Goal: Information Seeking & Learning: Check status

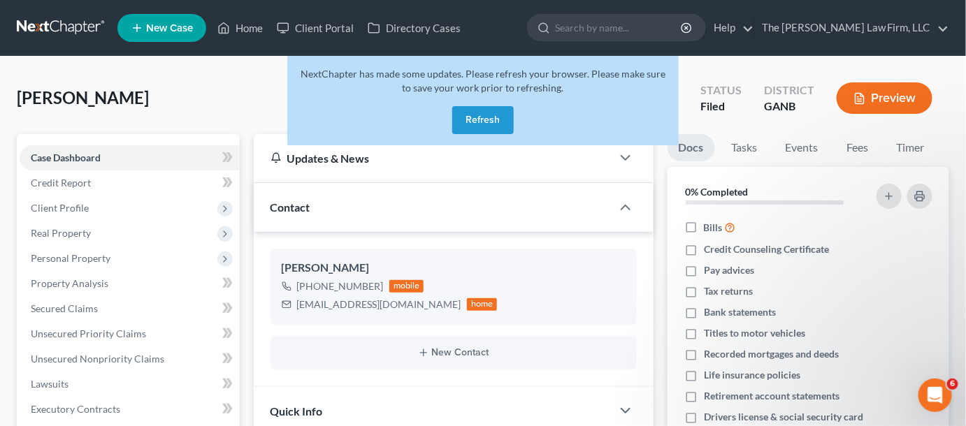
click at [471, 112] on button "Refresh" at bounding box center [483, 120] width 62 height 28
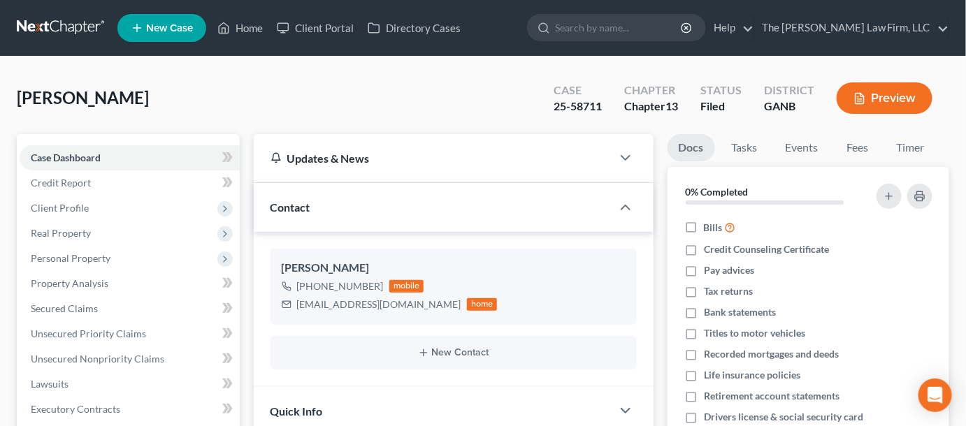
click at [630, 24] on input "search" at bounding box center [619, 28] width 128 height 26
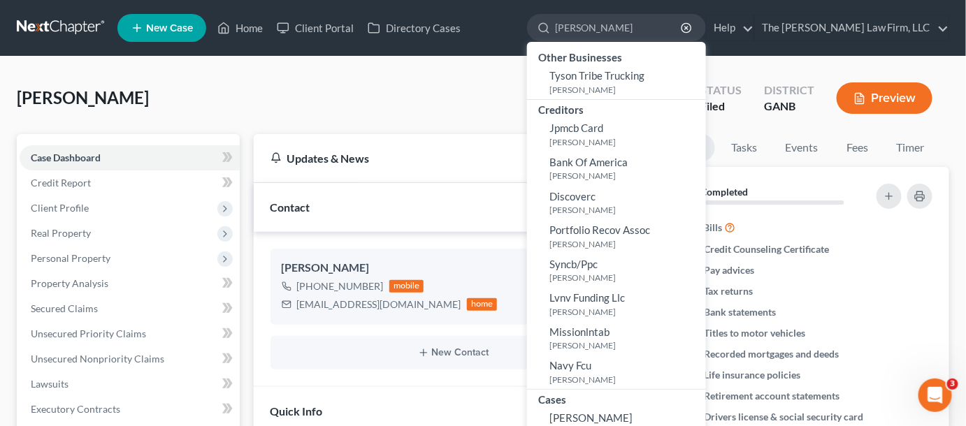
type input "[PERSON_NAME]"
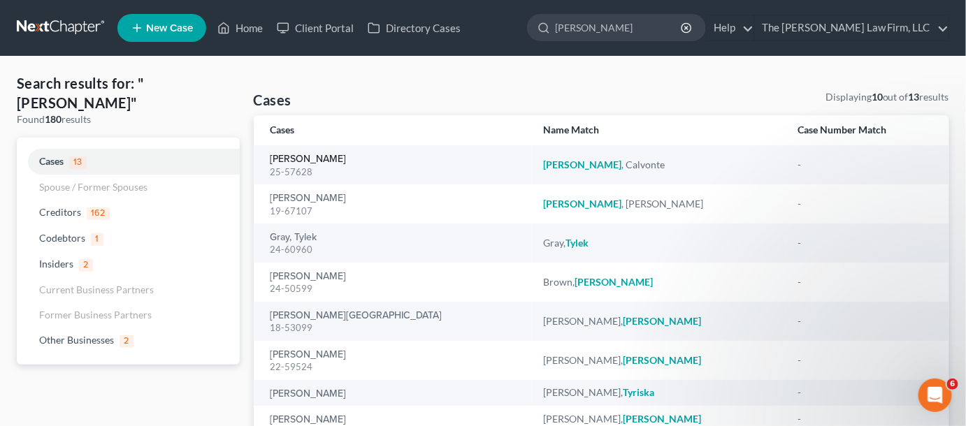
click at [308, 159] on link "[PERSON_NAME]" at bounding box center [309, 160] width 76 height 10
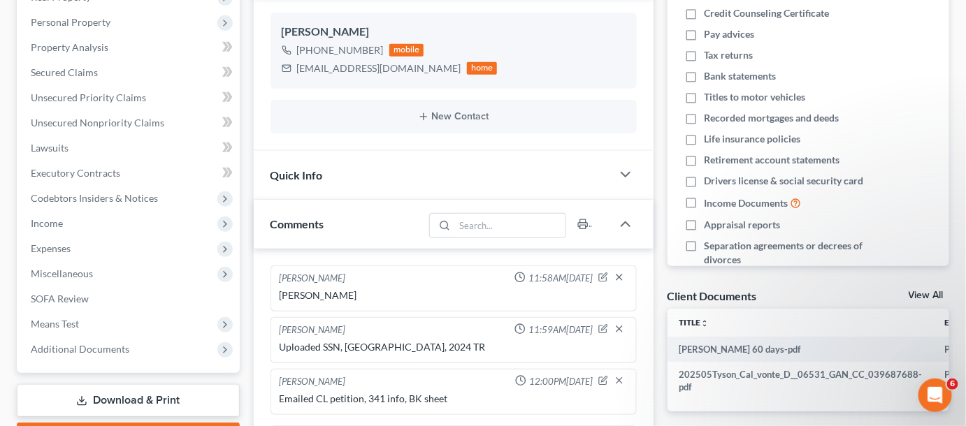
scroll to position [212, 0]
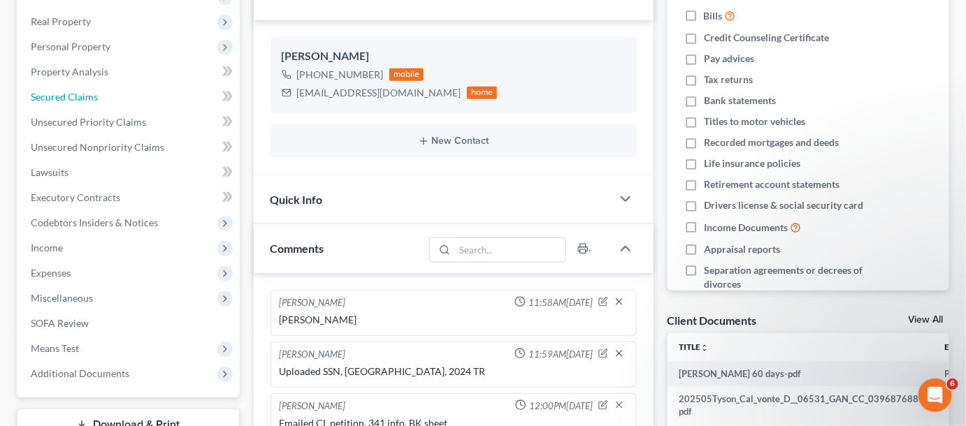
click at [48, 101] on span "Secured Claims" at bounding box center [64, 97] width 67 height 12
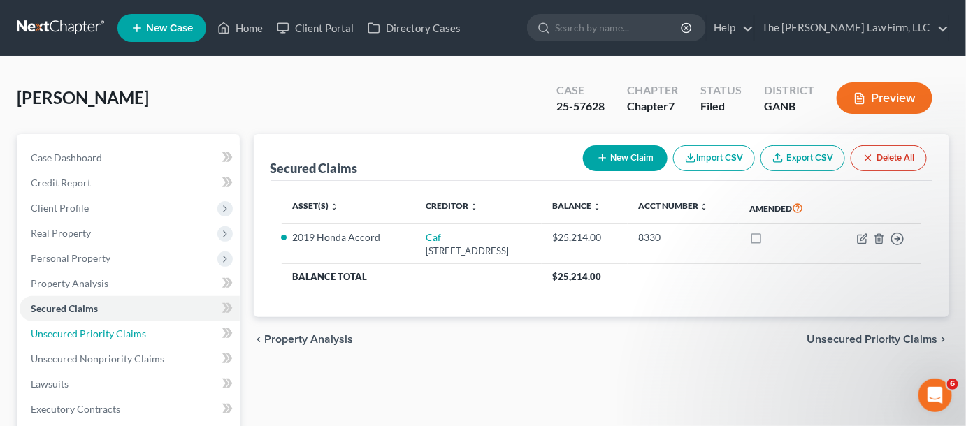
click at [81, 331] on span "Unsecured Priority Claims" at bounding box center [88, 334] width 115 height 12
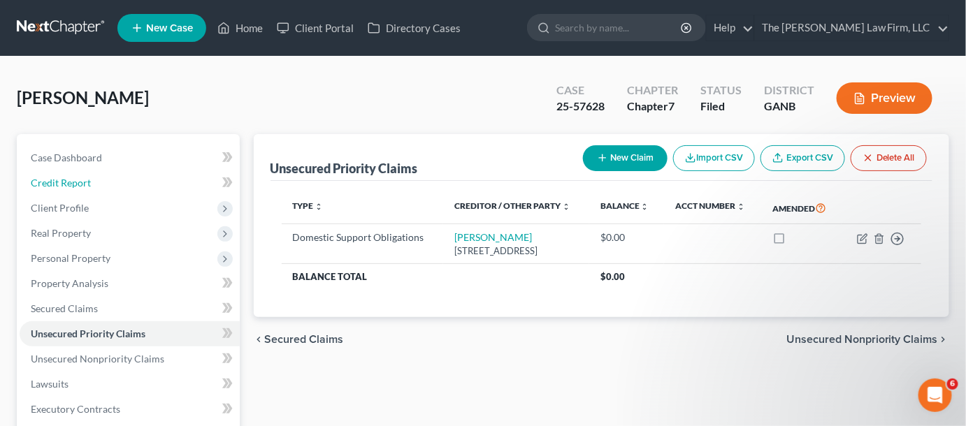
click at [57, 187] on span "Credit Report" at bounding box center [61, 183] width 60 height 12
click at [63, 208] on span "Client Profile" at bounding box center [60, 208] width 58 height 12
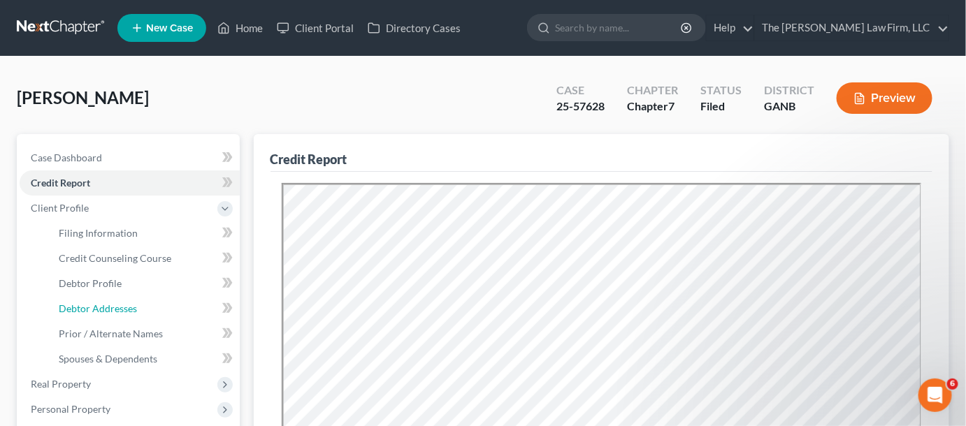
click at [111, 313] on span "Debtor Addresses" at bounding box center [98, 309] width 78 height 12
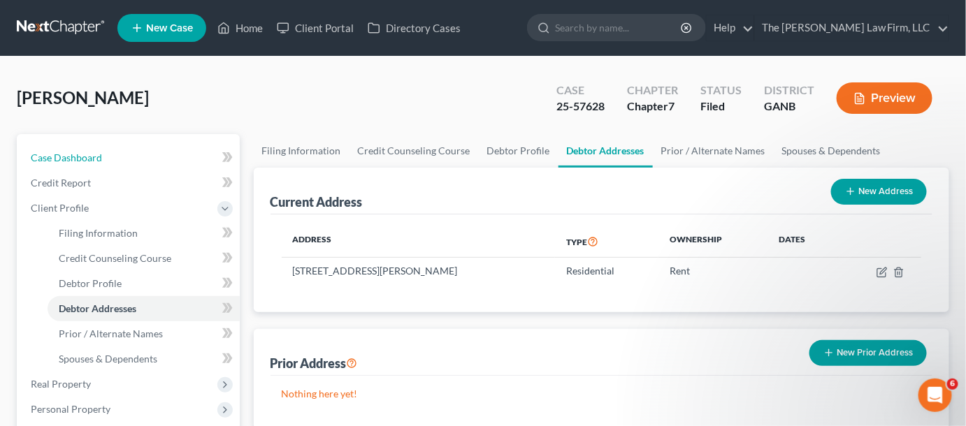
click at [132, 154] on link "Case Dashboard" at bounding box center [130, 157] width 220 height 25
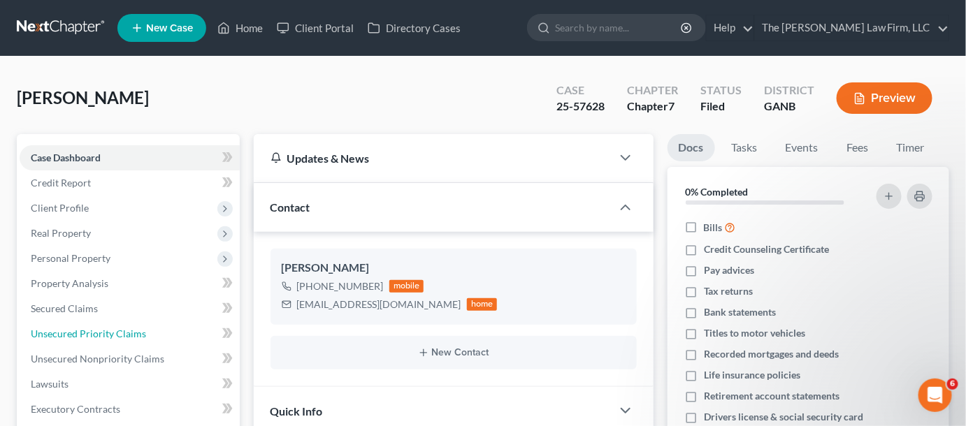
click at [89, 339] on link "Unsecured Priority Claims" at bounding box center [130, 334] width 220 height 25
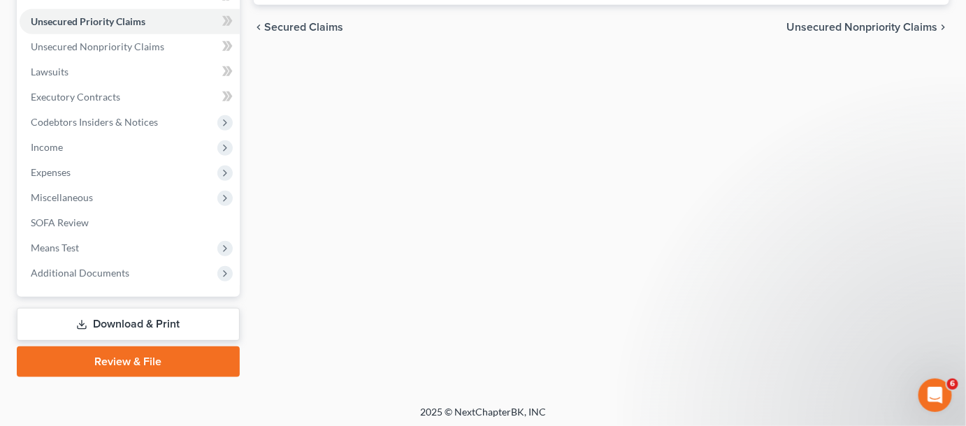
scroll to position [315, 0]
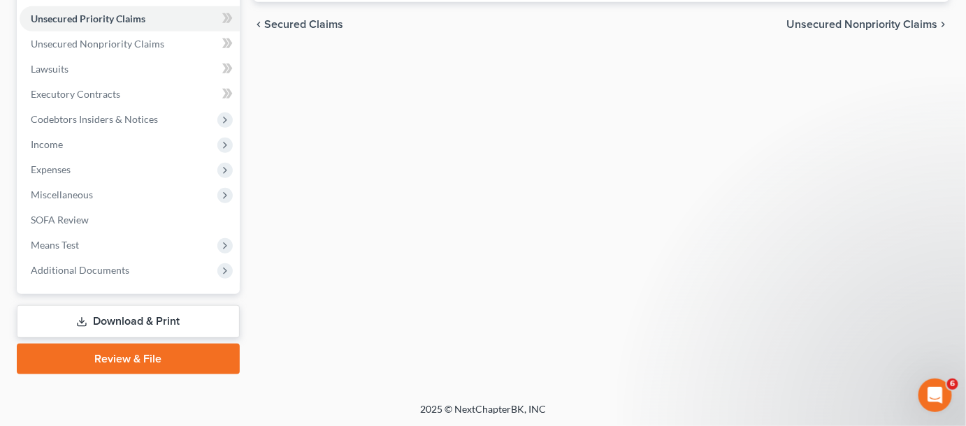
drag, startPoint x: 60, startPoint y: 263, endPoint x: 71, endPoint y: 268, distance: 12.2
click at [60, 264] on span "Additional Documents" at bounding box center [80, 270] width 99 height 12
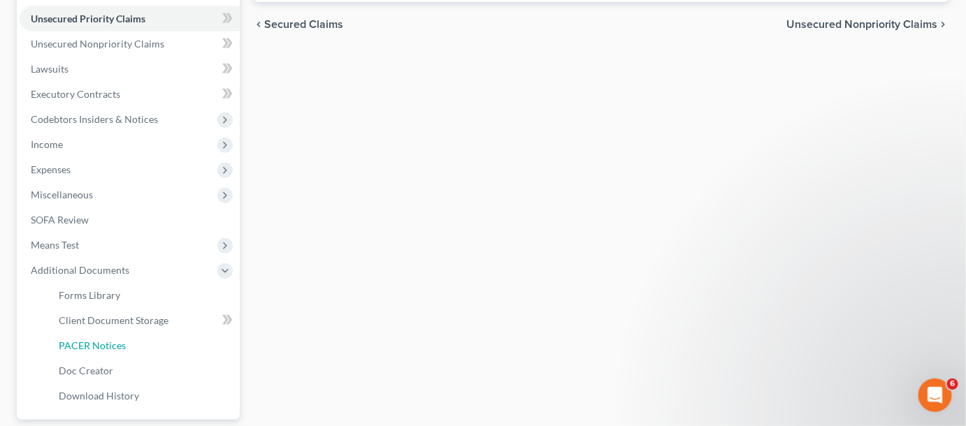
drag, startPoint x: 82, startPoint y: 347, endPoint x: 144, endPoint y: 320, distance: 67.7
click at [83, 347] on span "PACER Notices" at bounding box center [92, 346] width 67 height 12
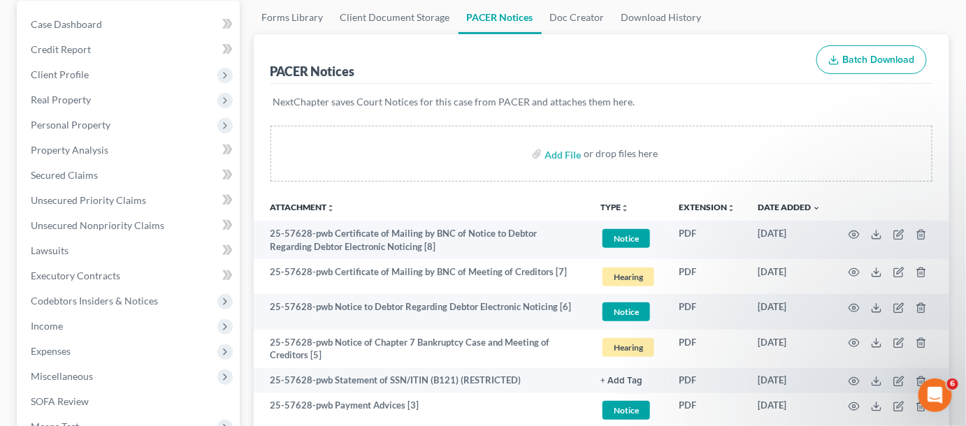
scroll to position [317, 0]
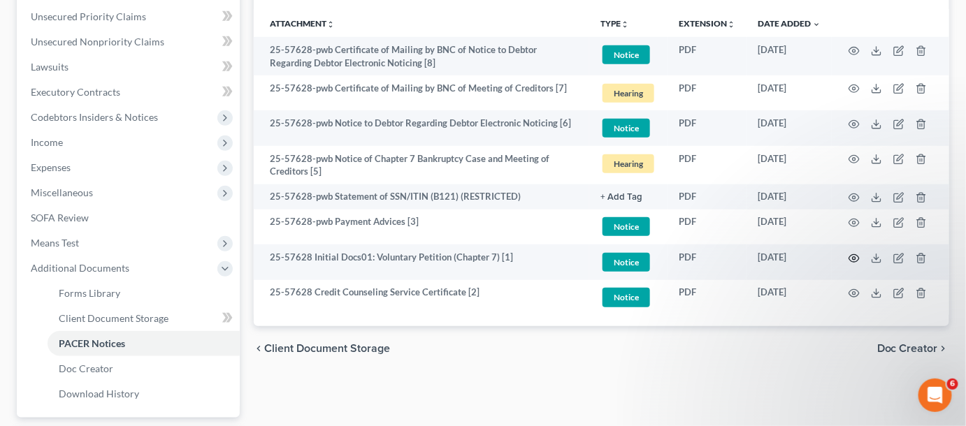
click at [850, 254] on icon "button" at bounding box center [854, 258] width 11 height 11
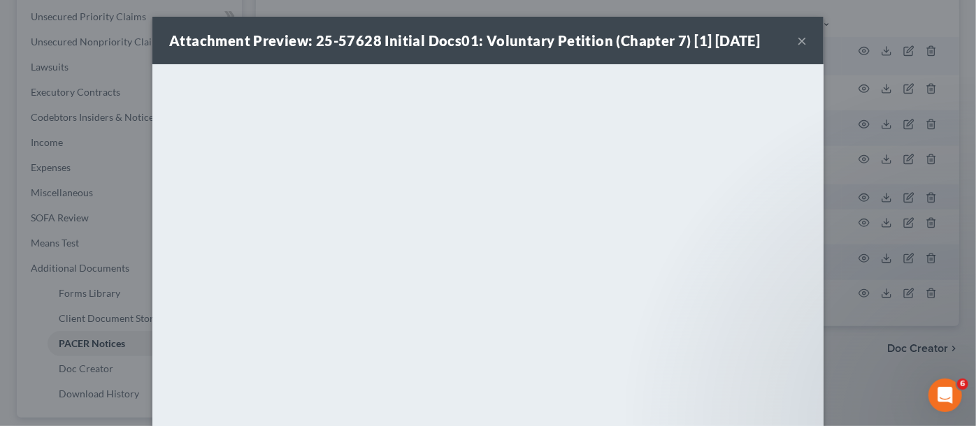
click at [24, 85] on div "Attachment Preview: 25-57628 Initial Docs01: Voluntary Petition (Chapter 7) [1]…" at bounding box center [488, 213] width 976 height 426
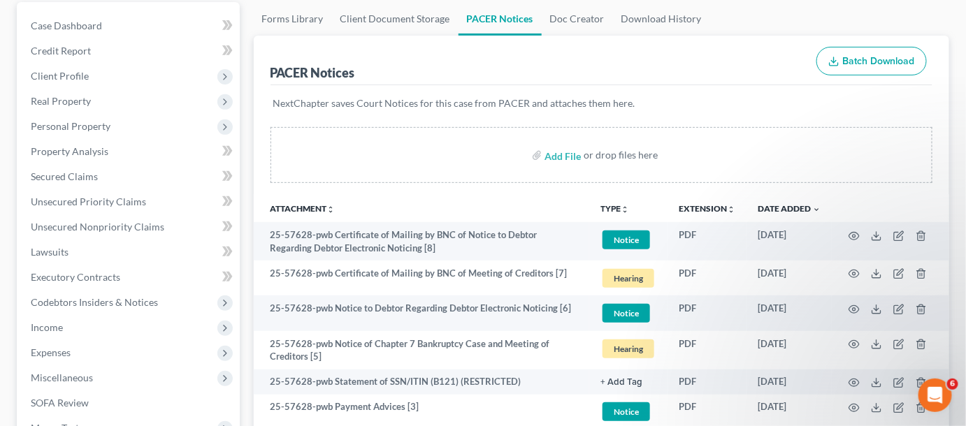
scroll to position [0, 0]
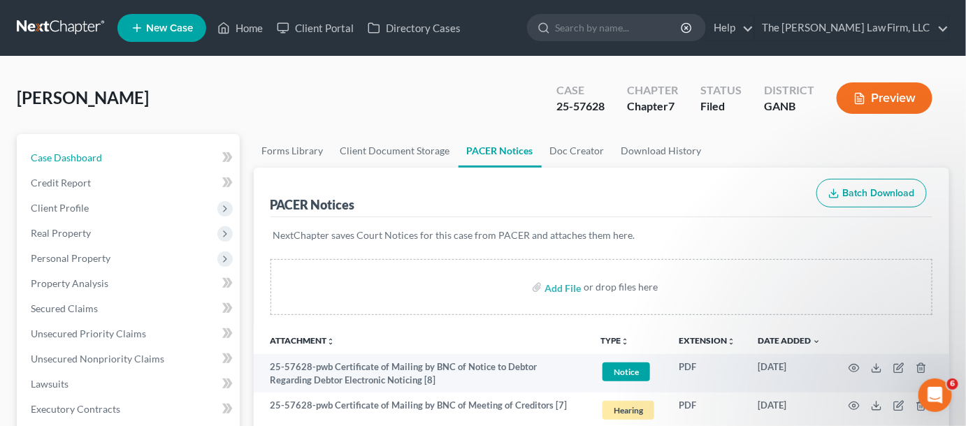
click at [71, 159] on span "Case Dashboard" at bounding box center [66, 158] width 71 height 12
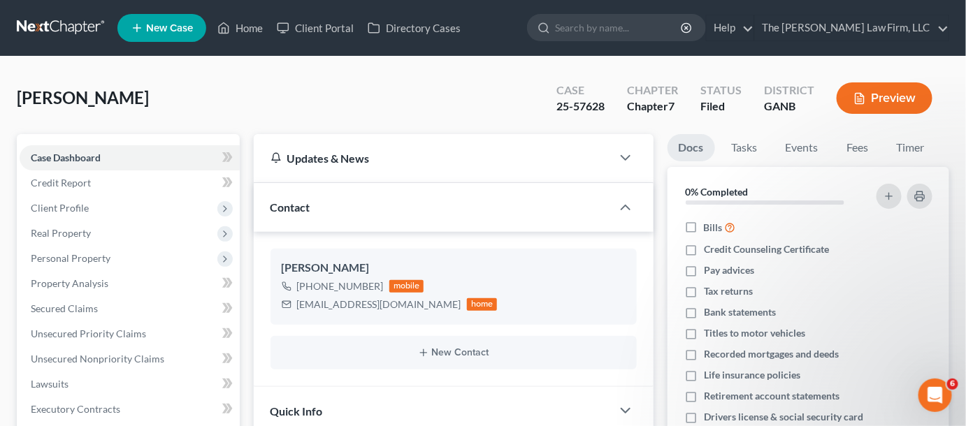
click at [596, 29] on input "search" at bounding box center [619, 28] width 128 height 26
type input "smith"
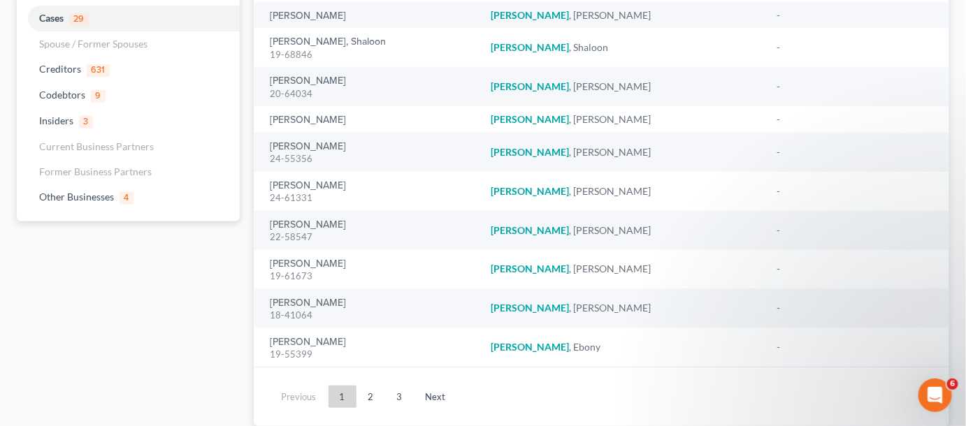
scroll to position [185, 0]
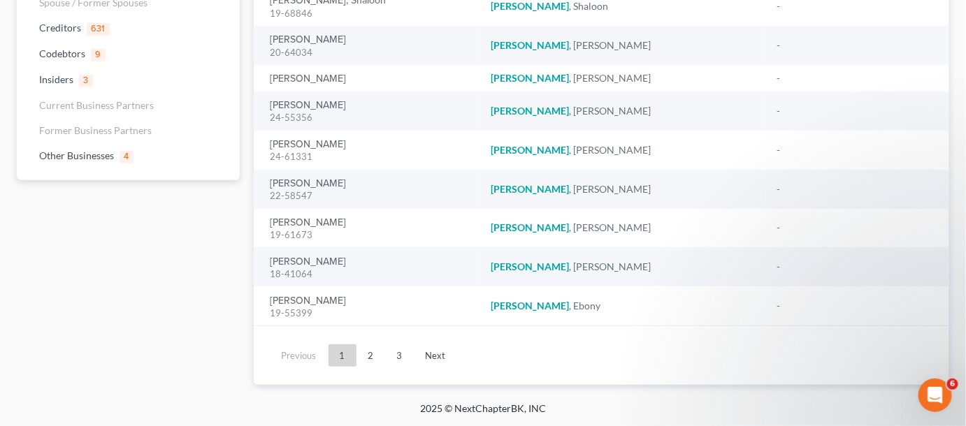
click at [364, 345] on link "2" at bounding box center [371, 356] width 28 height 22
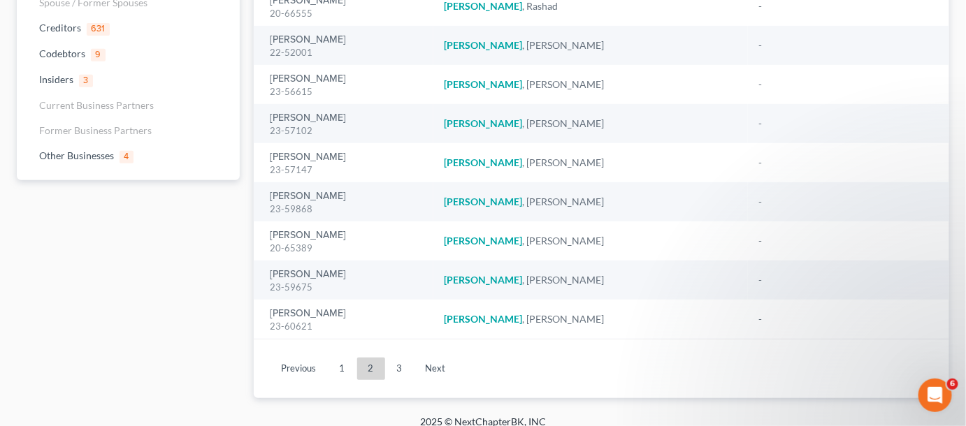
click at [387, 366] on link "3" at bounding box center [400, 369] width 28 height 22
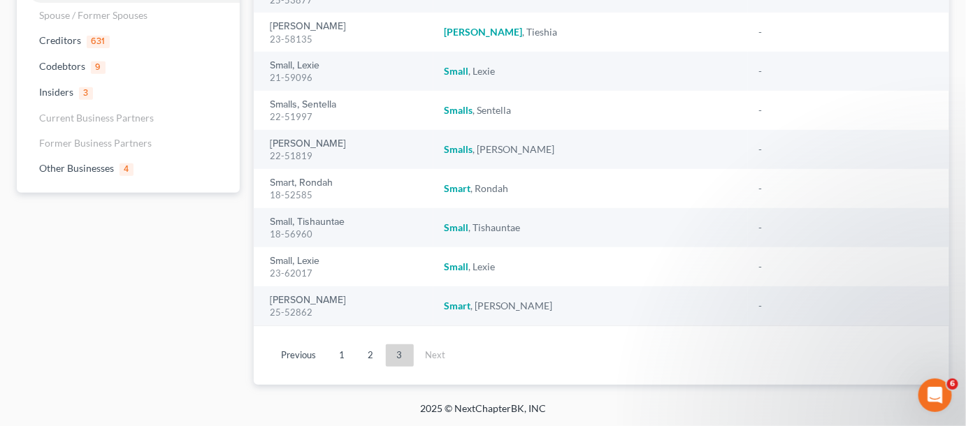
click at [365, 359] on link "2" at bounding box center [371, 356] width 28 height 22
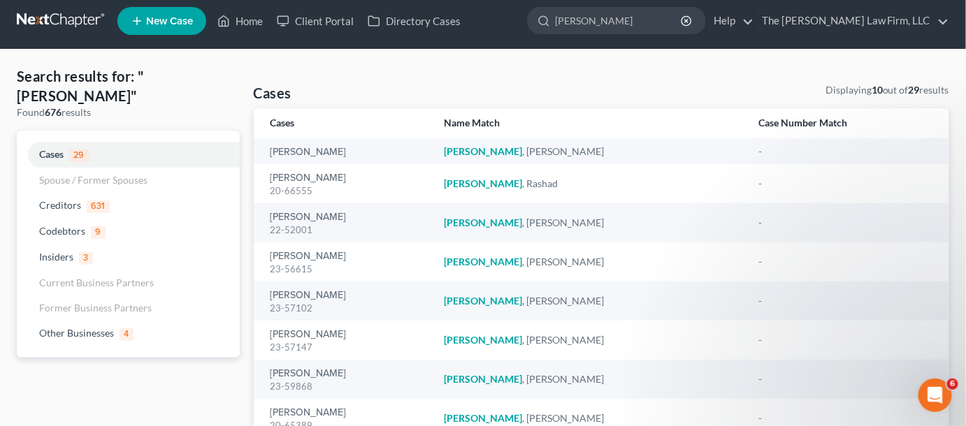
scroll to position [0, 0]
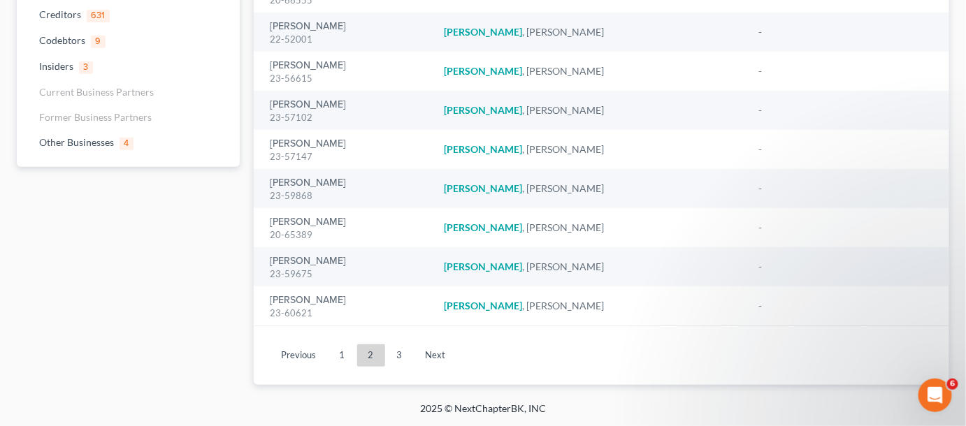
click at [345, 357] on link "1" at bounding box center [343, 356] width 28 height 22
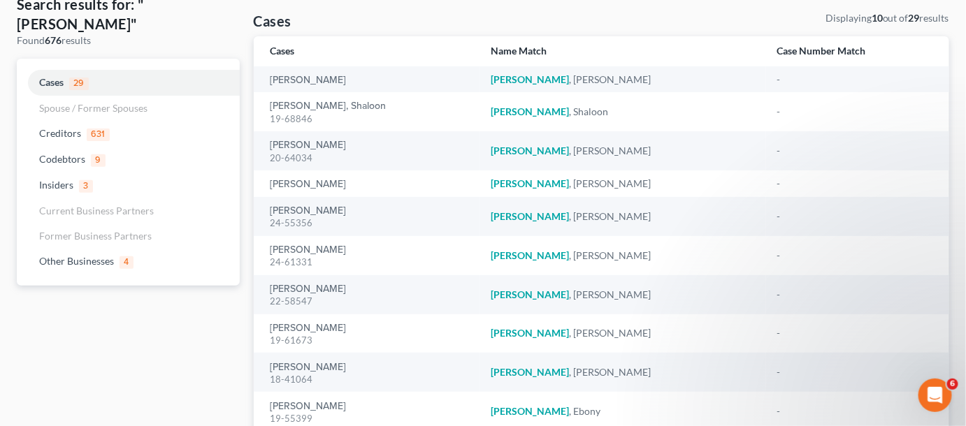
scroll to position [185, 0]
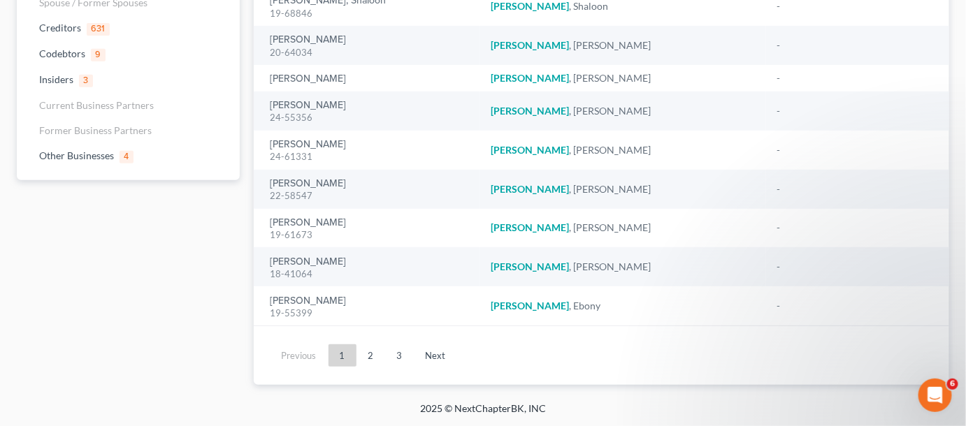
click at [370, 352] on link "2" at bounding box center [371, 356] width 28 height 22
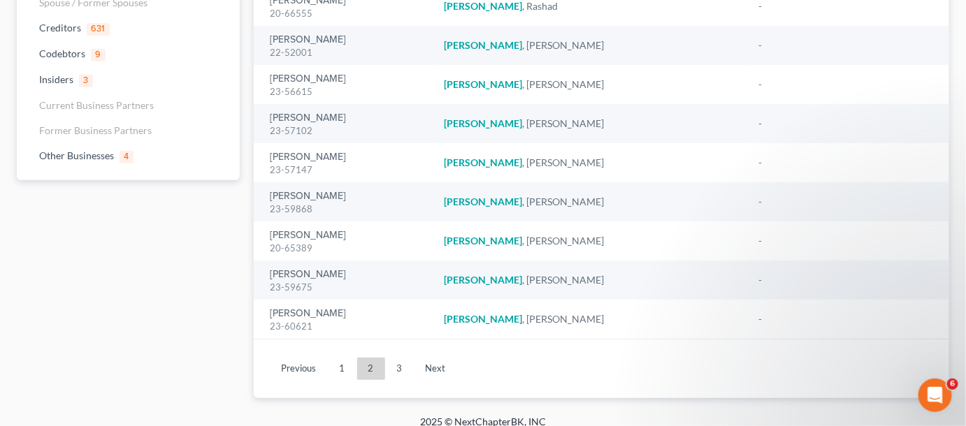
click at [404, 372] on link "3" at bounding box center [400, 369] width 28 height 22
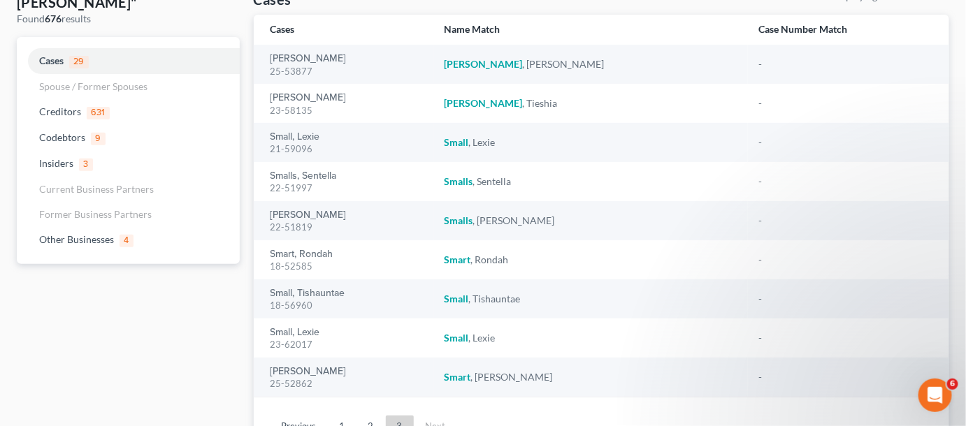
scroll to position [66, 0]
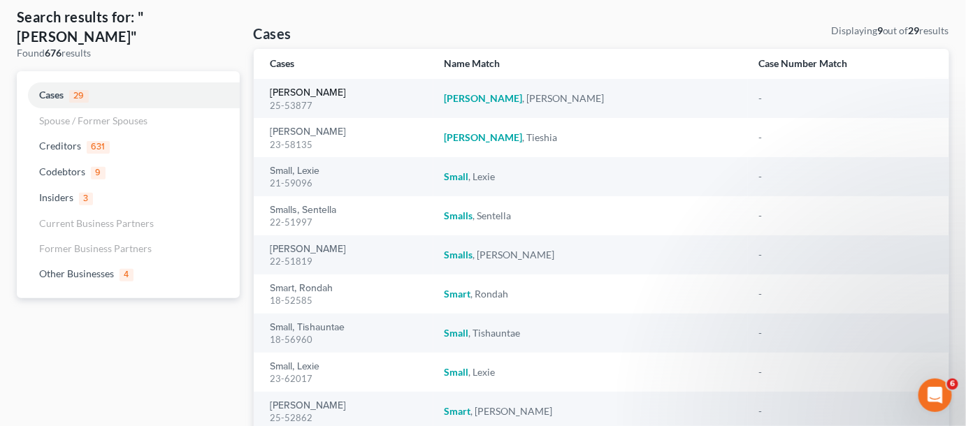
click at [292, 94] on link "Smith, John" at bounding box center [309, 93] width 76 height 10
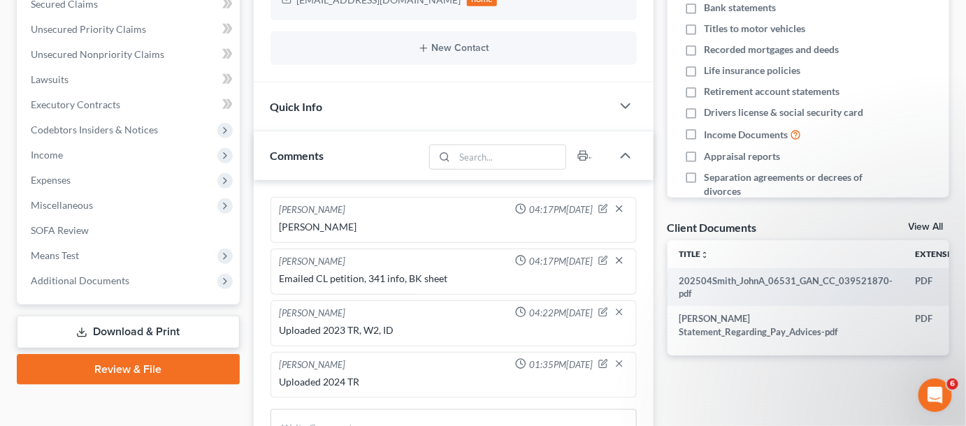
scroll to position [317, 0]
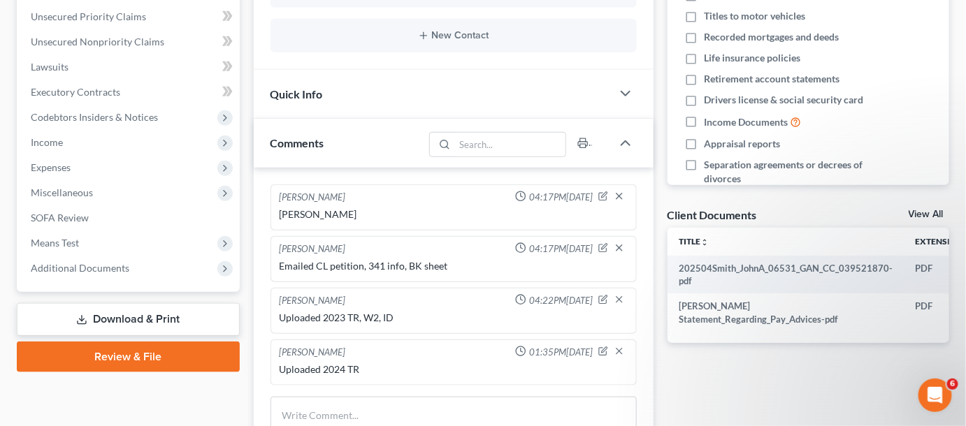
click at [63, 260] on span "Additional Documents" at bounding box center [130, 268] width 220 height 25
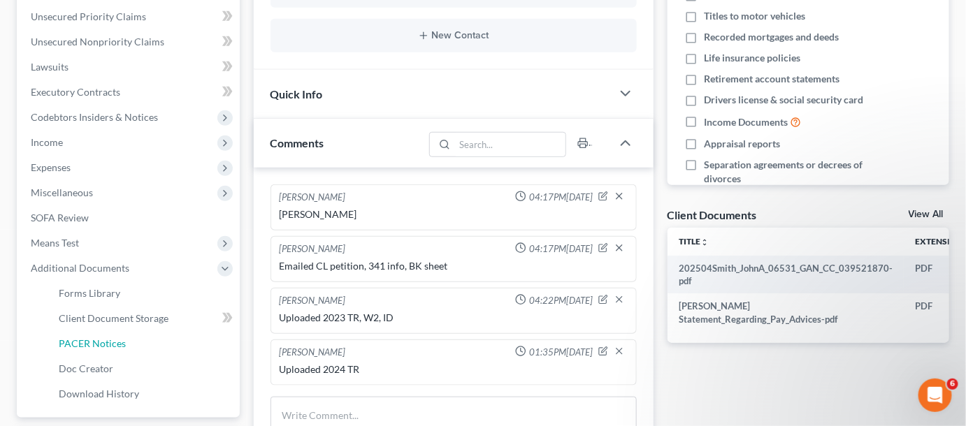
click at [84, 338] on span "PACER Notices" at bounding box center [92, 344] width 67 height 12
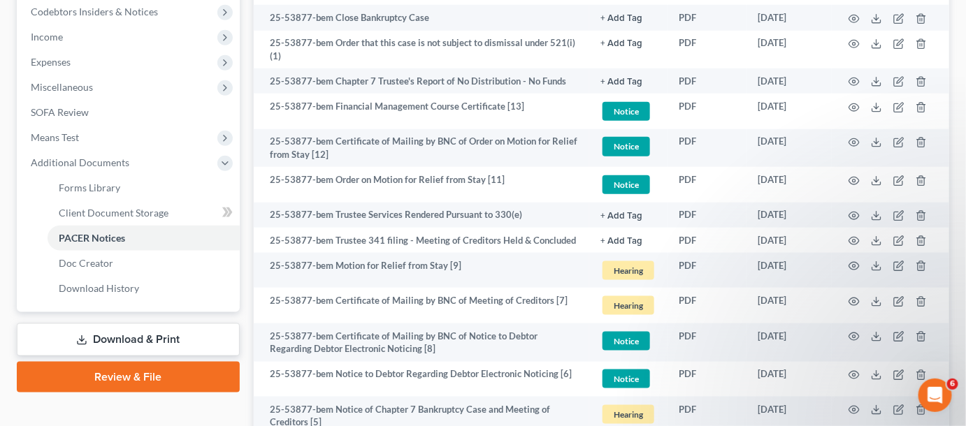
scroll to position [671, 0]
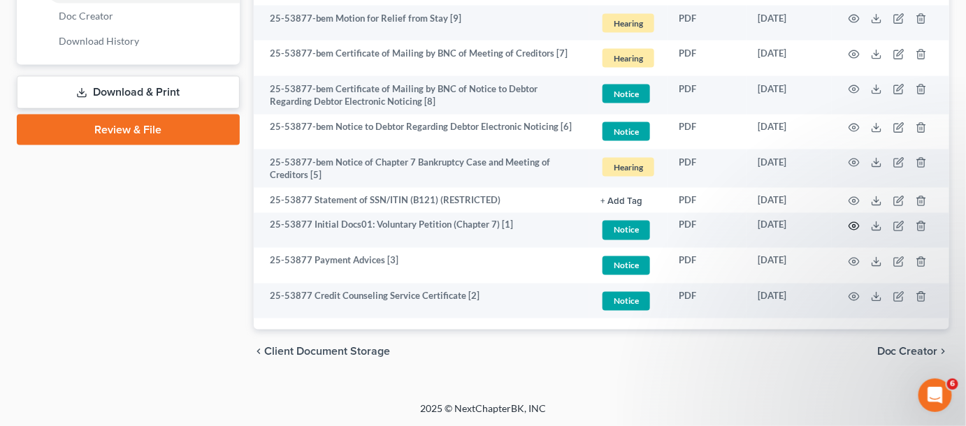
click at [859, 224] on icon "button" at bounding box center [854, 227] width 10 height 8
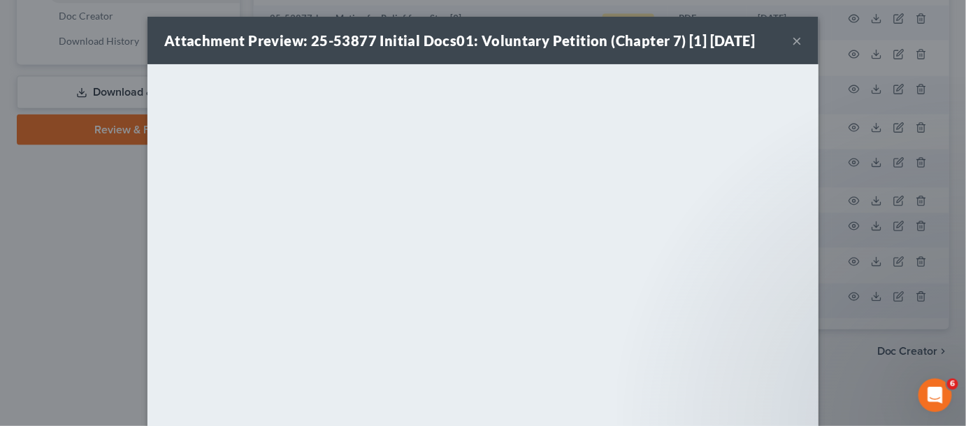
scroll to position [658, 0]
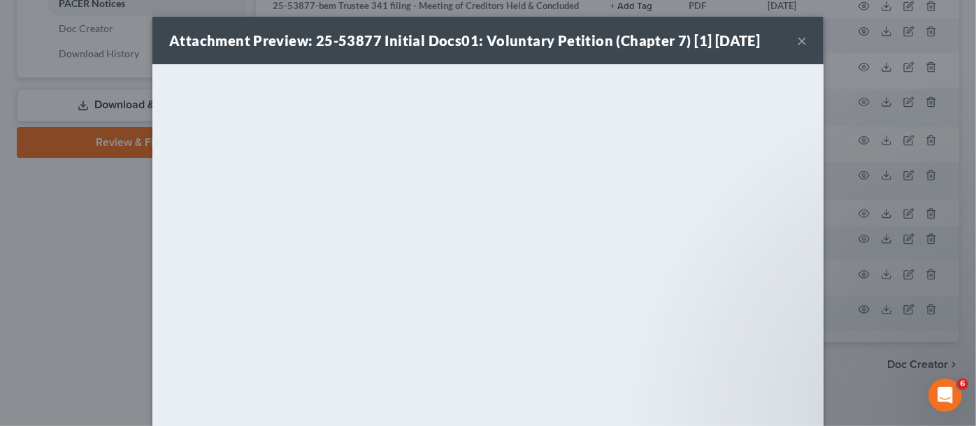
click at [797, 41] on button "×" at bounding box center [802, 40] width 10 height 17
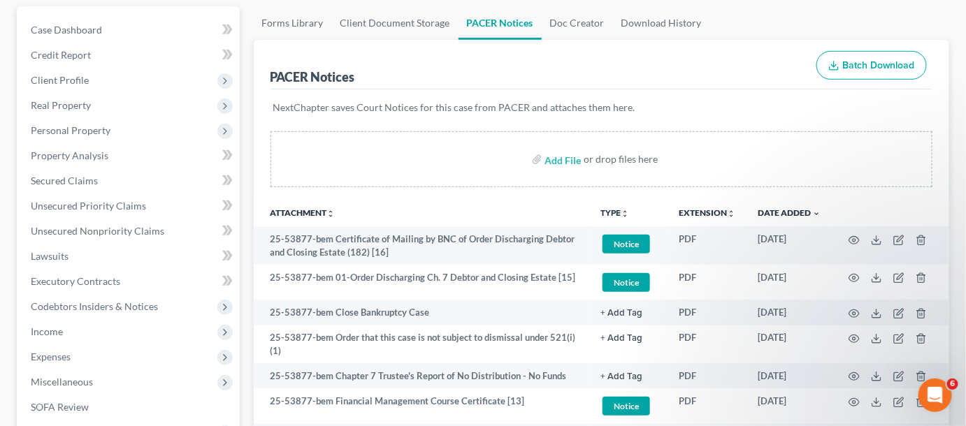
scroll to position [0, 0]
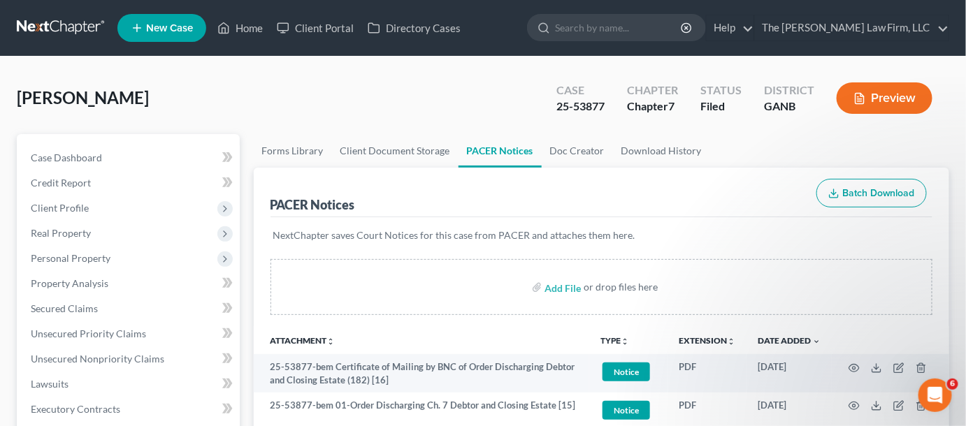
click at [610, 31] on input "search" at bounding box center [619, 28] width 128 height 26
type input "tiffany"
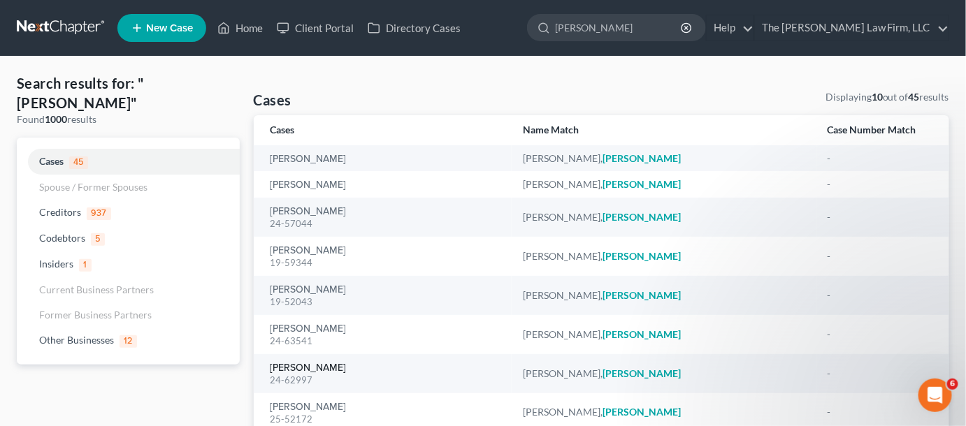
click at [317, 368] on link "[PERSON_NAME]" at bounding box center [309, 369] width 76 height 10
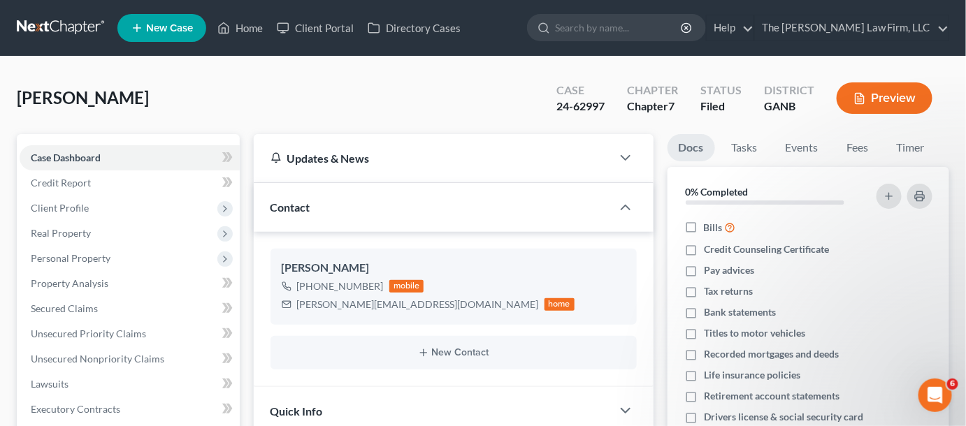
scroll to position [423, 0]
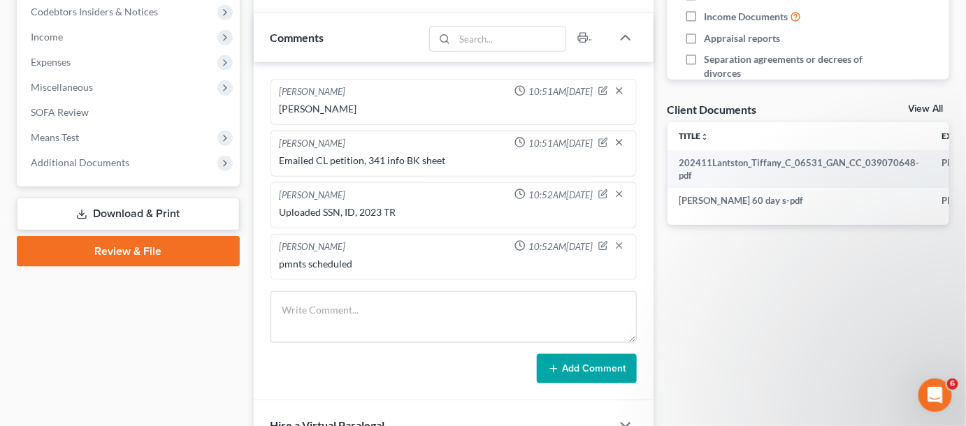
click at [52, 164] on span "Additional Documents" at bounding box center [80, 163] width 99 height 12
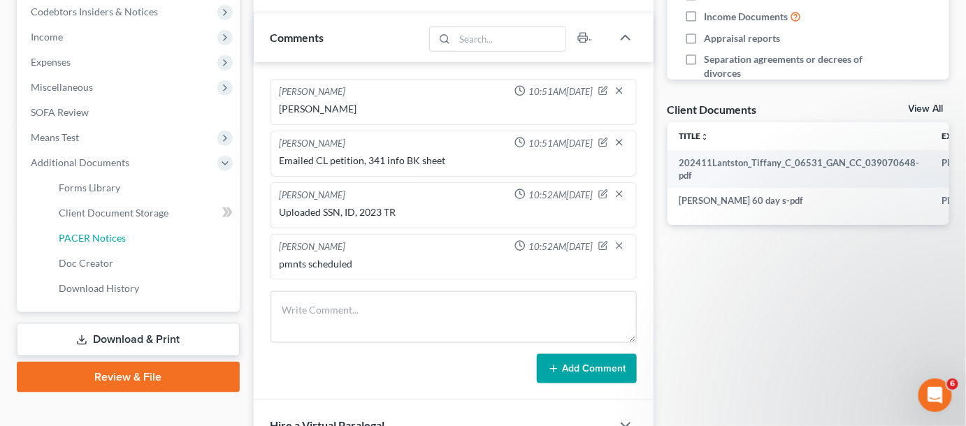
click at [83, 236] on span "PACER Notices" at bounding box center [92, 238] width 67 height 12
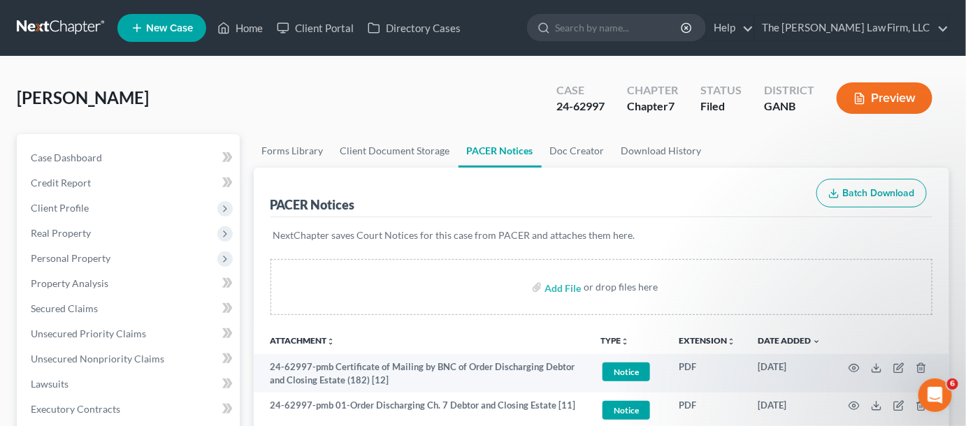
click at [79, 22] on link at bounding box center [61, 27] width 89 height 25
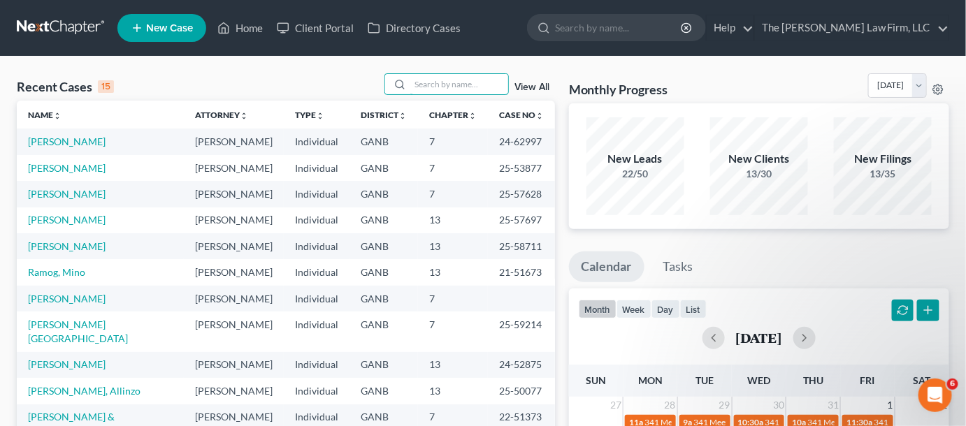
click at [426, 88] on input "search" at bounding box center [459, 84] width 98 height 20
type input "loving"
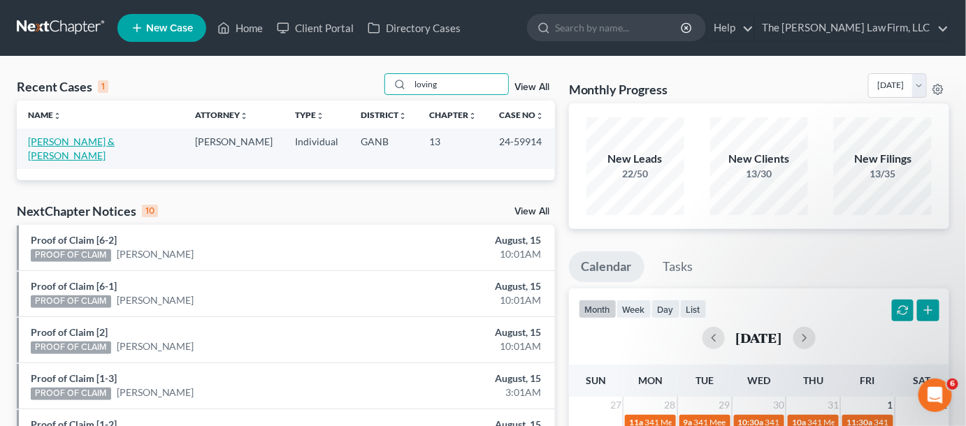
click at [106, 141] on link "Lovingood-Moore, Yolande & Moore, Christopher" at bounding box center [71, 149] width 87 height 26
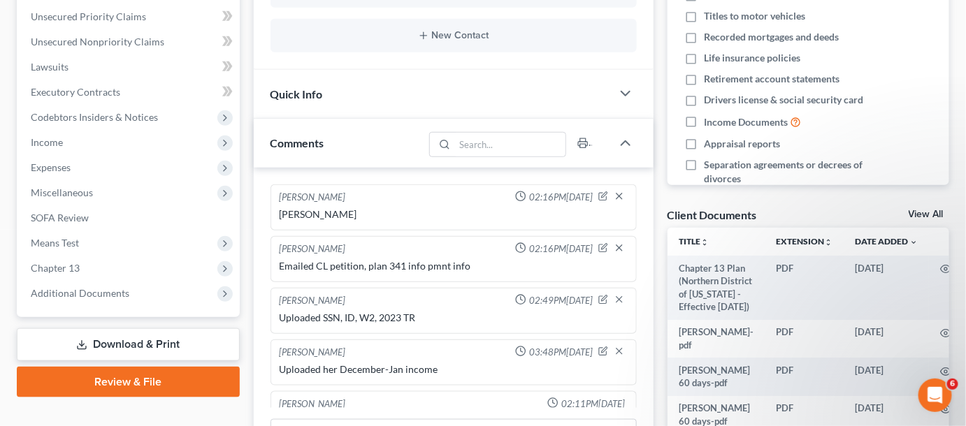
scroll to position [76, 0]
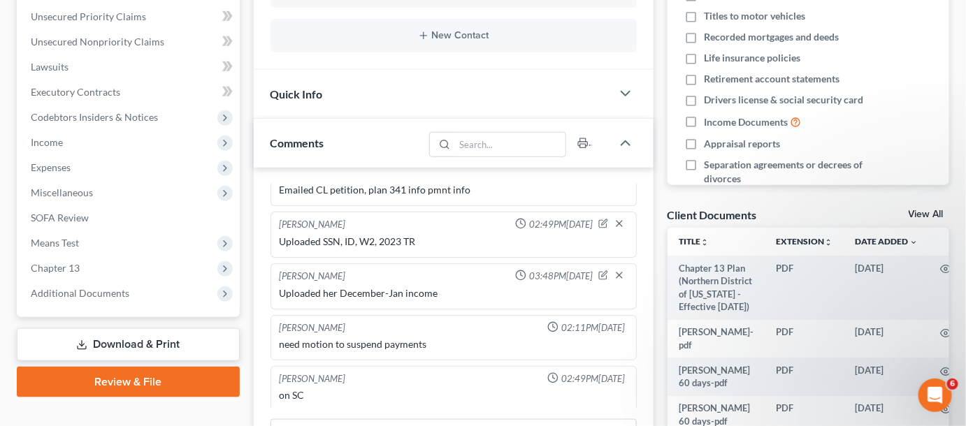
click at [84, 295] on span "Additional Documents" at bounding box center [80, 293] width 99 height 12
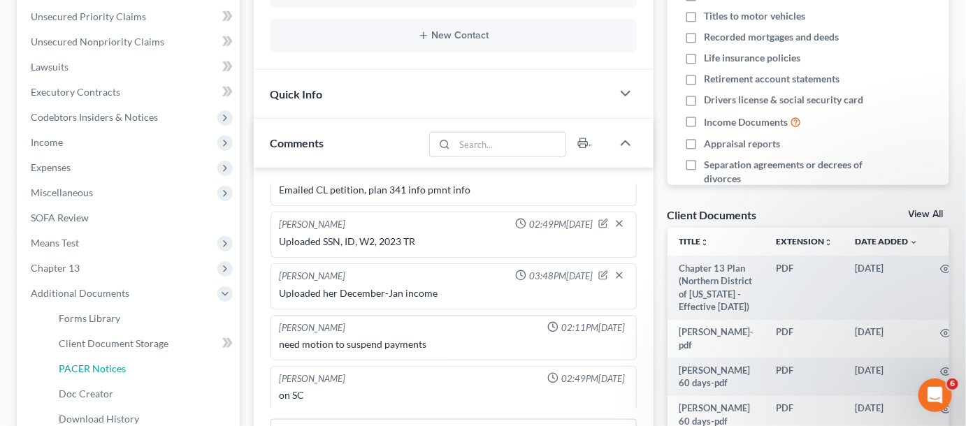
click at [95, 365] on span "PACER Notices" at bounding box center [92, 369] width 67 height 12
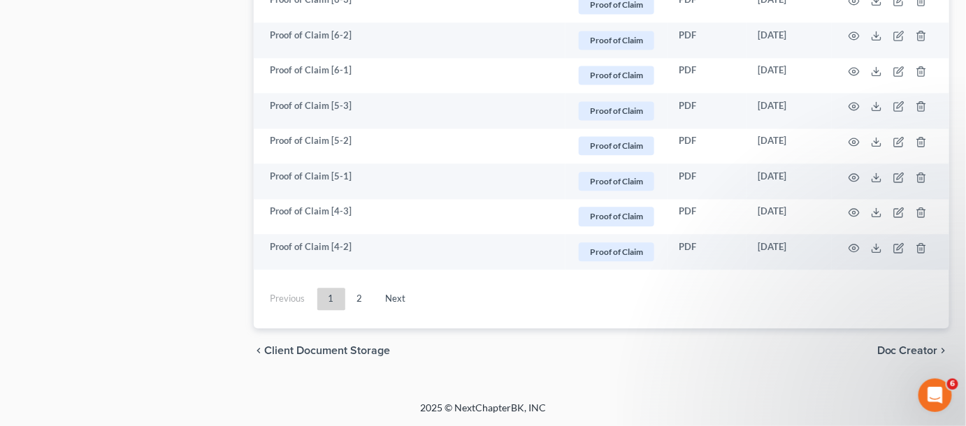
scroll to position [2750, 0]
click at [394, 301] on link "Next" at bounding box center [396, 299] width 43 height 22
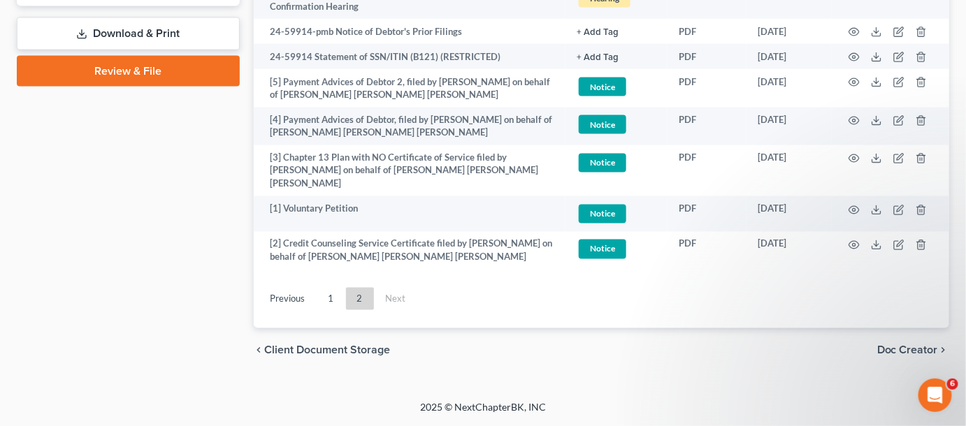
scroll to position [766, 0]
drag, startPoint x: 74, startPoint y: 220, endPoint x: 246, endPoint y: 236, distance: 172.7
click at [852, 155] on icon "button" at bounding box center [854, 159] width 10 height 8
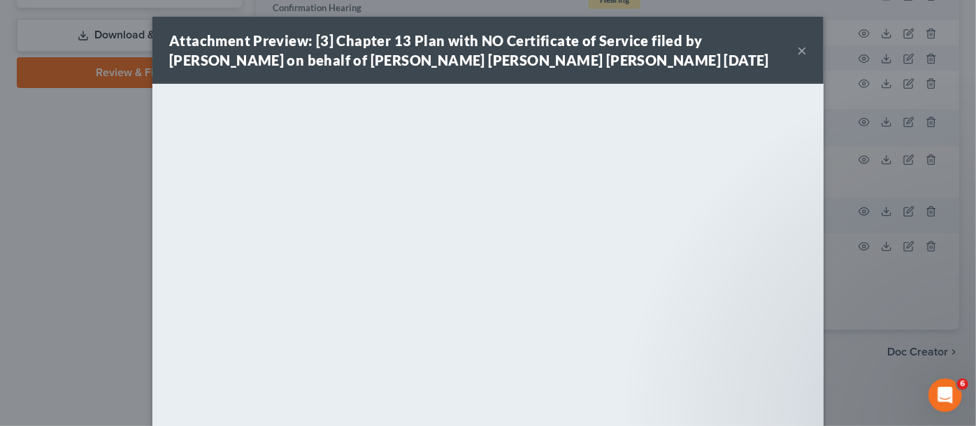
drag, startPoint x: 97, startPoint y: 164, endPoint x: 168, endPoint y: 165, distance: 70.6
click at [97, 164] on div "Attachment Preview: [3] Chapter 13 Plan with NO Certificate of Service filed by…" at bounding box center [488, 213] width 976 height 426
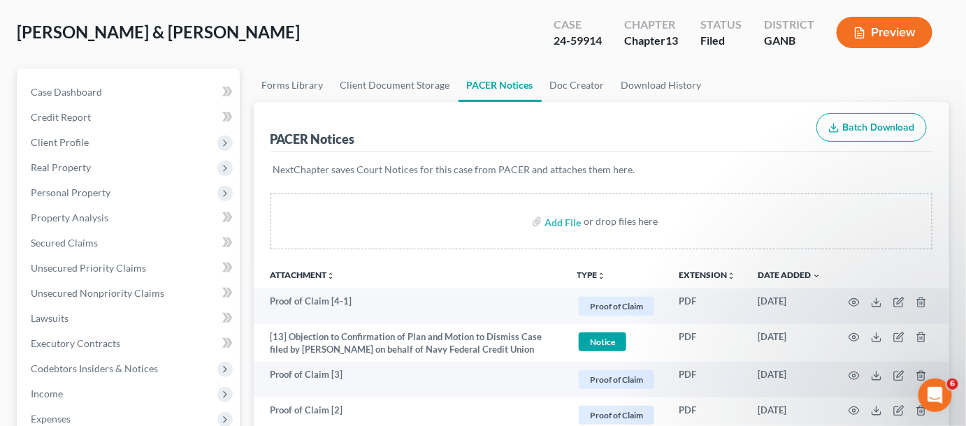
scroll to position [0, 0]
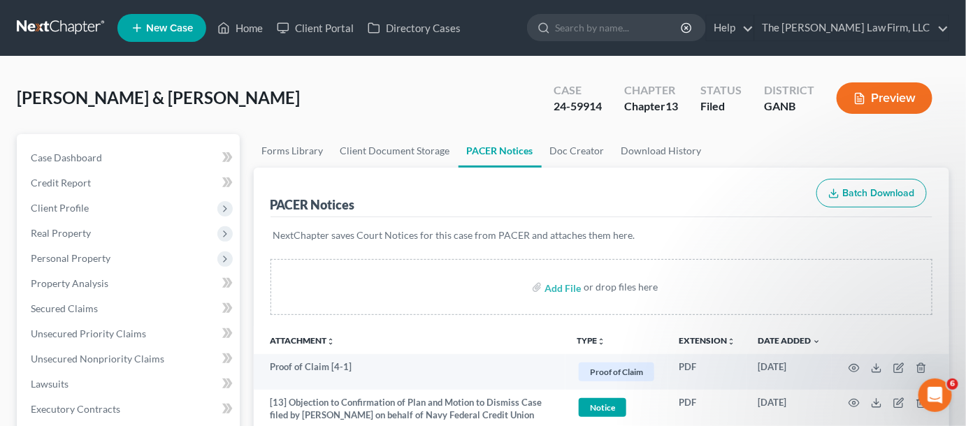
click at [647, 33] on input "search" at bounding box center [619, 28] width 128 height 26
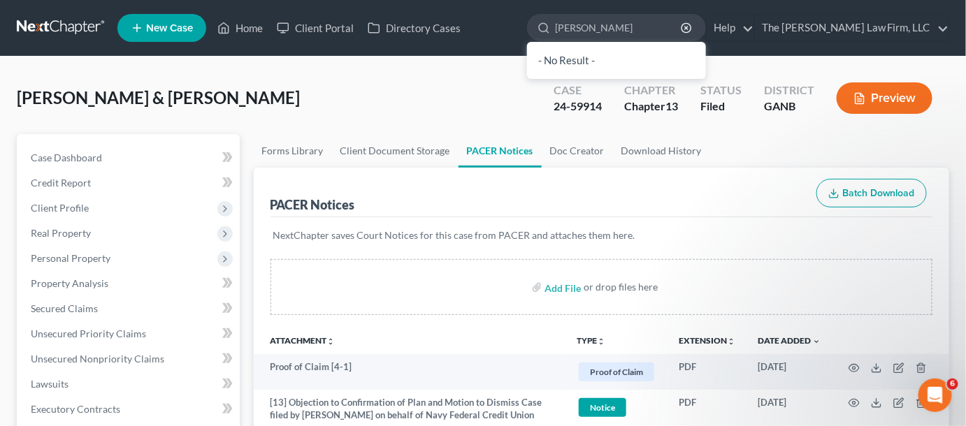
type input "matta"
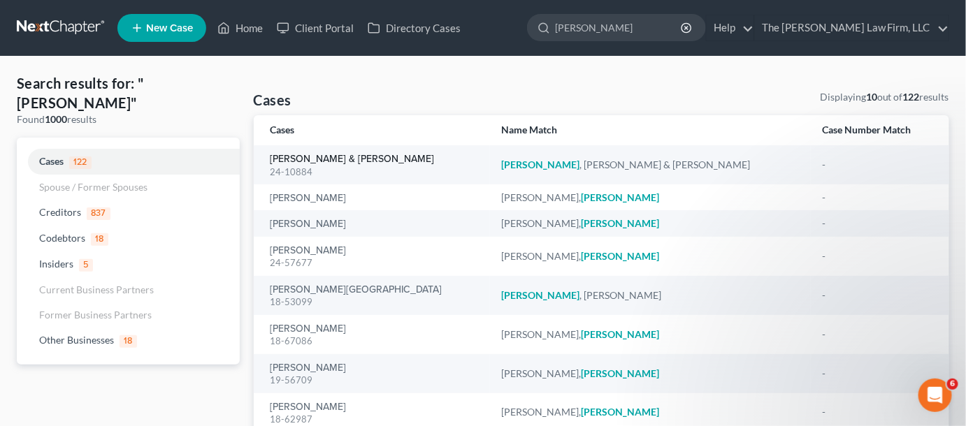
click at [304, 156] on link "[PERSON_NAME] & [PERSON_NAME]" at bounding box center [353, 160] width 164 height 10
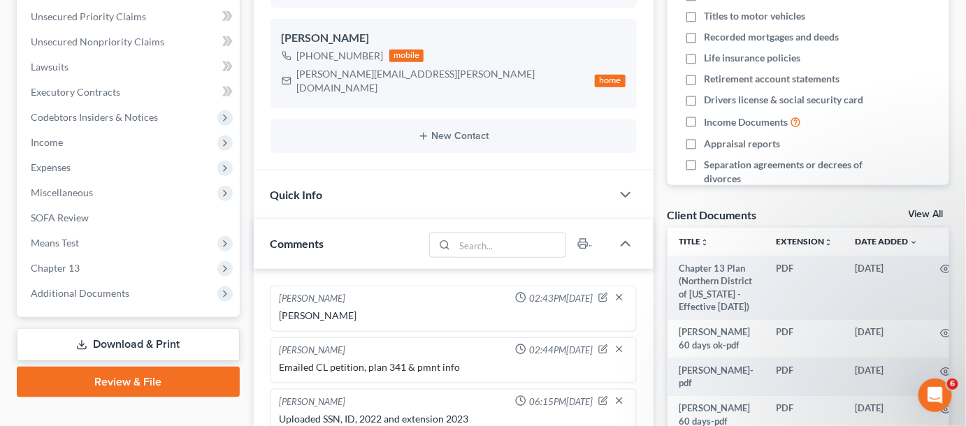
scroll to position [27, 0]
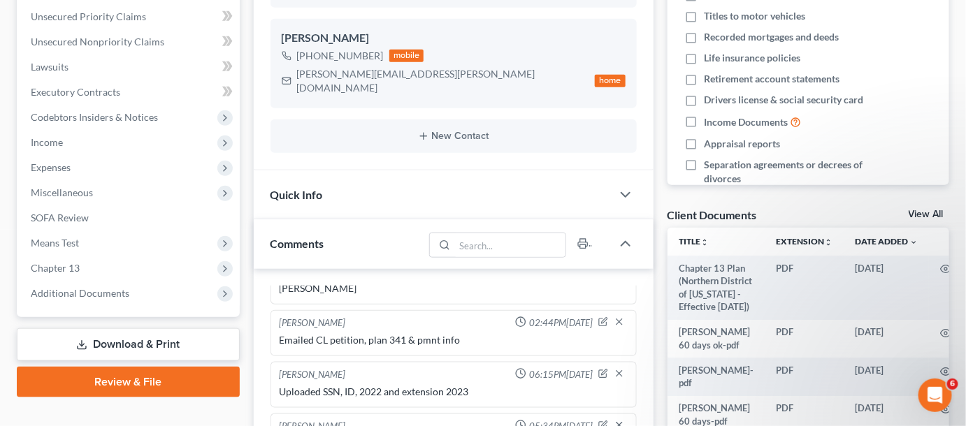
click at [45, 293] on span "Additional Documents" at bounding box center [80, 293] width 99 height 12
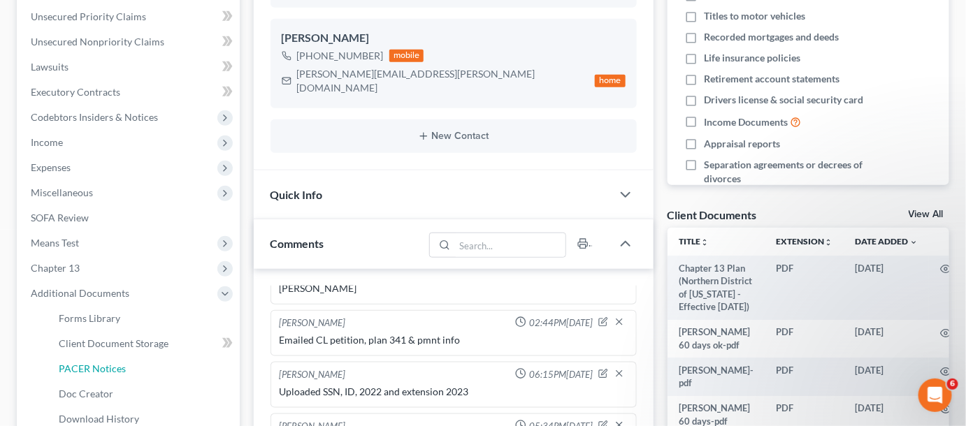
click at [74, 365] on span "PACER Notices" at bounding box center [92, 369] width 67 height 12
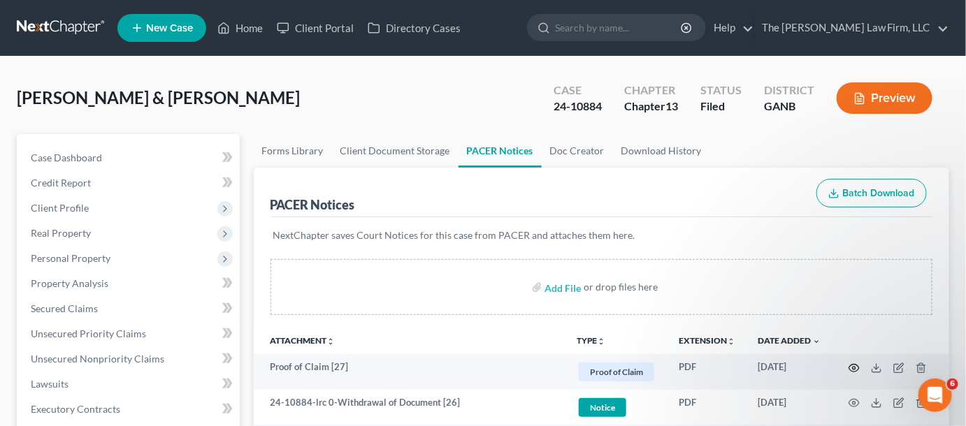
click at [859, 367] on icon "button" at bounding box center [854, 368] width 11 height 11
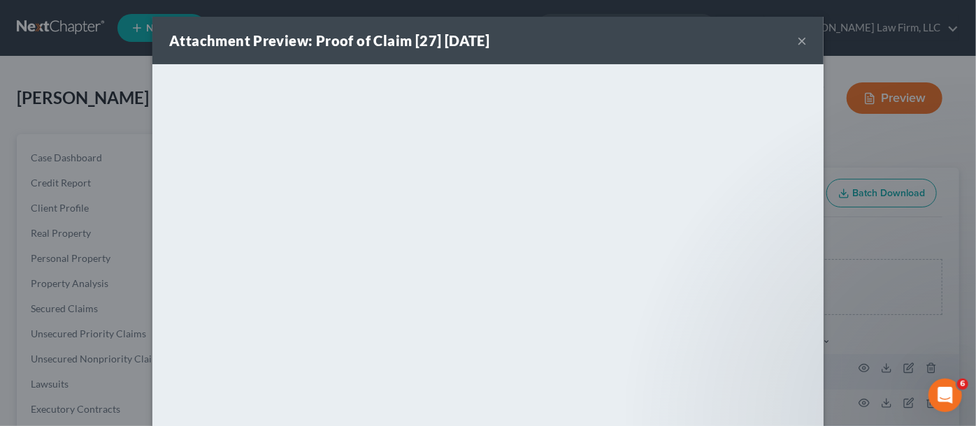
click at [0, 111] on div "Attachment Preview: Proof of Claim [27] 07/31/2025 × <object ng-attr-data='http…" at bounding box center [488, 213] width 976 height 426
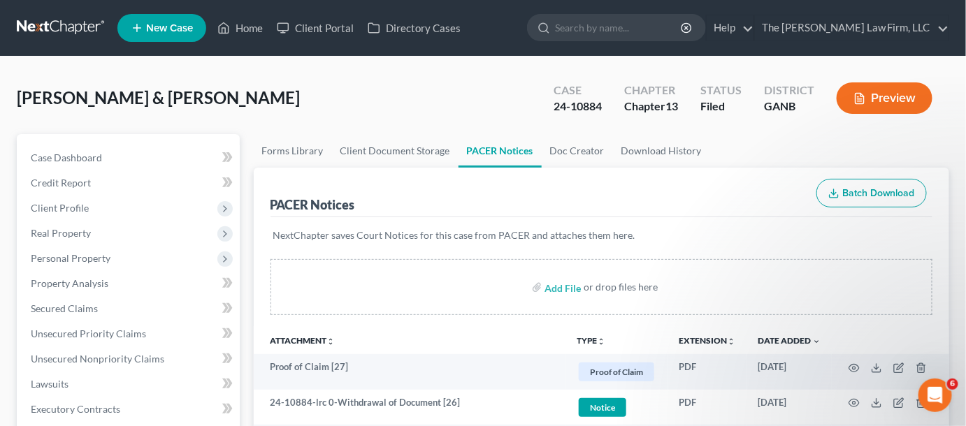
click at [675, 30] on input "search" at bounding box center [619, 28] width 128 height 26
type input "metzger"
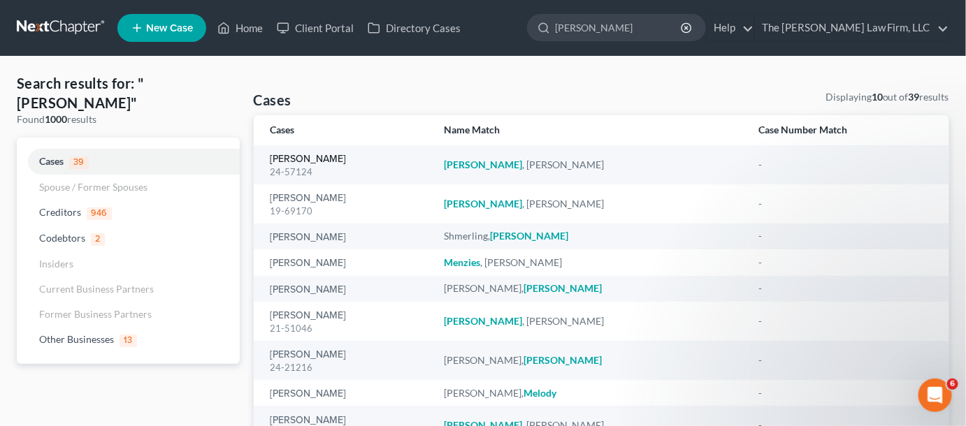
click at [322, 158] on link "[PERSON_NAME]" at bounding box center [309, 160] width 76 height 10
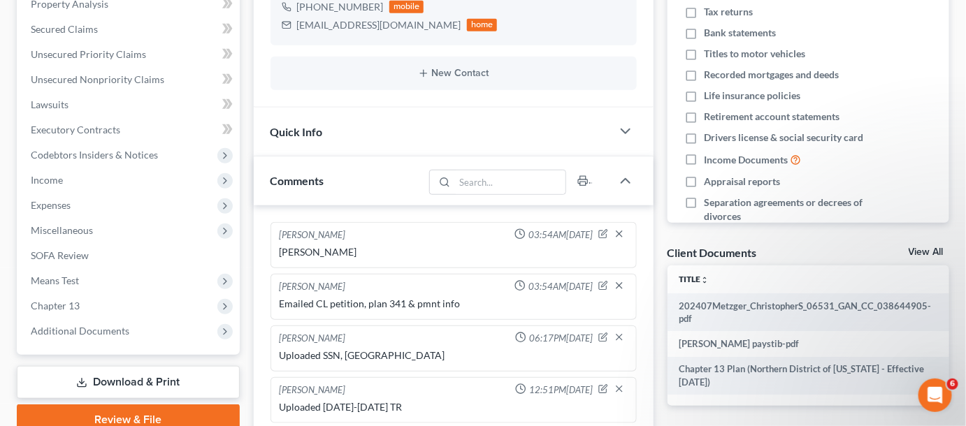
scroll to position [317, 0]
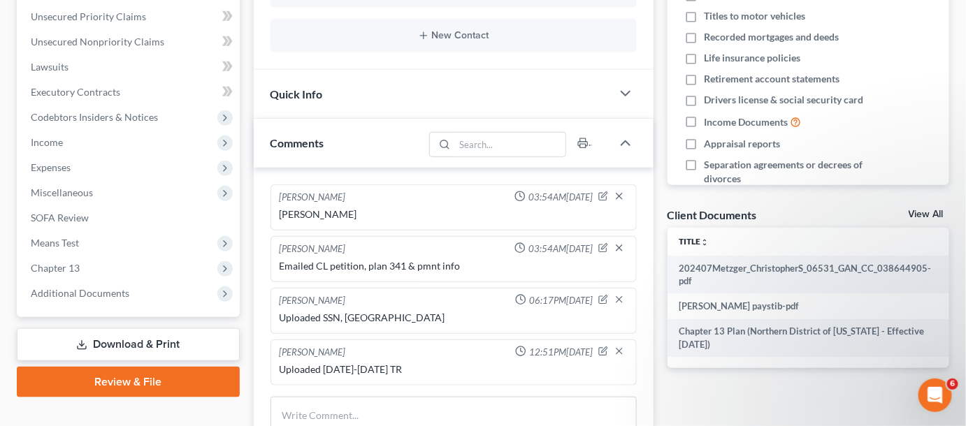
click at [96, 294] on span "Additional Documents" at bounding box center [80, 293] width 99 height 12
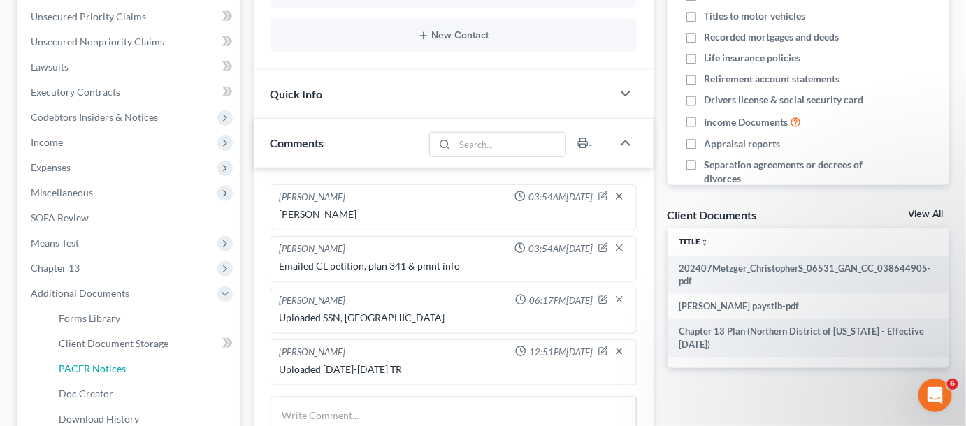
click at [102, 361] on link "PACER Notices" at bounding box center [144, 369] width 192 height 25
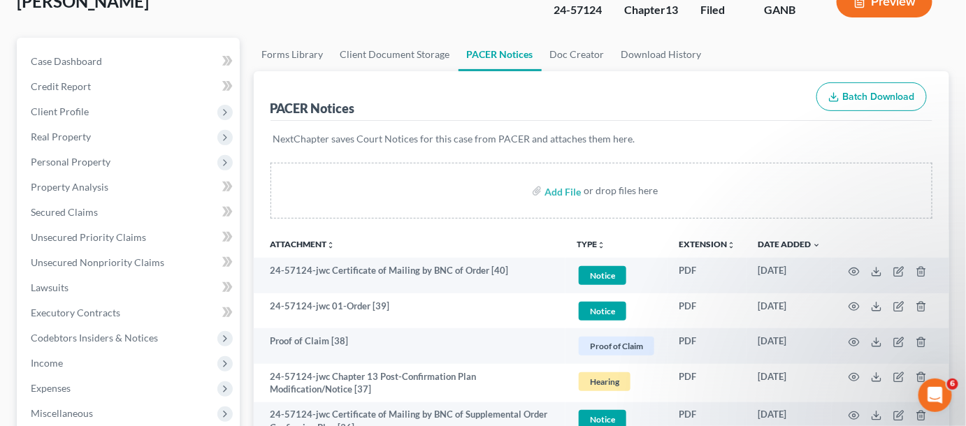
scroll to position [106, 0]
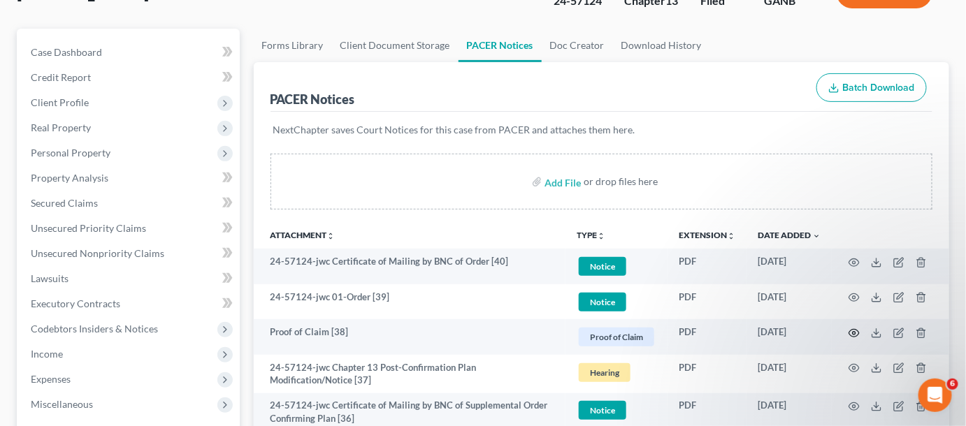
click at [852, 331] on icon "button" at bounding box center [854, 333] width 11 height 11
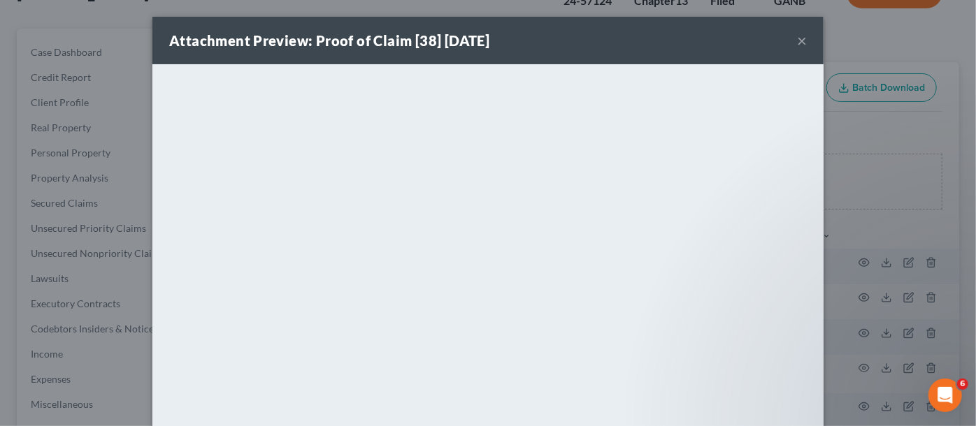
click at [859, 232] on div "Attachment Preview: Proof of Claim [38] 04/28/2025 × <object ng-attr-data='http…" at bounding box center [488, 213] width 976 height 426
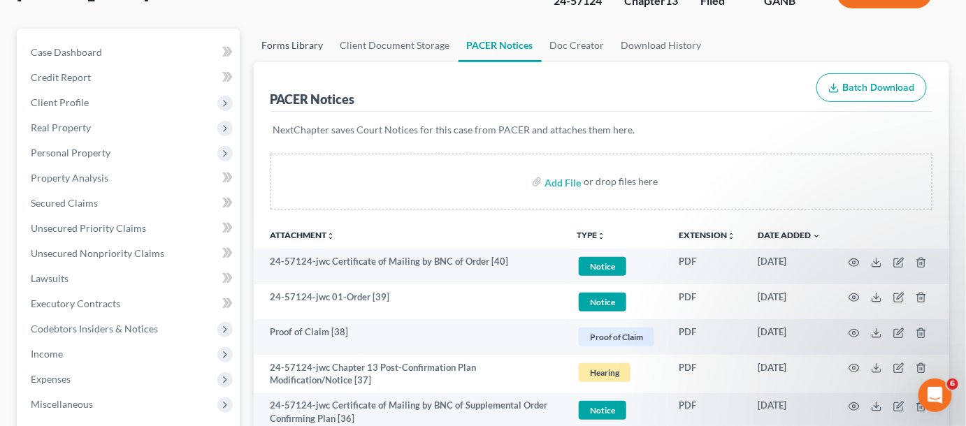
drag, startPoint x: 281, startPoint y: 27, endPoint x: 547, endPoint y: 27, distance: 266.4
click at [281, 29] on link "Forms Library" at bounding box center [293, 46] width 78 height 34
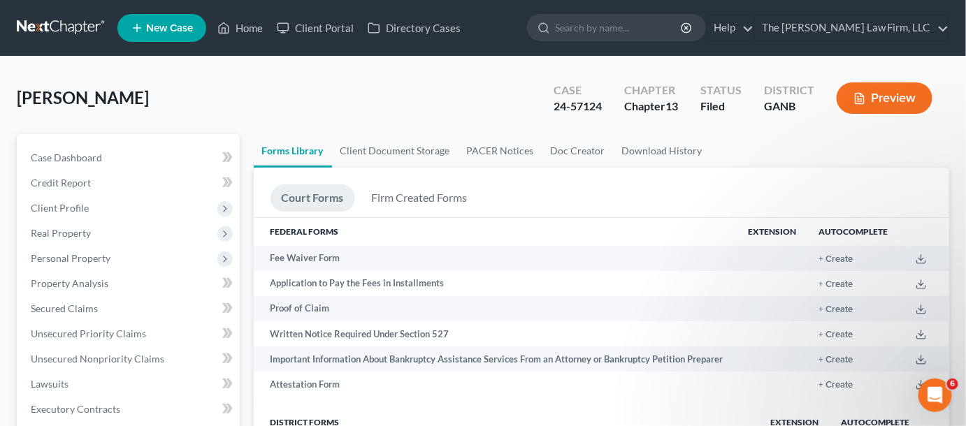
click at [612, 29] on input "search" at bounding box center [619, 28] width 128 height 26
type input "adams"
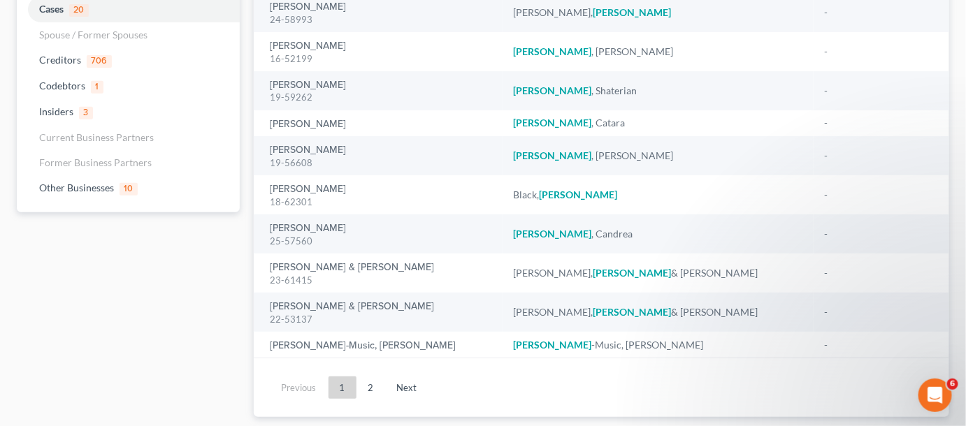
scroll to position [185, 0]
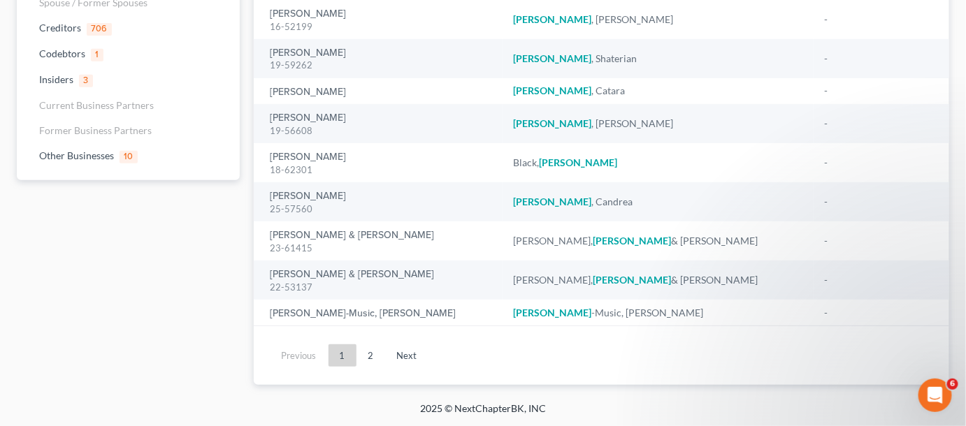
click at [371, 354] on link "2" at bounding box center [371, 356] width 28 height 22
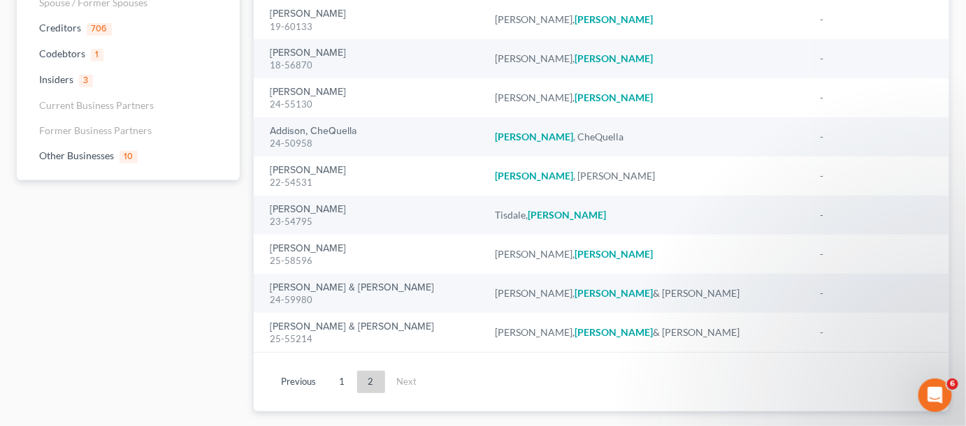
scroll to position [79, 0]
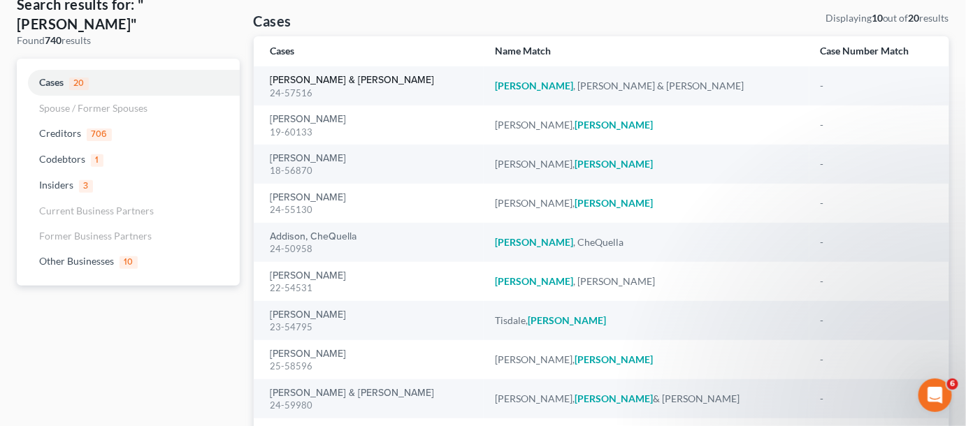
click at [292, 83] on link "[PERSON_NAME] & [PERSON_NAME]" at bounding box center [353, 81] width 164 height 10
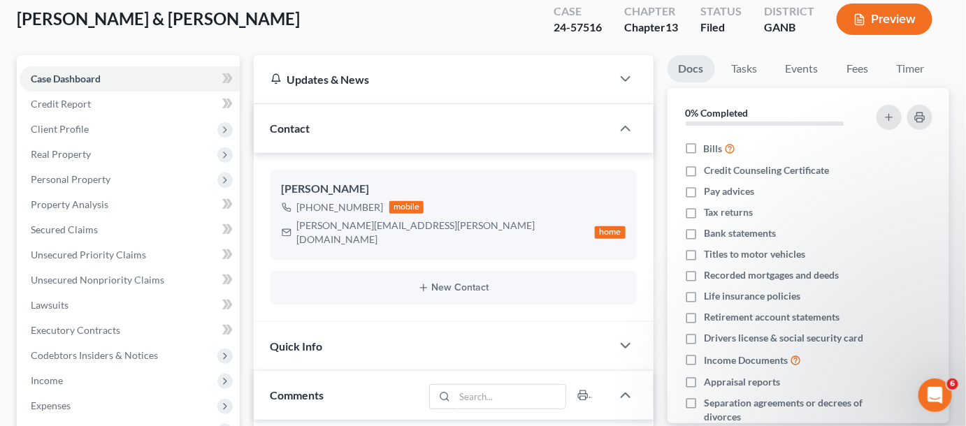
scroll to position [317, 0]
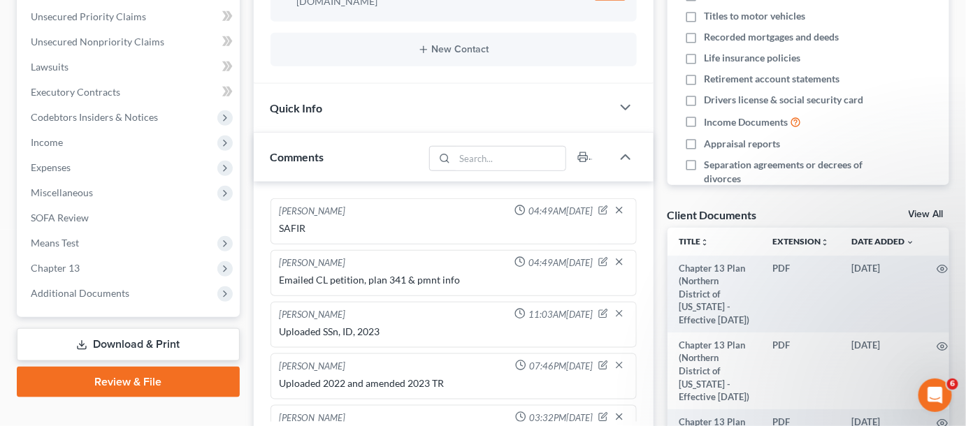
click at [41, 285] on span "Additional Documents" at bounding box center [130, 293] width 220 height 25
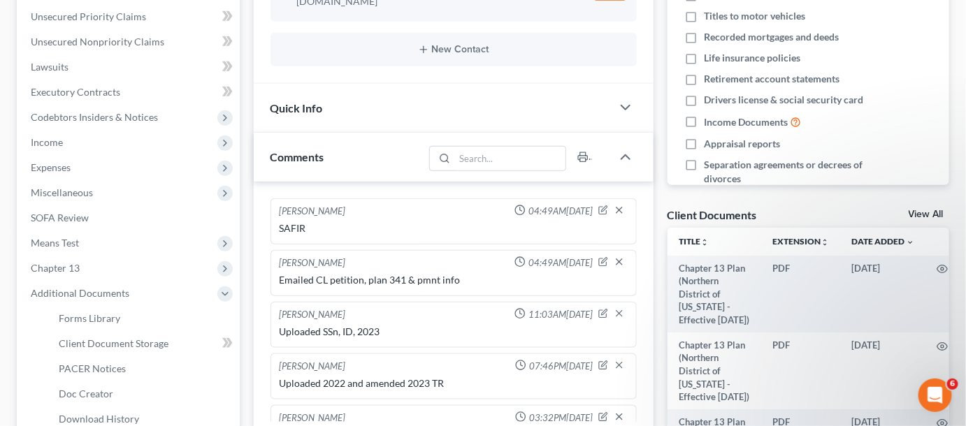
scroll to position [196, 0]
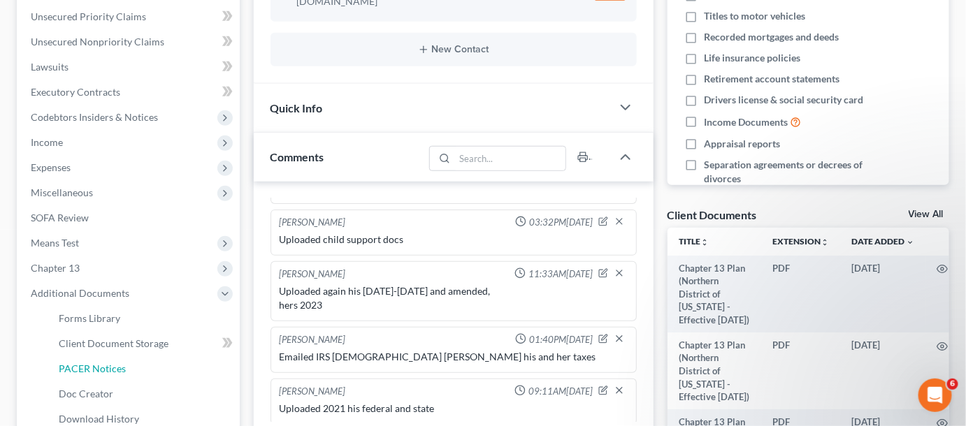
click at [71, 366] on span "PACER Notices" at bounding box center [92, 369] width 67 height 12
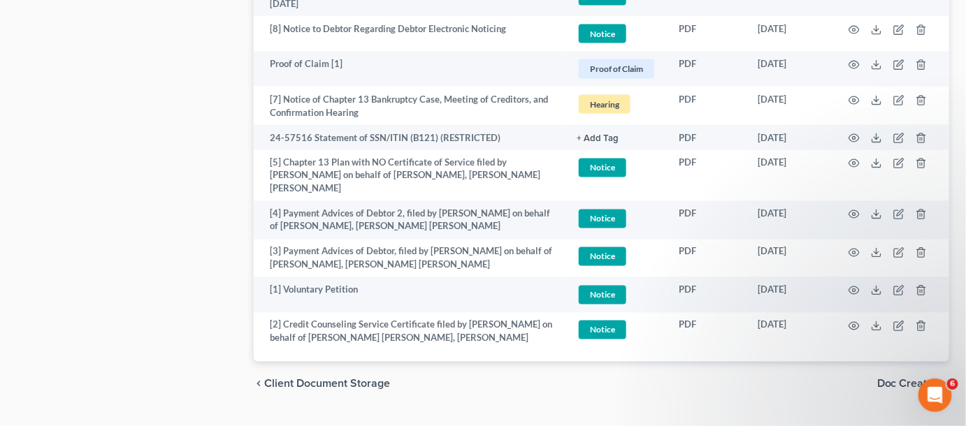
scroll to position [2513, 0]
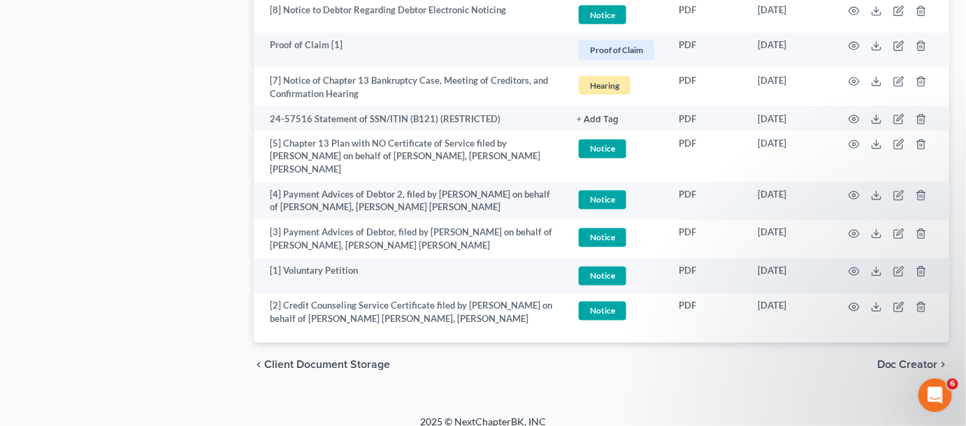
drag, startPoint x: 3, startPoint y: 172, endPoint x: 220, endPoint y: 155, distance: 216.8
click at [852, 78] on icon "button" at bounding box center [854, 81] width 11 height 11
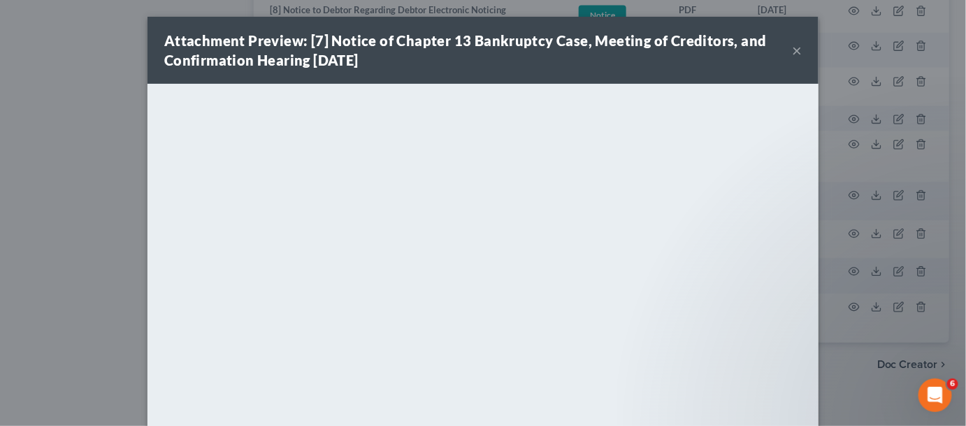
scroll to position [2504, 0]
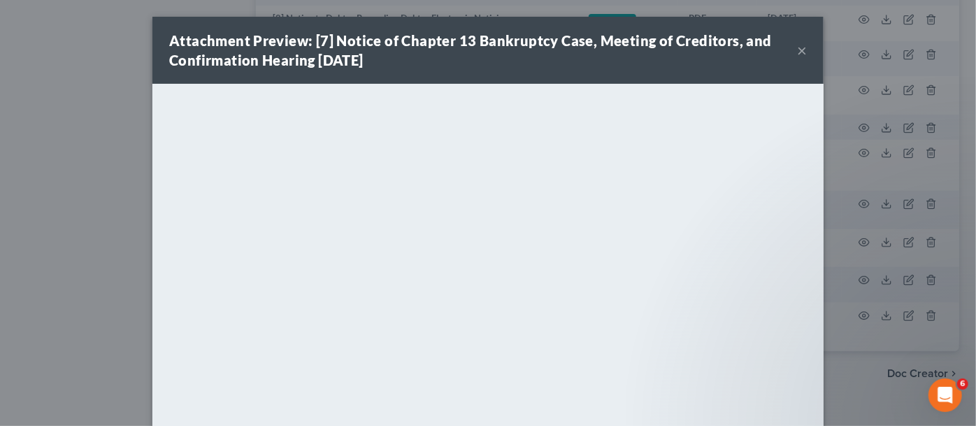
click at [30, 167] on div "Attachment Preview: [7] Notice of Chapter 13 Bankruptcy Case, Meeting of Credit…" at bounding box center [488, 213] width 976 height 426
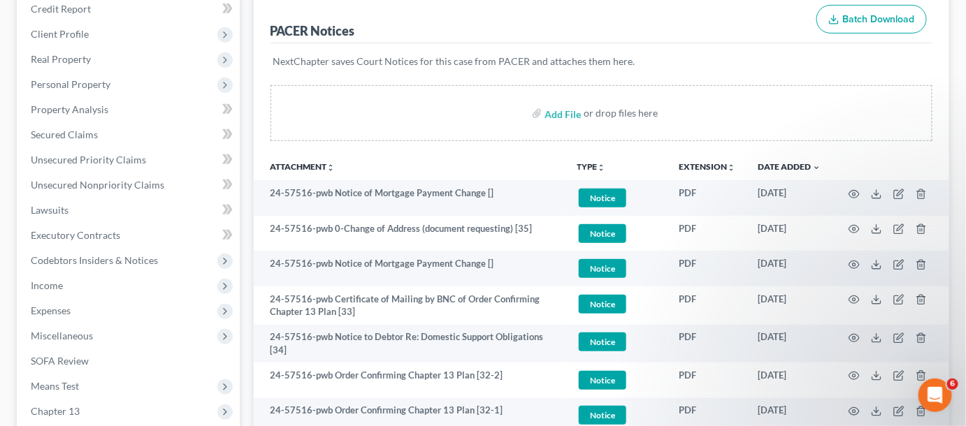
scroll to position [0, 0]
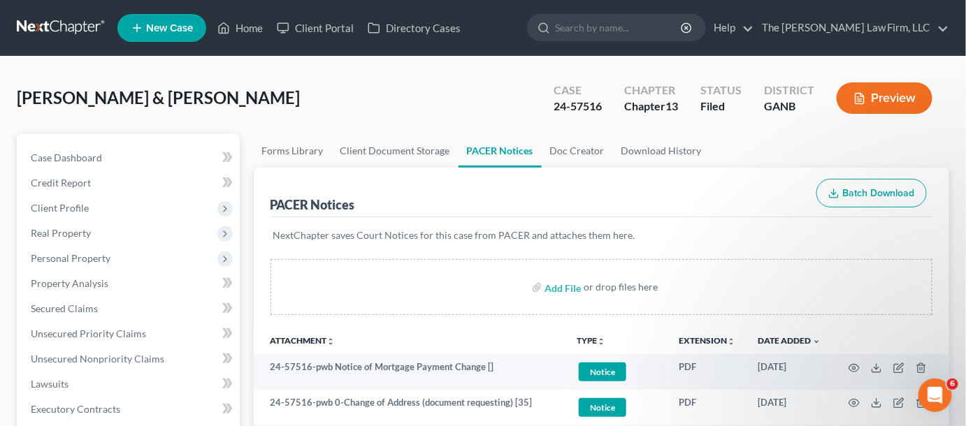
click at [610, 29] on input "search" at bounding box center [619, 28] width 128 height 26
type input "lanier"
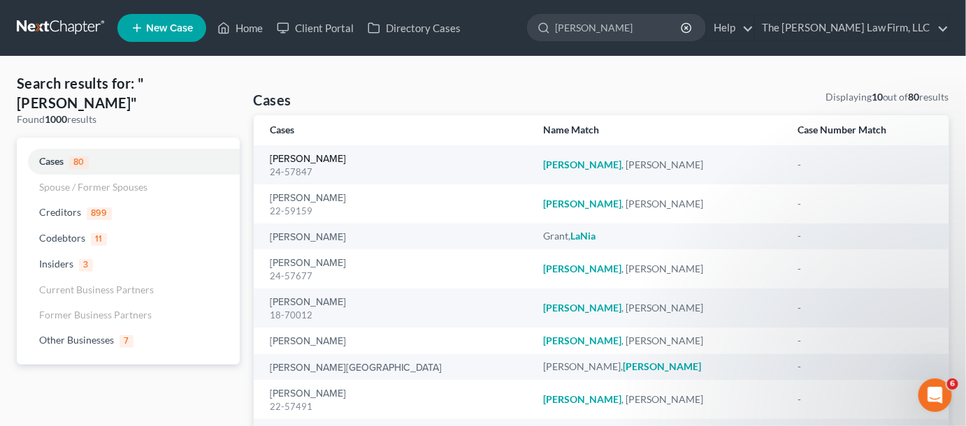
click at [287, 161] on link "[PERSON_NAME]" at bounding box center [309, 160] width 76 height 10
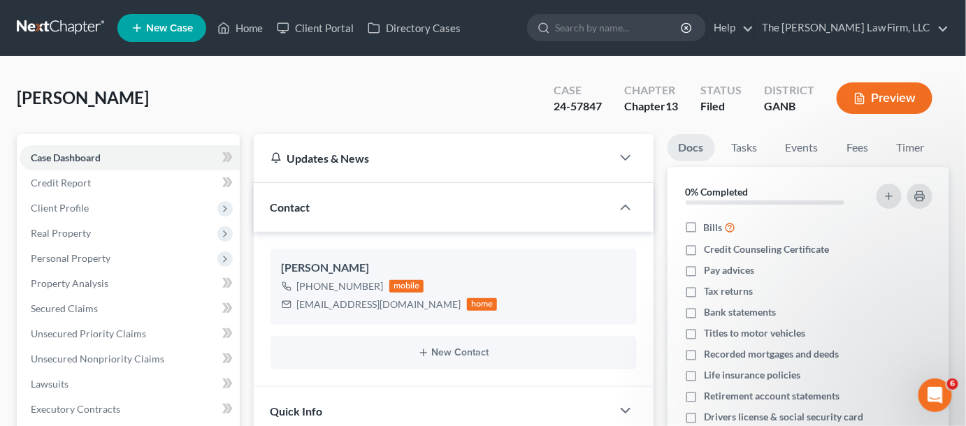
scroll to position [343, 0]
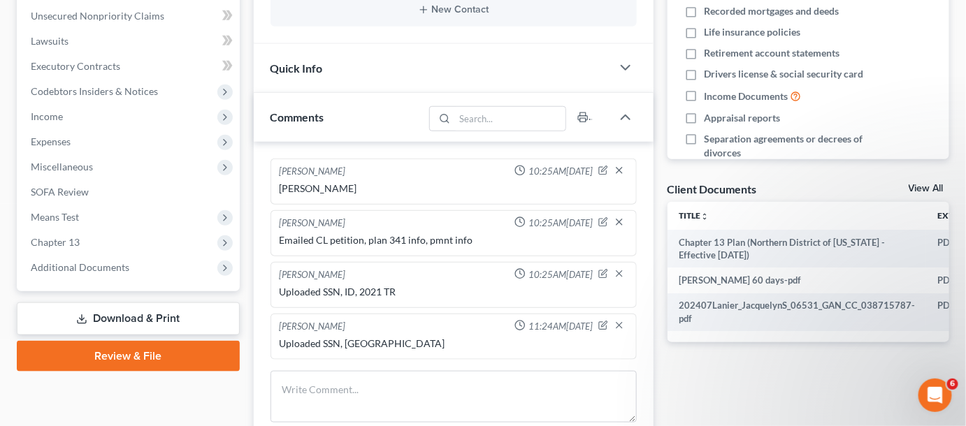
click at [53, 275] on span "Additional Documents" at bounding box center [130, 267] width 220 height 25
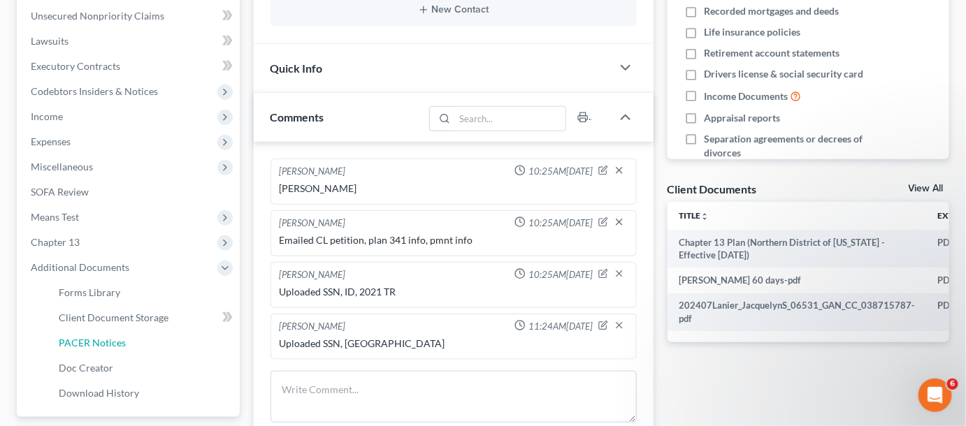
click at [79, 338] on span "PACER Notices" at bounding box center [92, 343] width 67 height 12
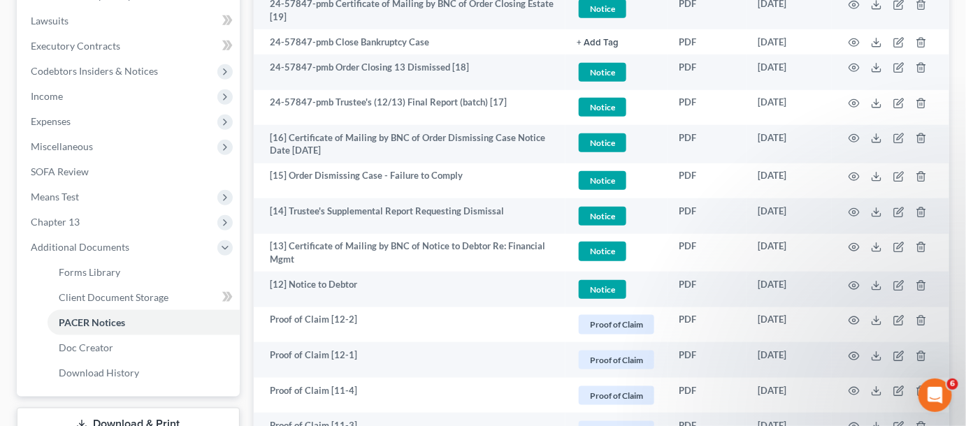
scroll to position [423, 0]
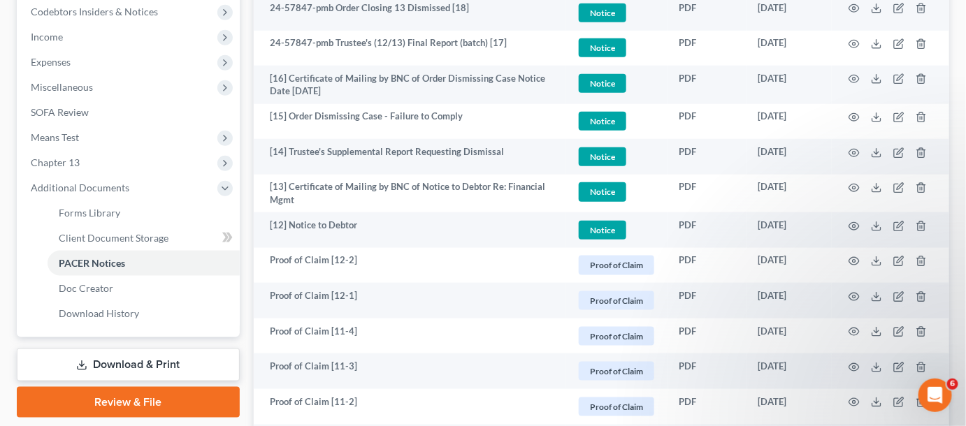
drag, startPoint x: 245, startPoint y: 312, endPoint x: 345, endPoint y: 318, distance: 100.2
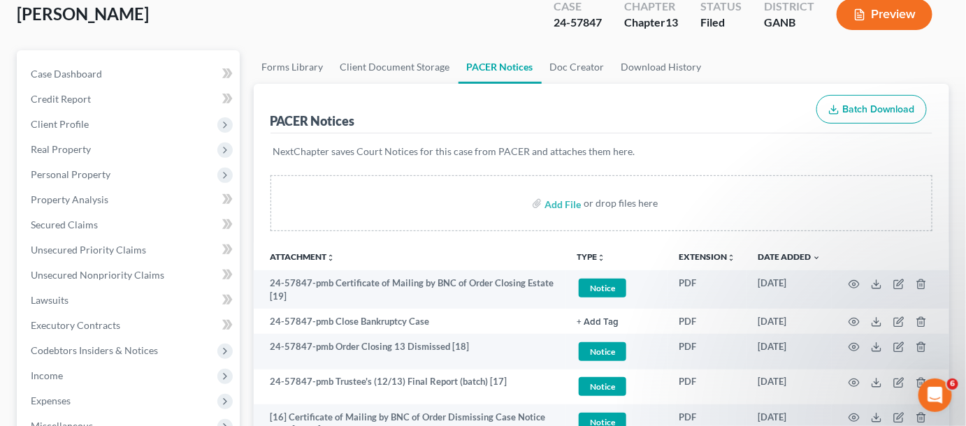
scroll to position [0, 0]
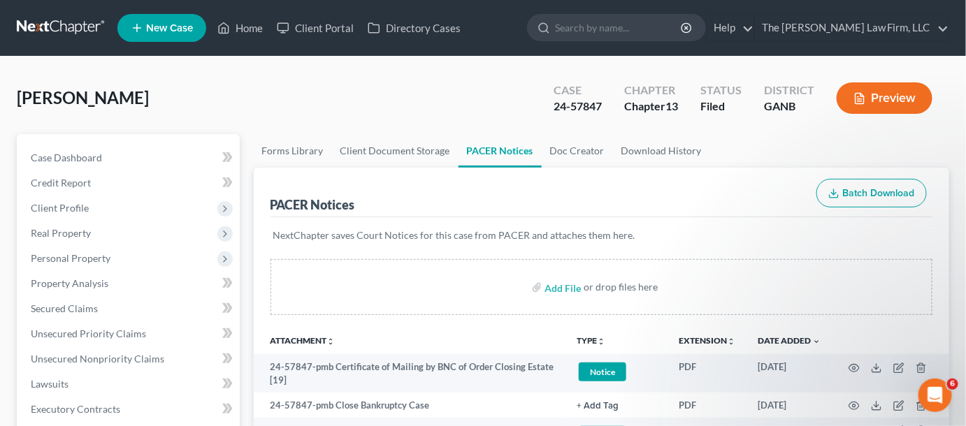
click at [650, 32] on input "search" at bounding box center [619, 28] width 128 height 26
type input "cole"
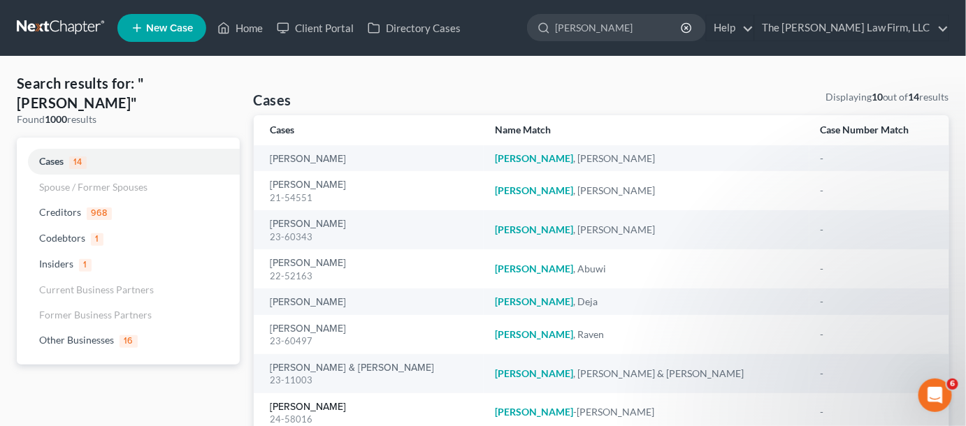
click at [320, 406] on link "[PERSON_NAME]" at bounding box center [309, 408] width 76 height 10
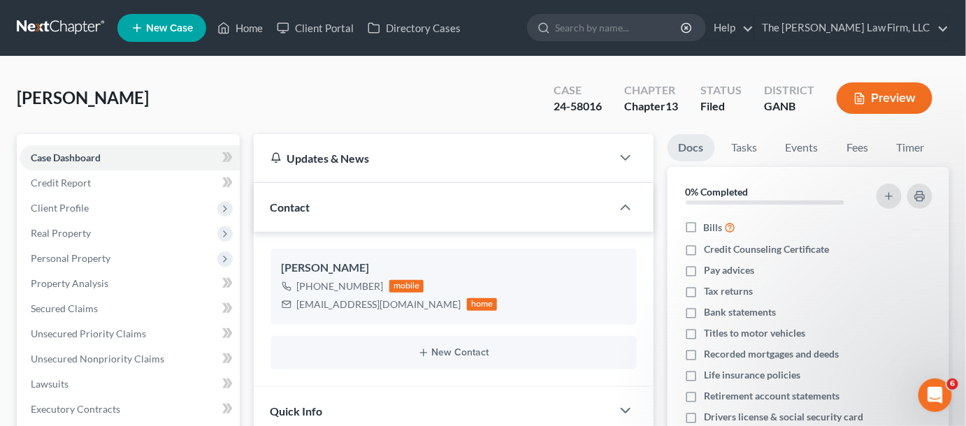
scroll to position [317, 0]
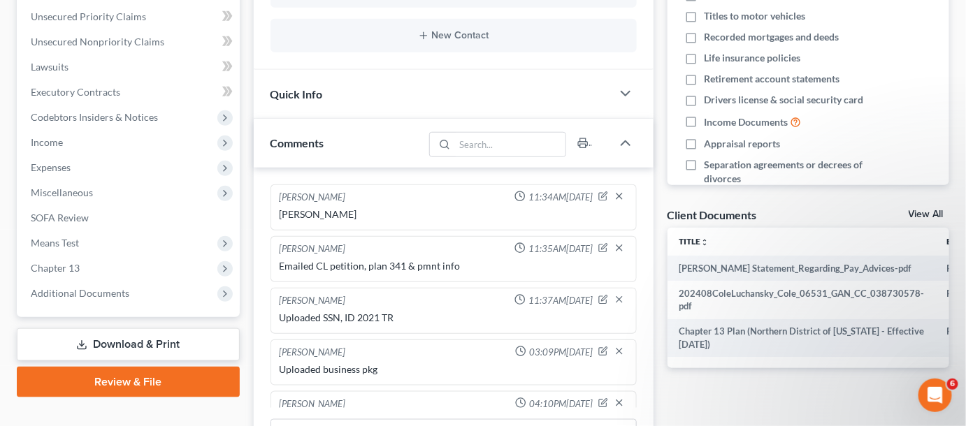
click at [90, 303] on span "Additional Documents" at bounding box center [130, 293] width 220 height 25
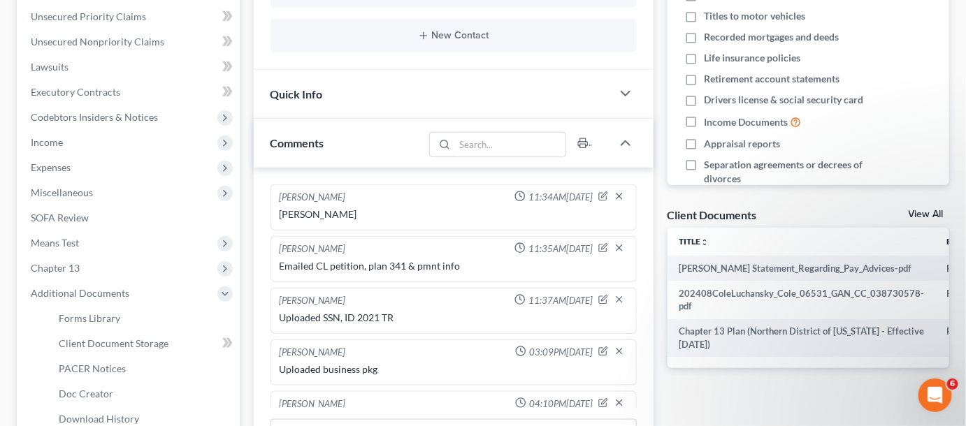
scroll to position [489, 0]
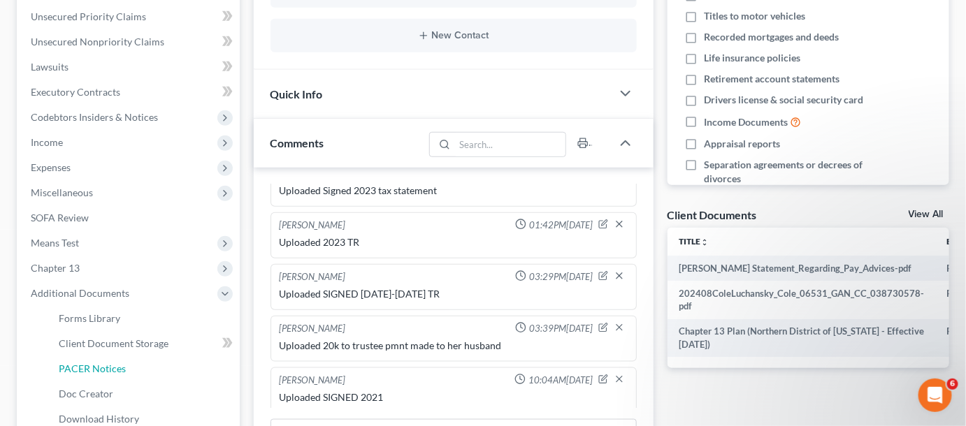
click at [91, 366] on span "PACER Notices" at bounding box center [92, 369] width 67 height 12
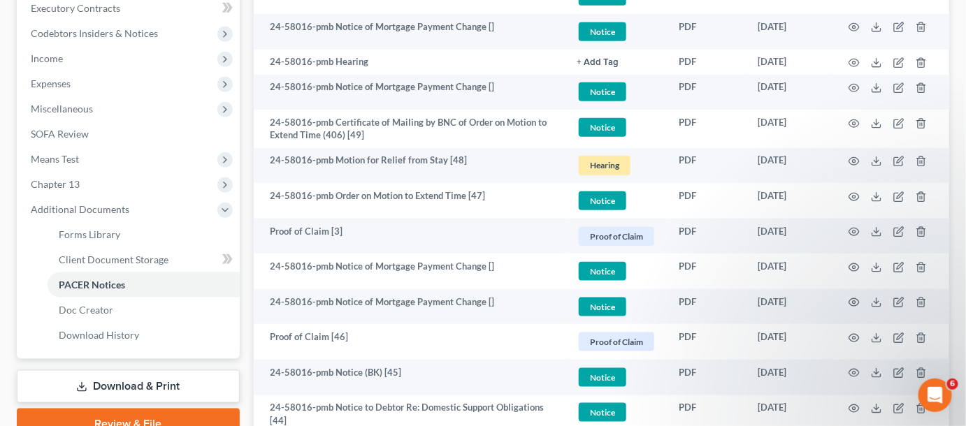
scroll to position [423, 0]
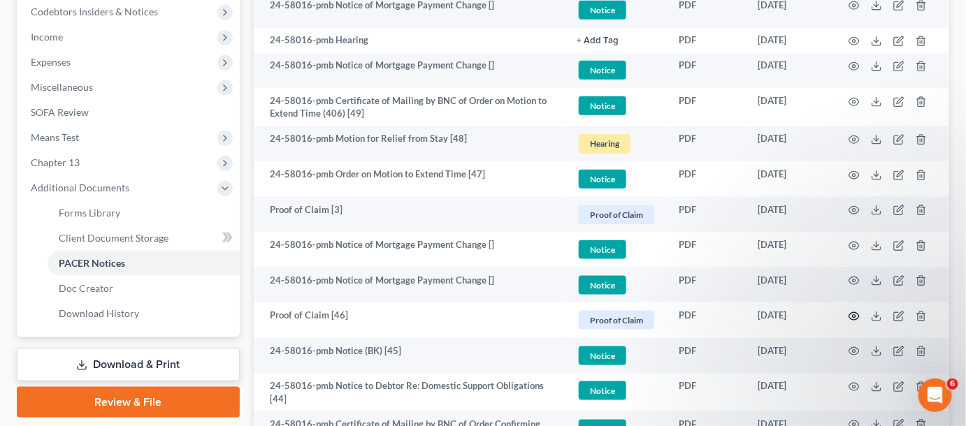
click at [858, 313] on icon "button" at bounding box center [854, 317] width 10 height 8
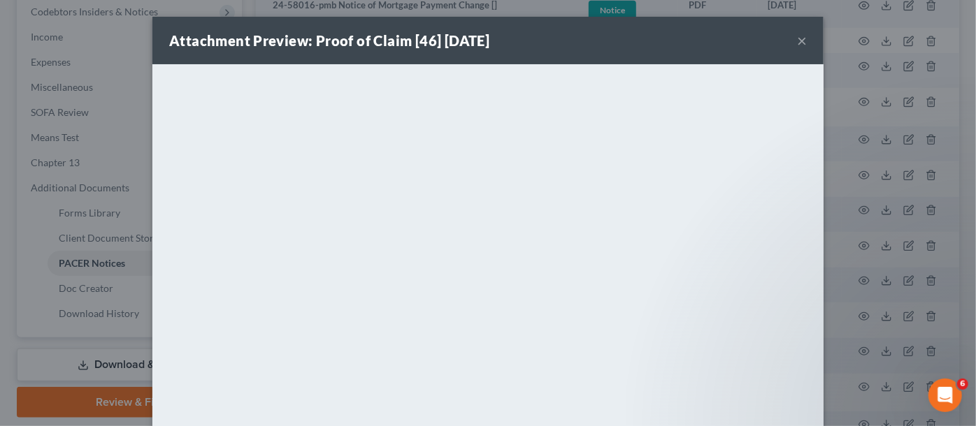
click at [859, 313] on div "Attachment Preview: Proof of Claim [46] 05/08/2025 × <object ng-attr-data='http…" at bounding box center [488, 213] width 976 height 426
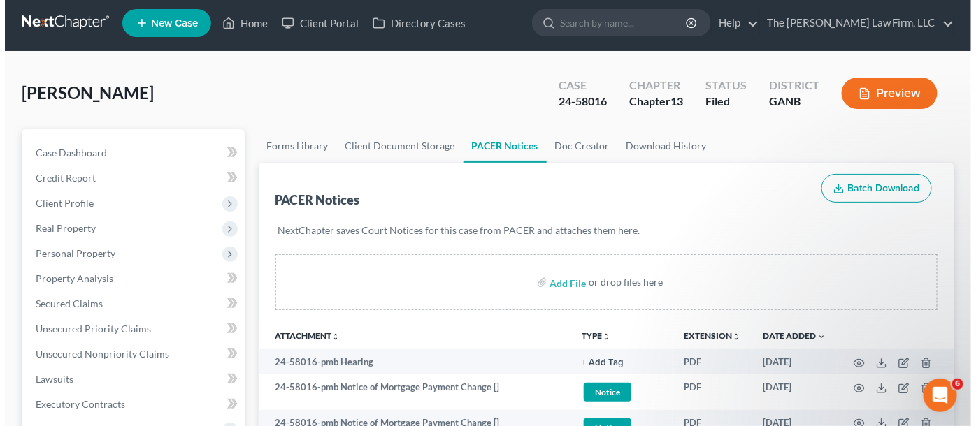
scroll to position [0, 0]
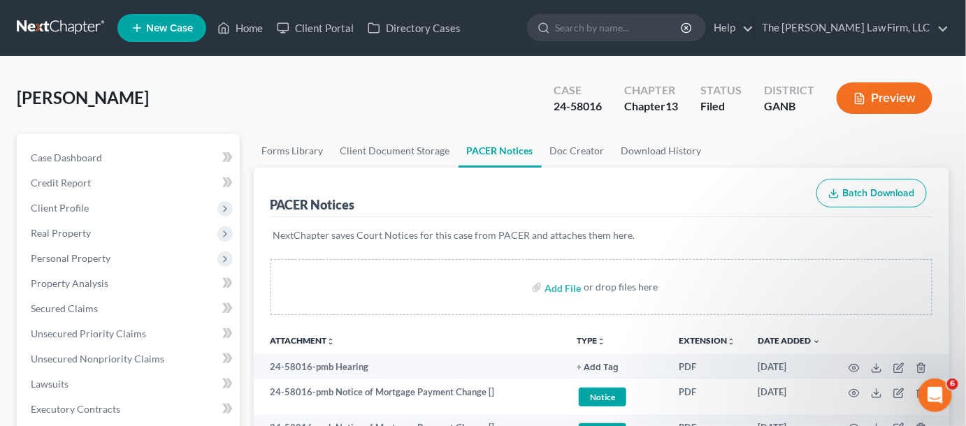
drag, startPoint x: 503, startPoint y: 64, endPoint x: 578, endPoint y: 48, distance: 75.8
click at [620, 34] on input "search" at bounding box center [619, 28] width 128 height 26
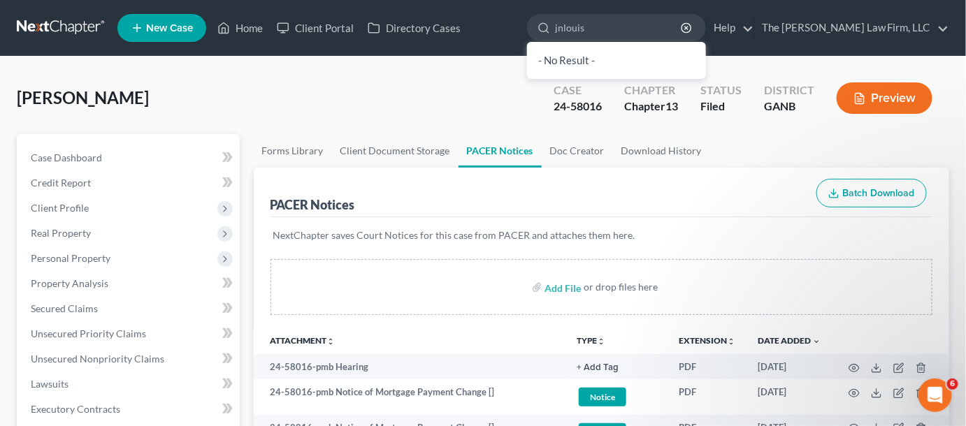
type input "jnlouis"
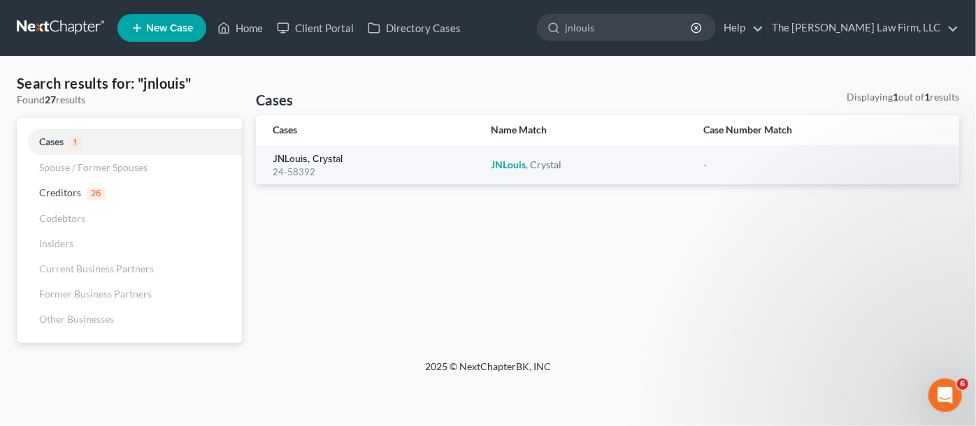
click at [297, 159] on link "JNLouis, Crystal" at bounding box center [308, 160] width 70 height 10
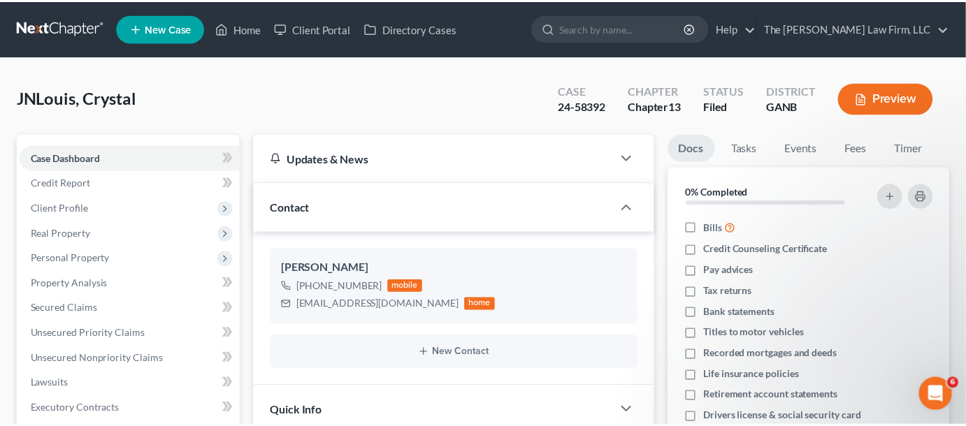
scroll to position [423, 0]
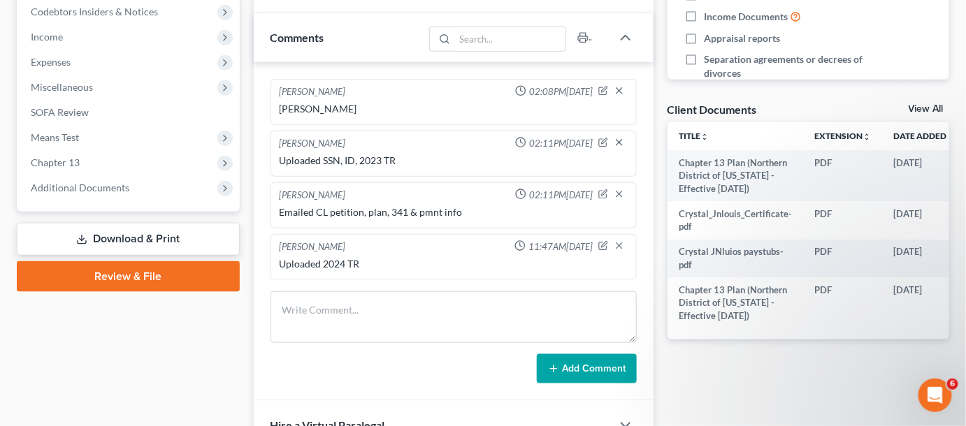
click at [55, 182] on span "Additional Documents" at bounding box center [80, 188] width 99 height 12
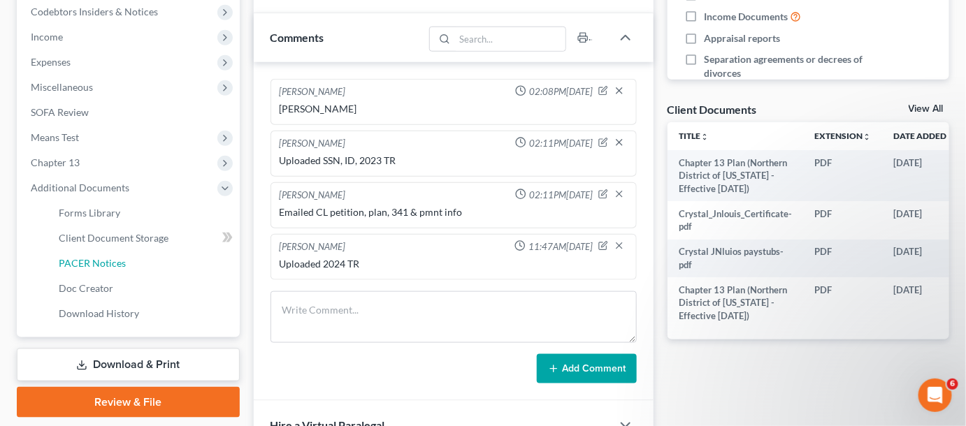
click at [92, 264] on span "PACER Notices" at bounding box center [92, 263] width 67 height 12
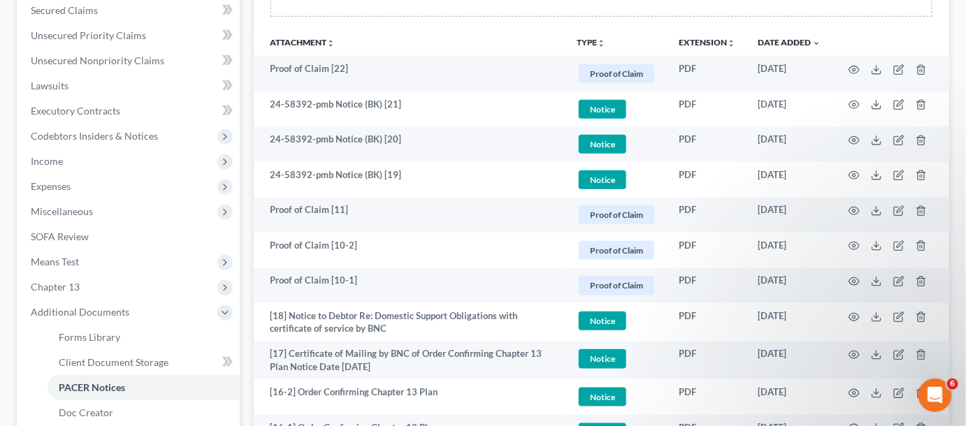
scroll to position [317, 0]
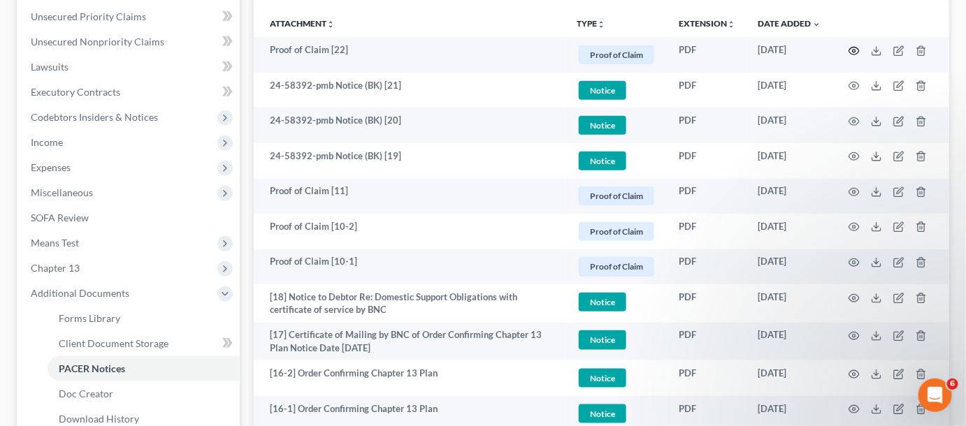
click at [859, 52] on icon "button" at bounding box center [854, 50] width 11 height 11
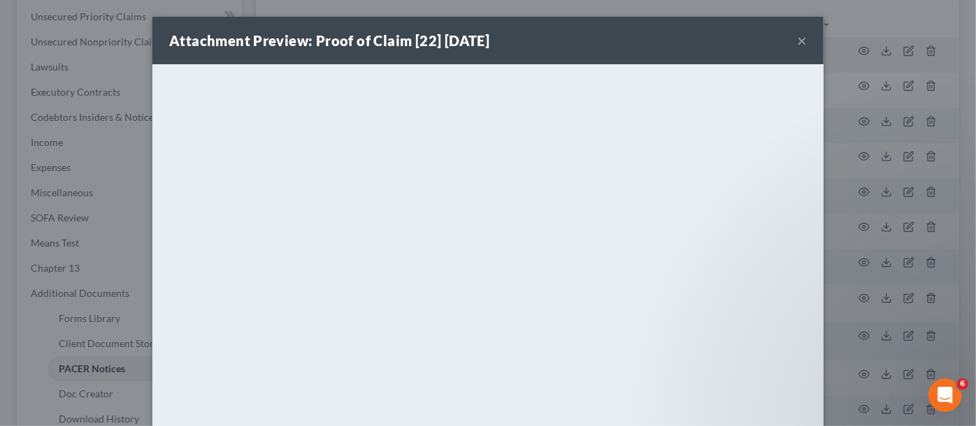
click at [857, 52] on div "Attachment Preview: Proof of Claim [22] 05/08/2025 × <object ng-attr-data='http…" at bounding box center [488, 213] width 976 height 426
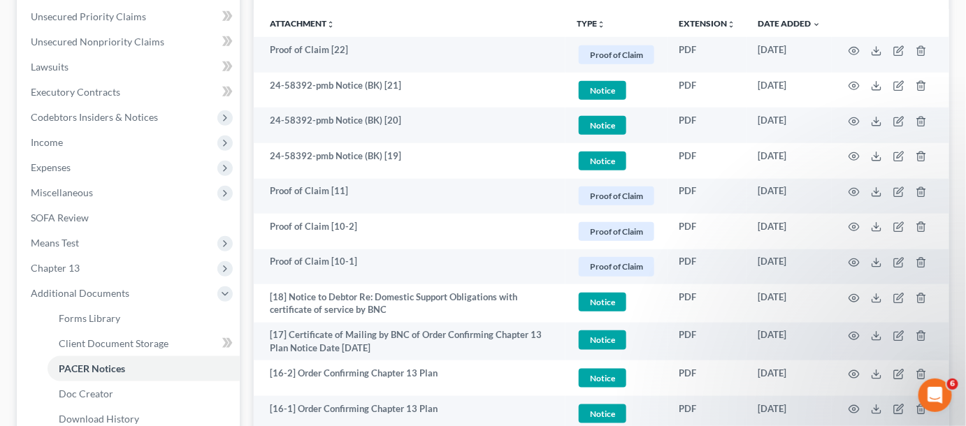
click at [490, 143] on td "24-58392-pmb Notice (BK) [19]" at bounding box center [410, 161] width 313 height 36
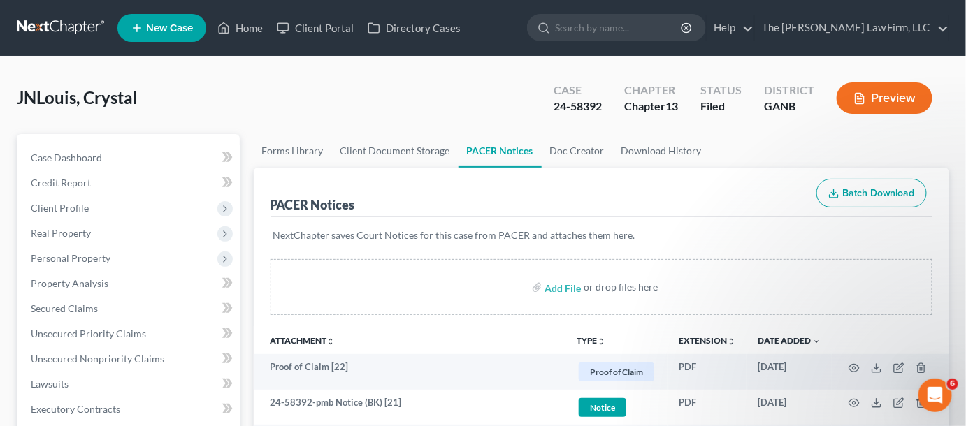
click at [626, 24] on input "search" at bounding box center [619, 28] width 128 height 26
type input "ridley"
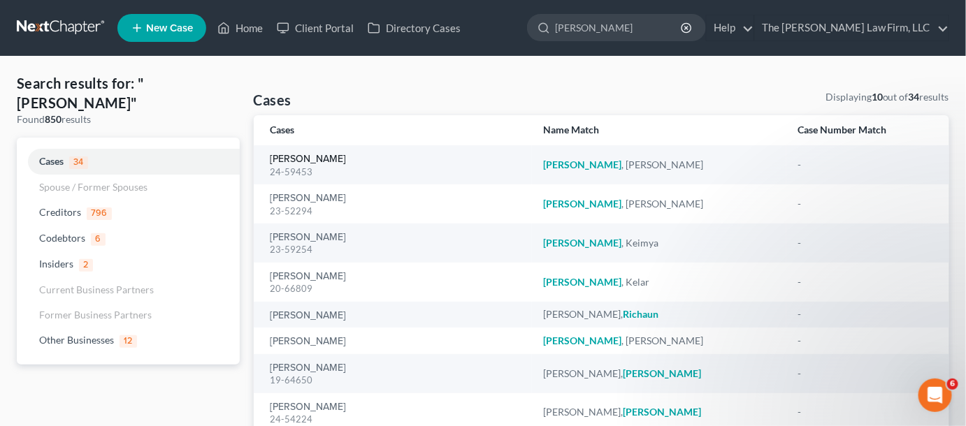
click at [299, 164] on link "[PERSON_NAME]" at bounding box center [309, 160] width 76 height 10
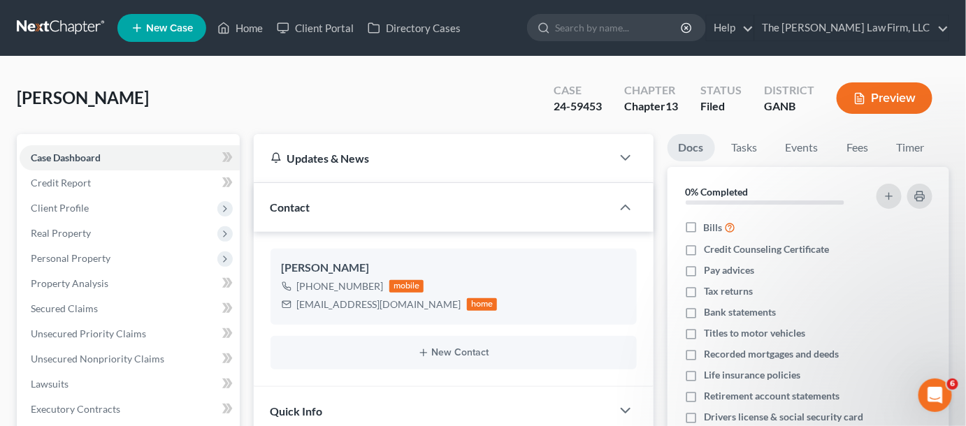
scroll to position [343, 0]
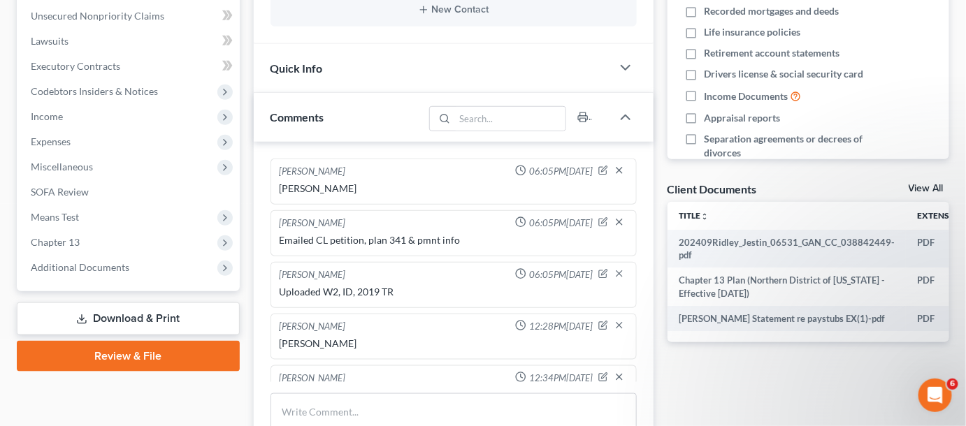
click at [106, 261] on span "Additional Documents" at bounding box center [80, 267] width 99 height 12
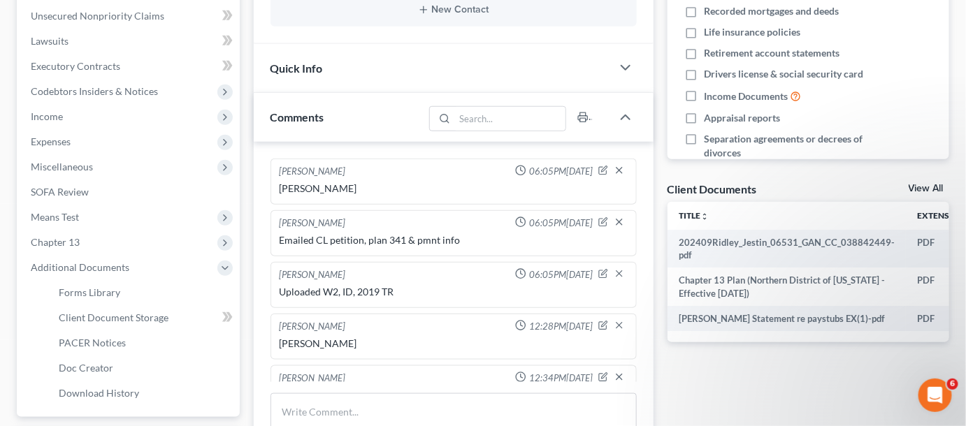
scroll to position [27, 0]
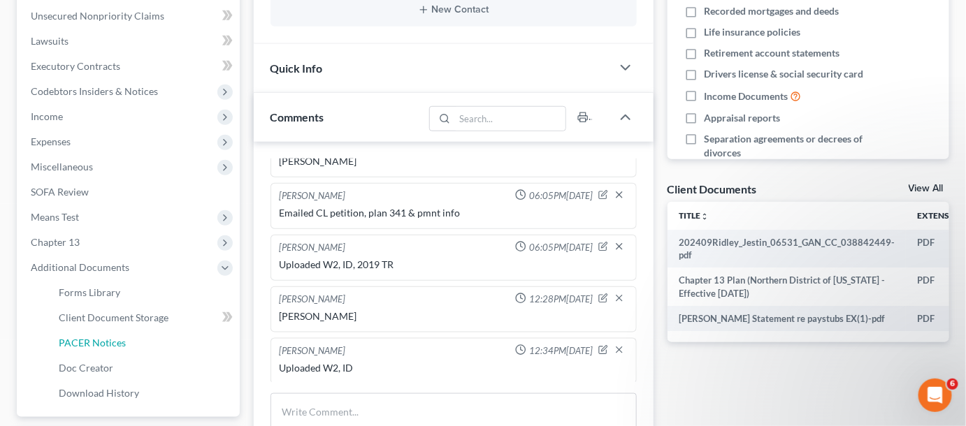
click at [106, 338] on span "PACER Notices" at bounding box center [92, 343] width 67 height 12
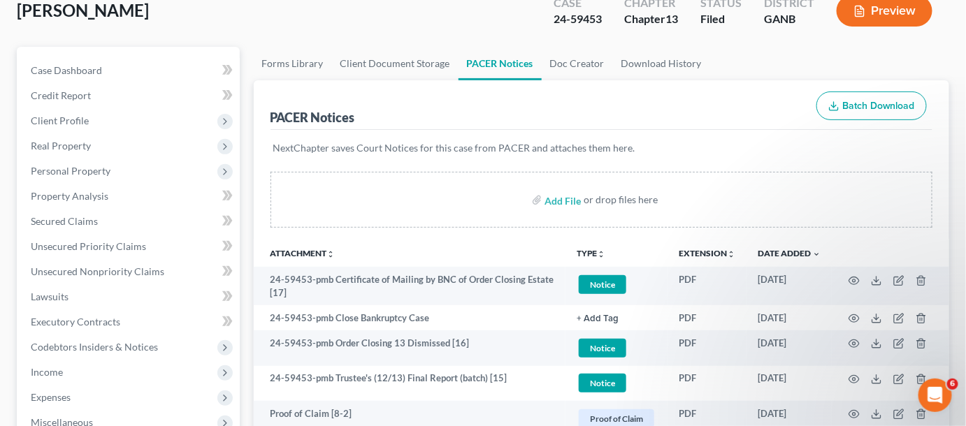
scroll to position [106, 0]
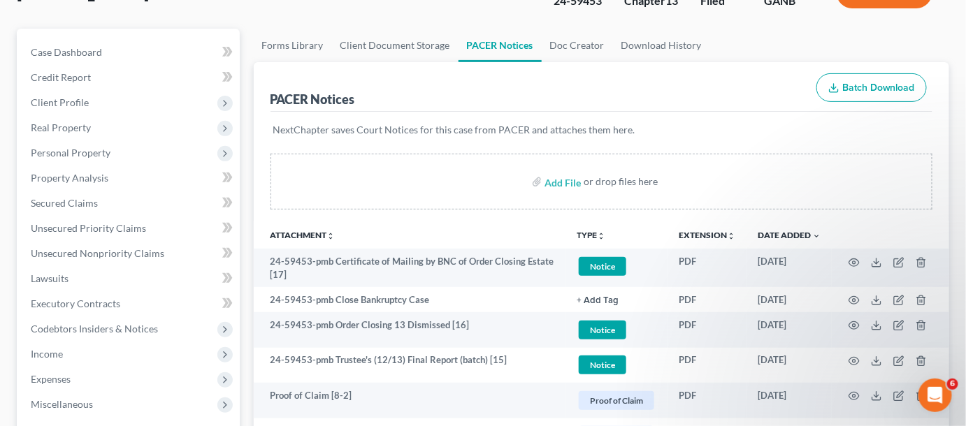
drag, startPoint x: 508, startPoint y: 223, endPoint x: 589, endPoint y: 191, distance: 87.2
click at [508, 223] on th "Attachment unfold_more expand_more expand_less" at bounding box center [410, 235] width 313 height 28
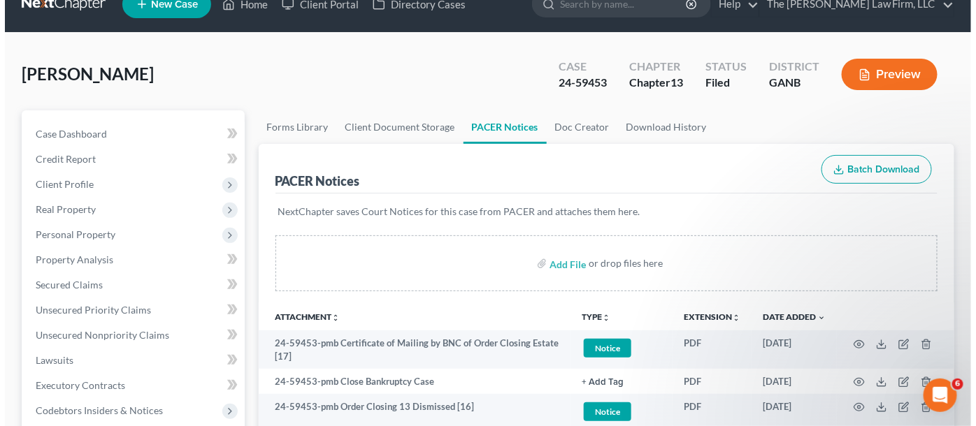
scroll to position [0, 0]
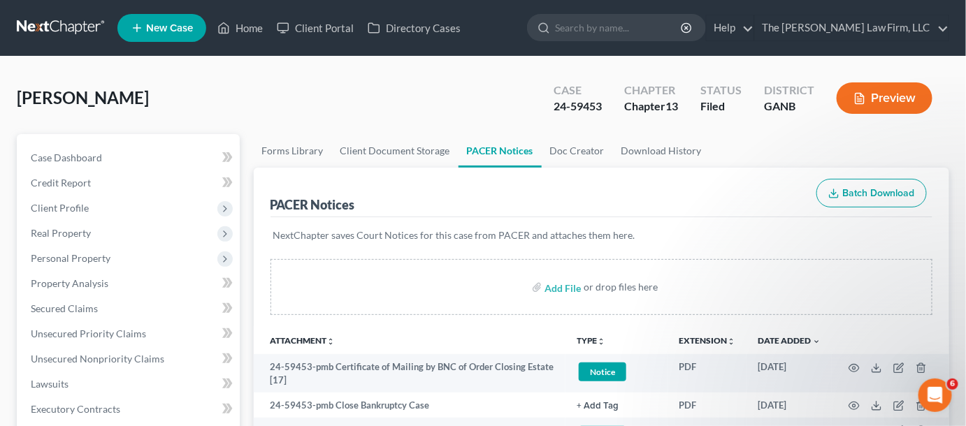
click at [641, 35] on input "search" at bounding box center [619, 28] width 128 height 26
type input "collins"
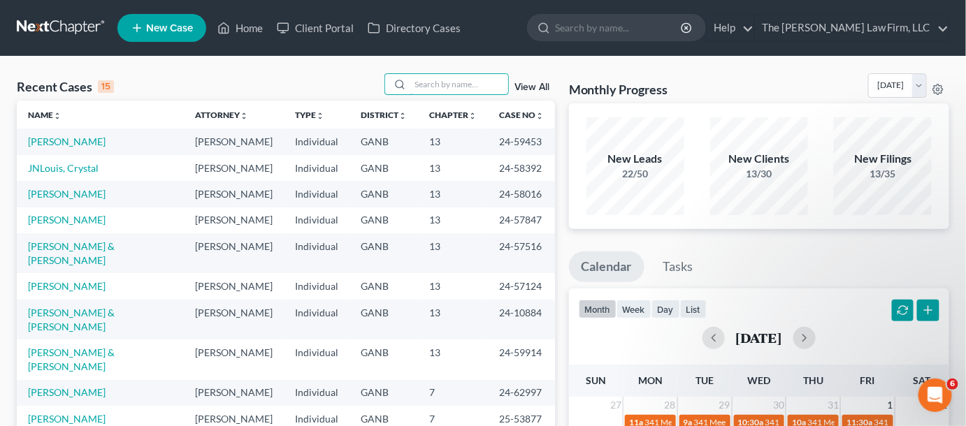
click at [488, 84] on input "search" at bounding box center [459, 84] width 98 height 20
type input "collins"
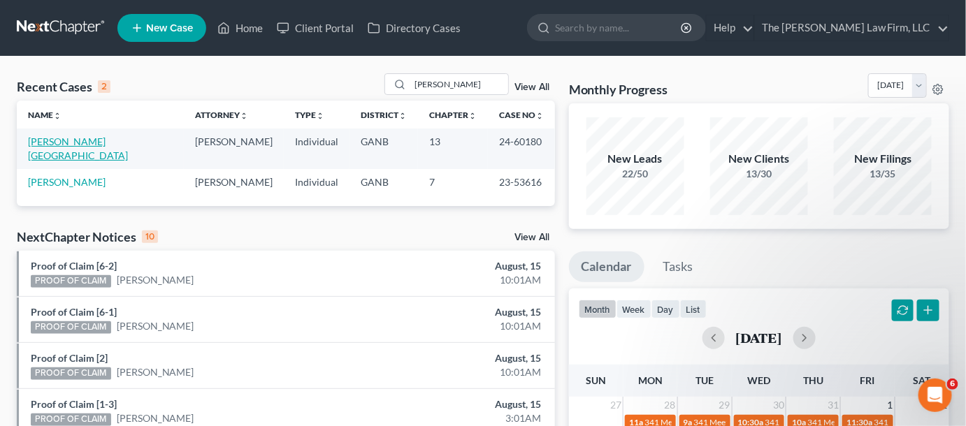
click at [62, 143] on link "Collins, Lylton" at bounding box center [78, 149] width 100 height 26
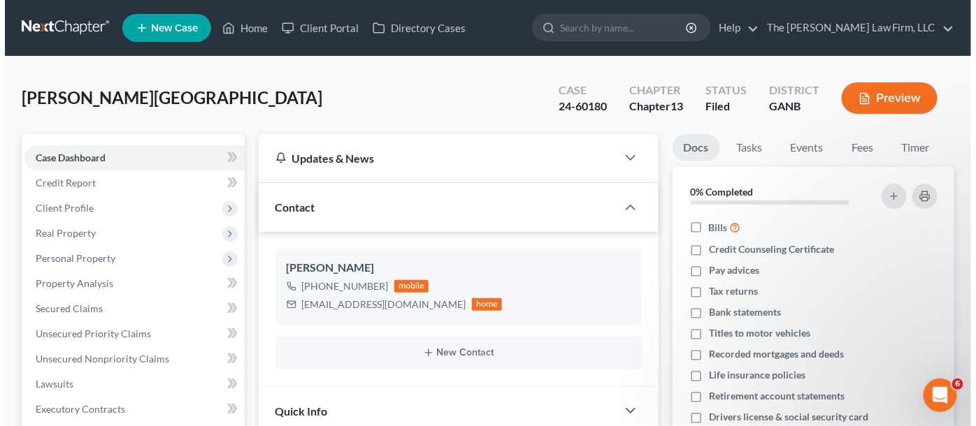
scroll to position [144, 0]
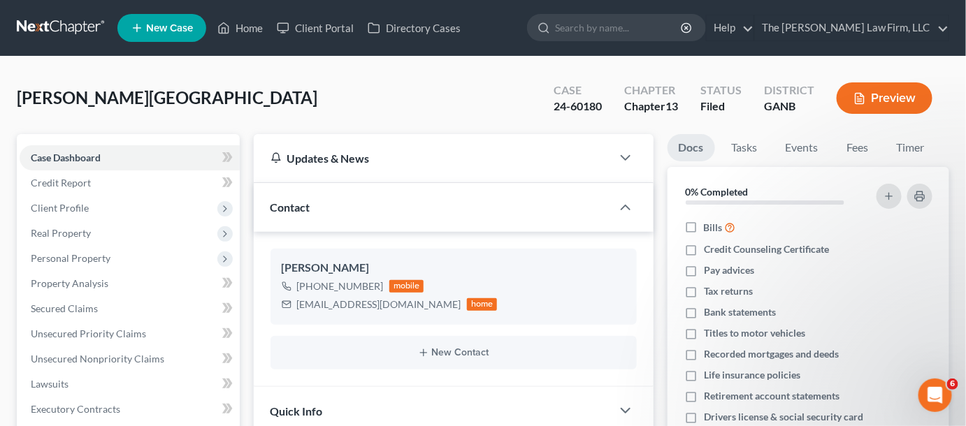
drag, startPoint x: 533, startPoint y: 108, endPoint x: 571, endPoint y: 73, distance: 51.5
click at [533, 108] on div "Collins, Lylton Upgraded Case 24-60180 Chapter Chapter 13 Status Filed District…" at bounding box center [483, 103] width 933 height 61
click at [645, 15] on input "search" at bounding box center [619, 28] width 128 height 26
type input "dada"
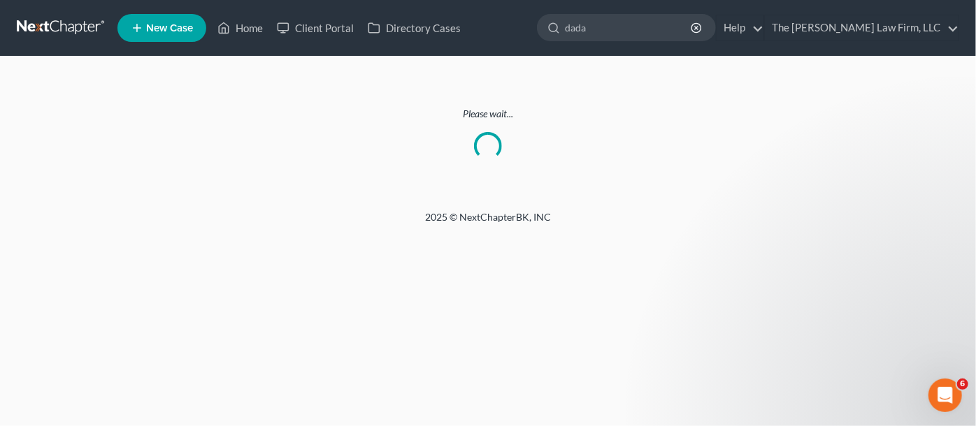
click at [84, 22] on link at bounding box center [61, 27] width 89 height 25
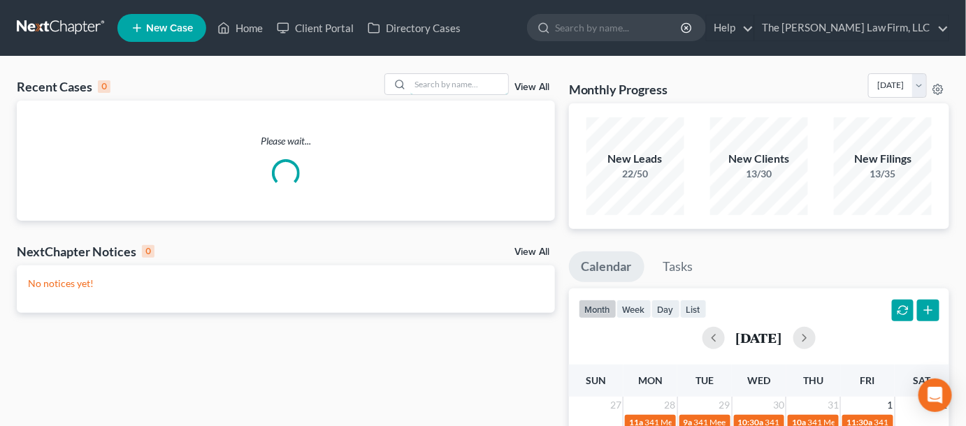
click at [461, 80] on input "search" at bounding box center [459, 84] width 98 height 20
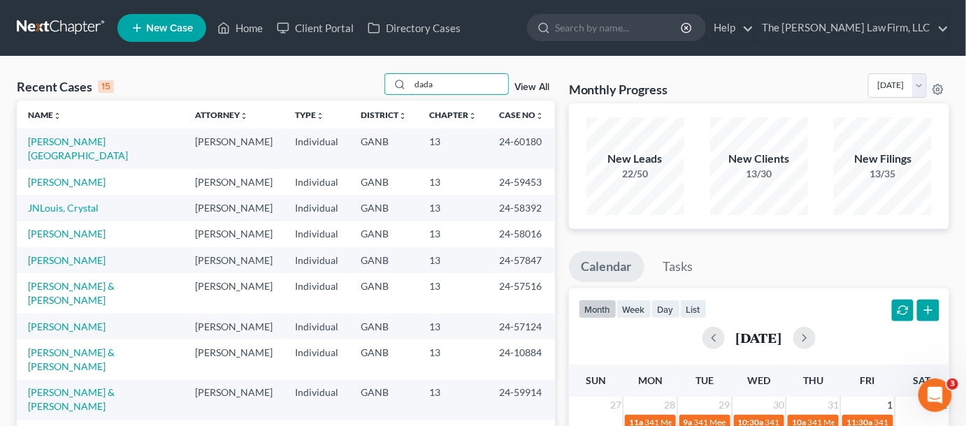
type input "dada"
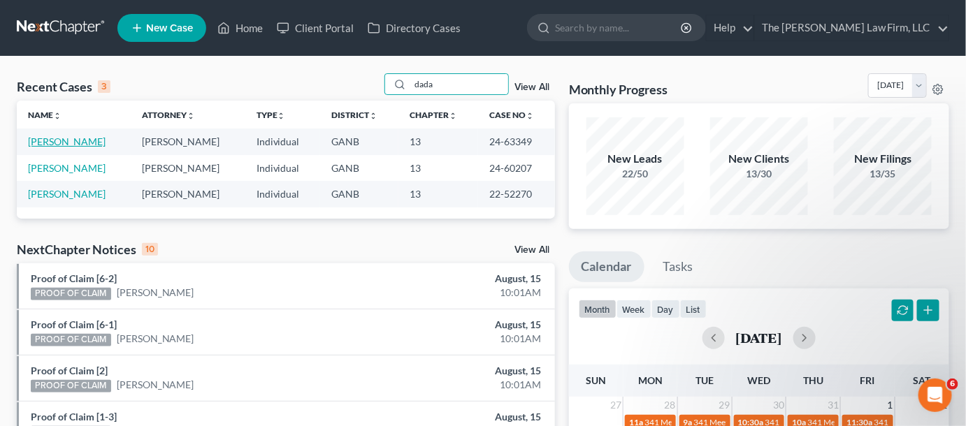
click at [73, 140] on link "[PERSON_NAME]" at bounding box center [67, 142] width 78 height 12
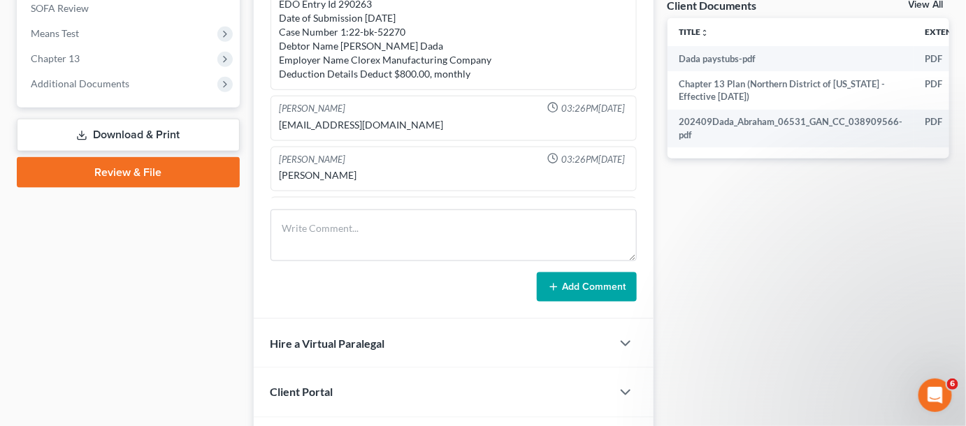
scroll to position [529, 0]
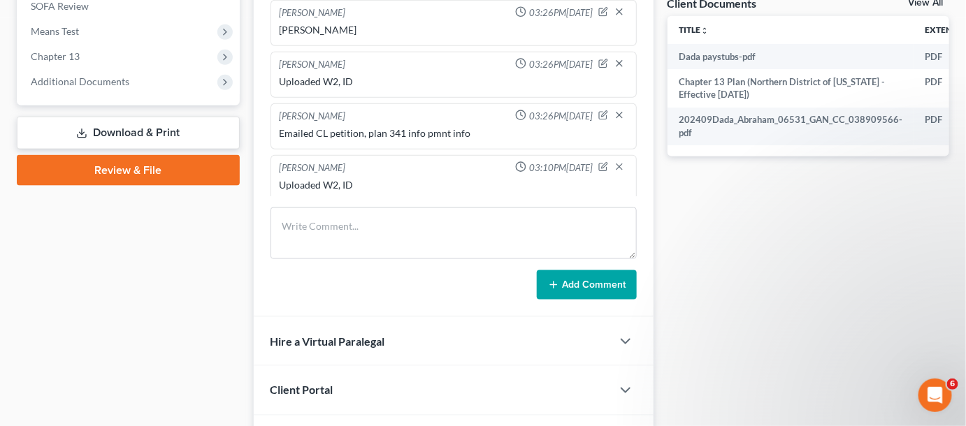
click at [73, 78] on span "Additional Documents" at bounding box center [80, 82] width 99 height 12
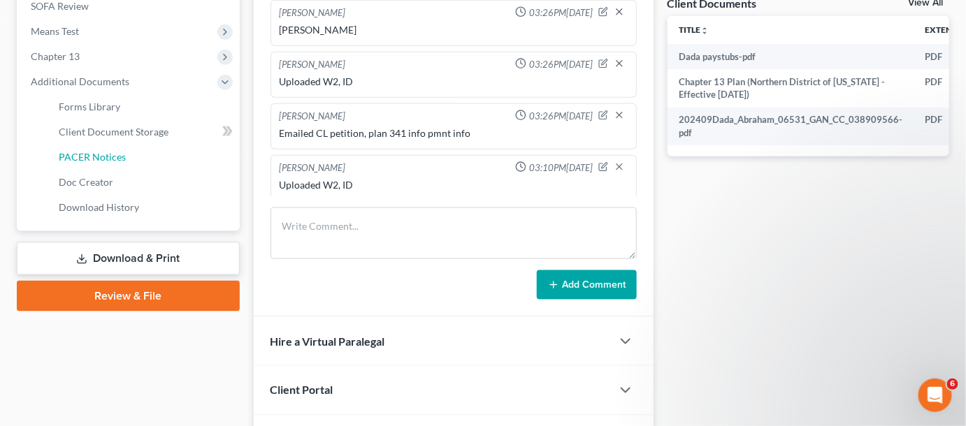
click at [104, 160] on span "PACER Notices" at bounding box center [92, 157] width 67 height 12
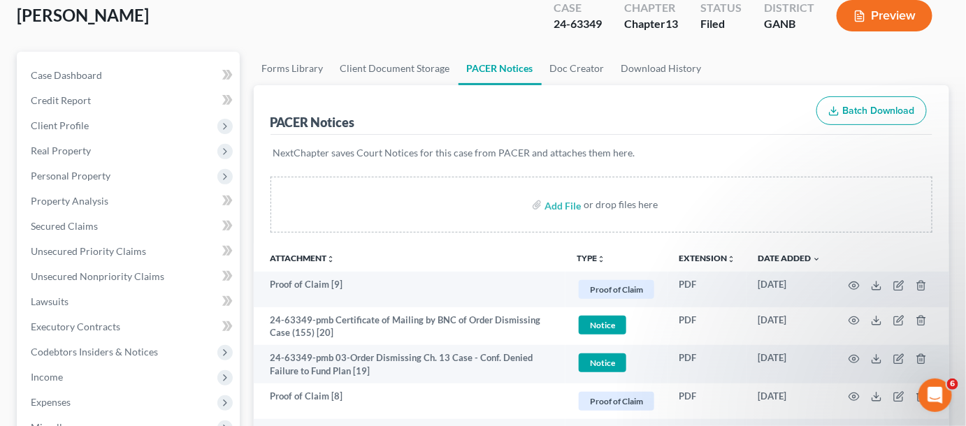
scroll to position [106, 0]
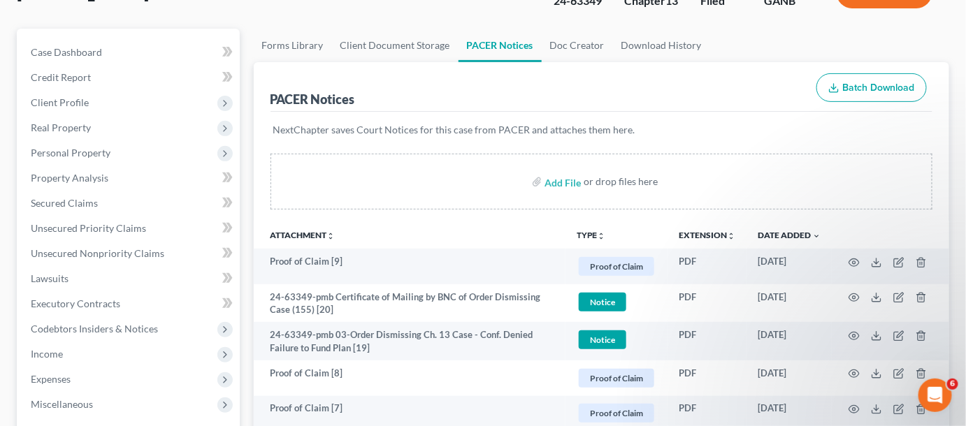
click at [470, 89] on div "PACER Notices Batch Download" at bounding box center [602, 87] width 663 height 50
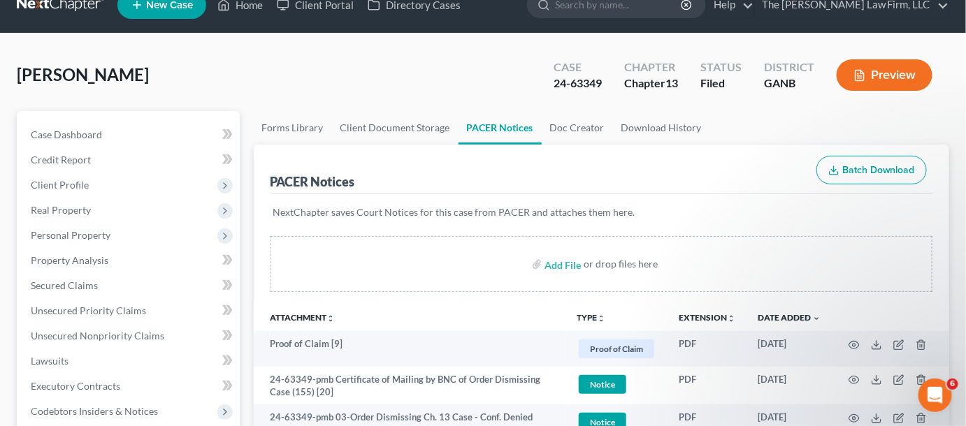
scroll to position [0, 0]
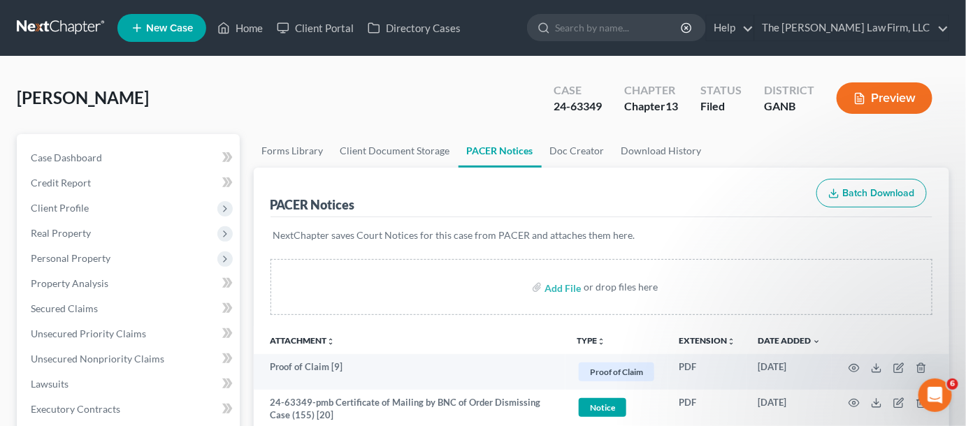
click at [657, 30] on input "search" at bounding box center [619, 28] width 128 height 26
type input "rosso"
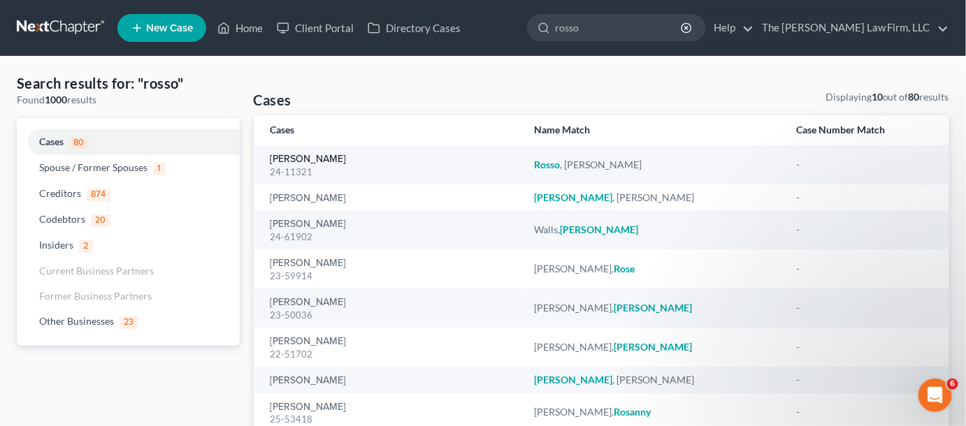
drag, startPoint x: 312, startPoint y: 156, endPoint x: 322, endPoint y: 158, distance: 10.7
click at [312, 156] on link "[PERSON_NAME]" at bounding box center [309, 160] width 76 height 10
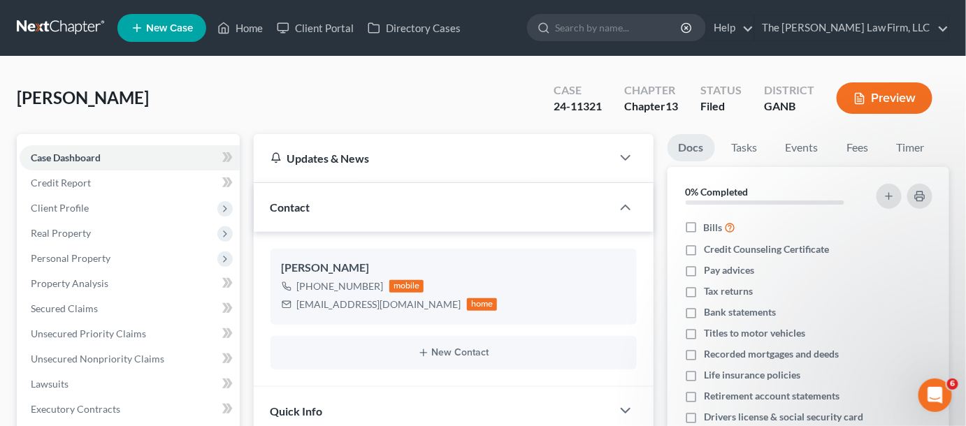
scroll to position [317, 0]
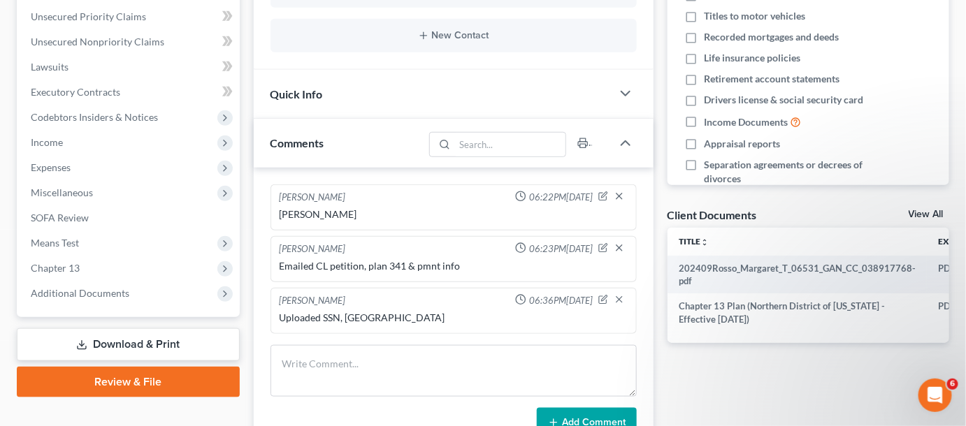
click at [61, 292] on span "Additional Documents" at bounding box center [80, 293] width 99 height 12
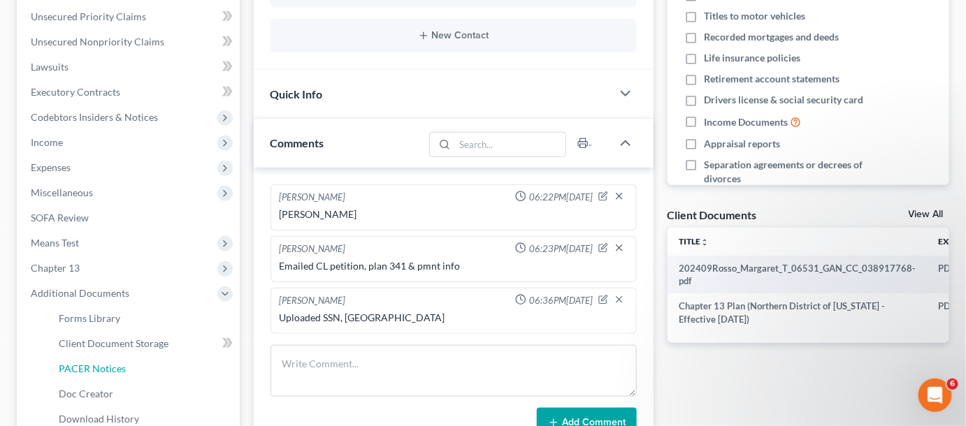
click at [100, 363] on span "PACER Notices" at bounding box center [92, 369] width 67 height 12
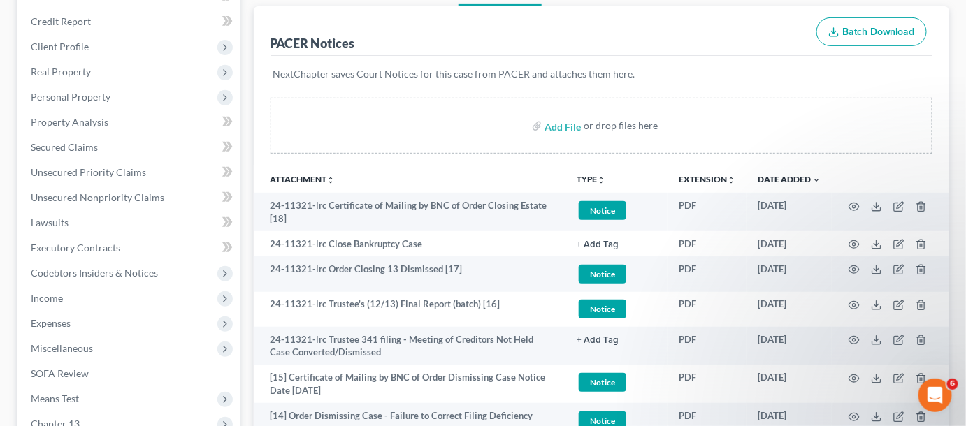
scroll to position [106, 0]
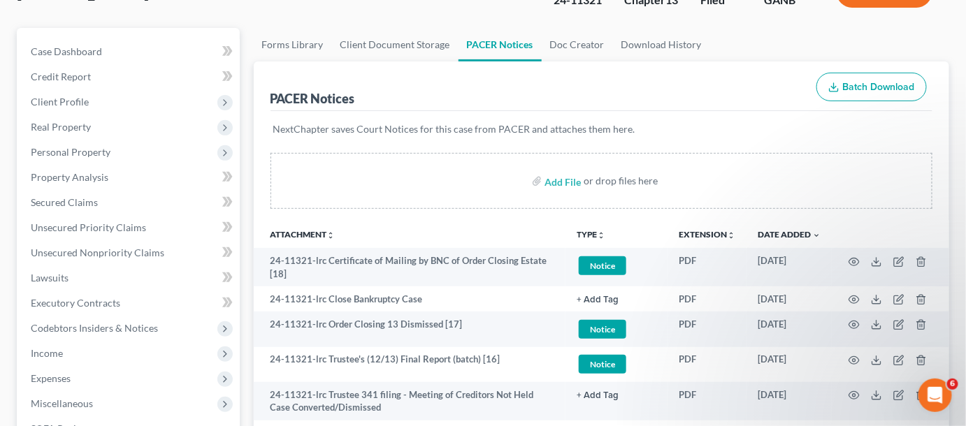
click at [506, 91] on div "PACER Notices Batch Download" at bounding box center [602, 87] width 663 height 50
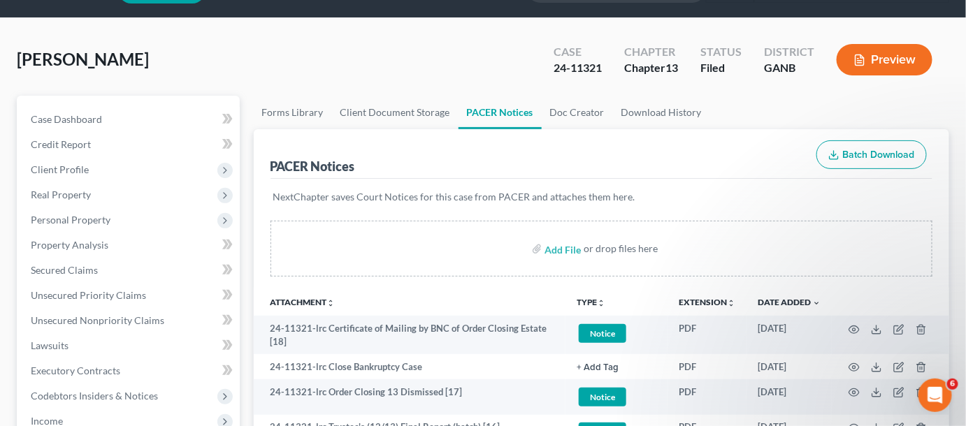
scroll to position [0, 0]
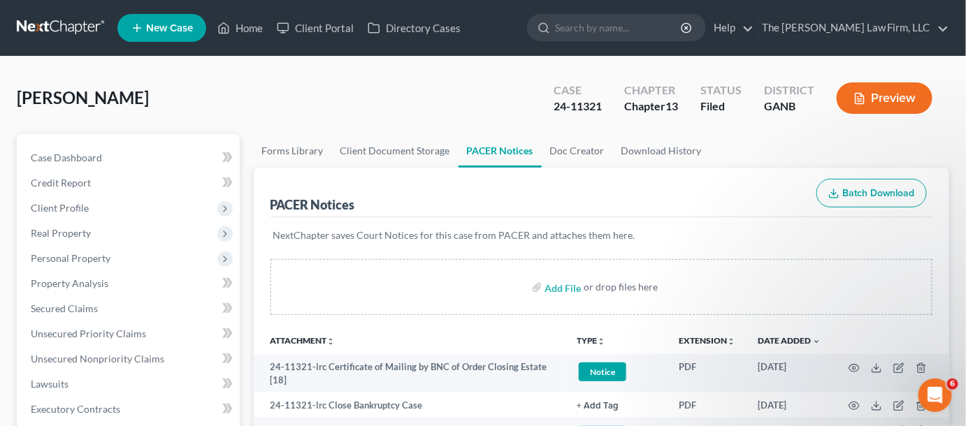
click at [683, 24] on input "search" at bounding box center [619, 28] width 128 height 26
type input "lawrence"
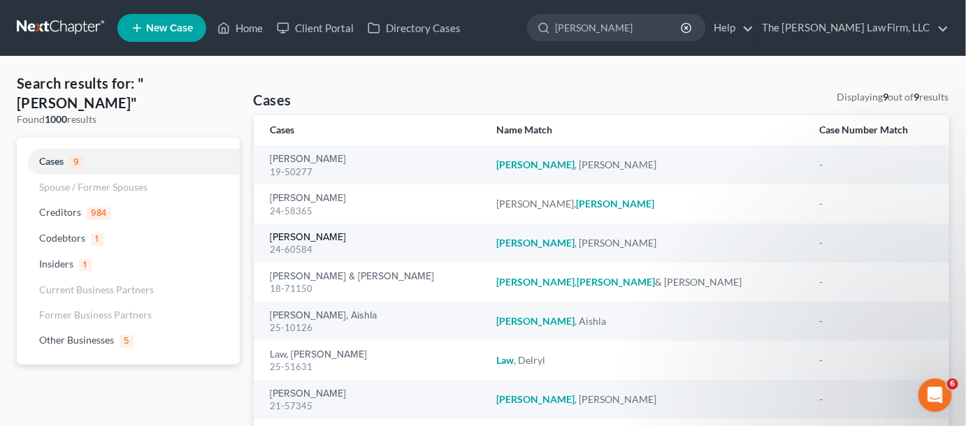
click at [312, 238] on link "[PERSON_NAME]" at bounding box center [309, 238] width 76 height 10
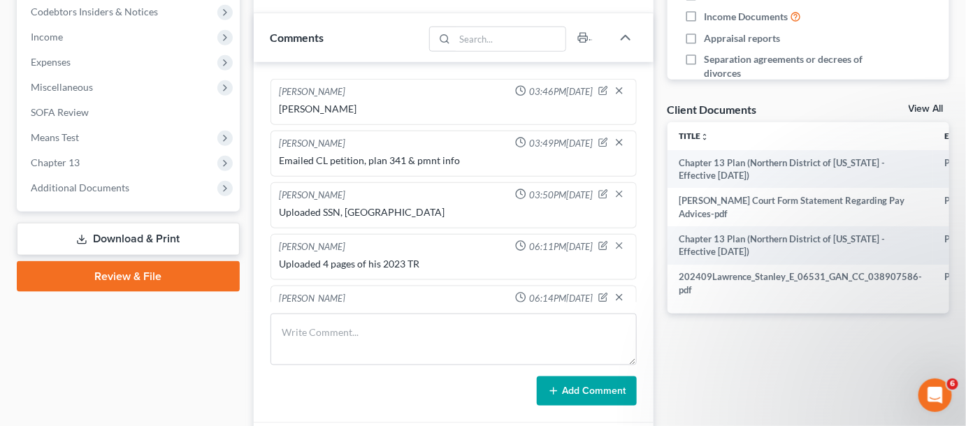
scroll to position [336, 0]
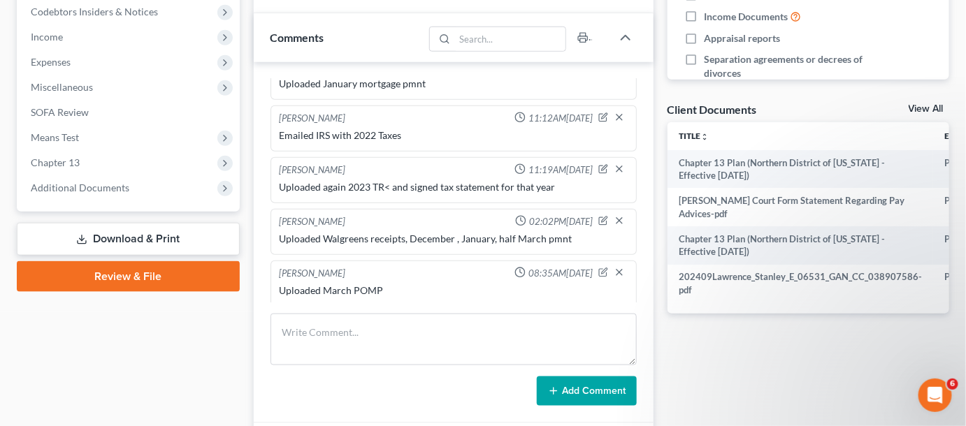
click at [62, 187] on span "Additional Documents" at bounding box center [80, 188] width 99 height 12
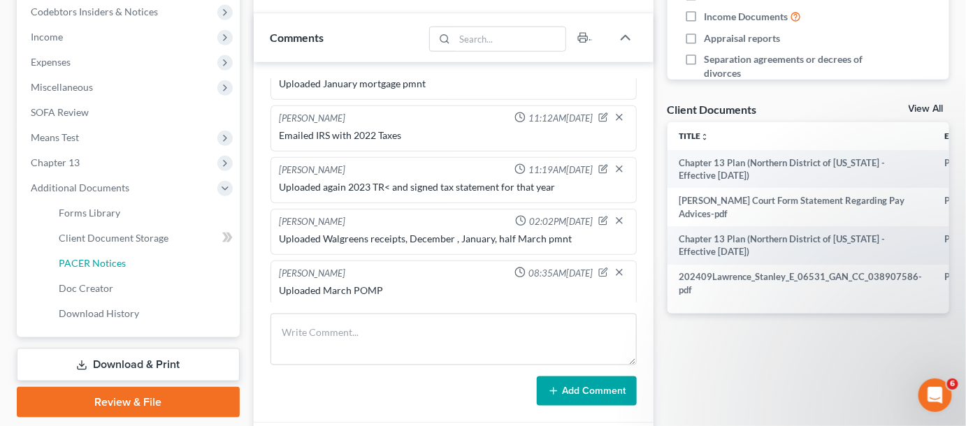
click at [73, 257] on span "PACER Notices" at bounding box center [92, 263] width 67 height 12
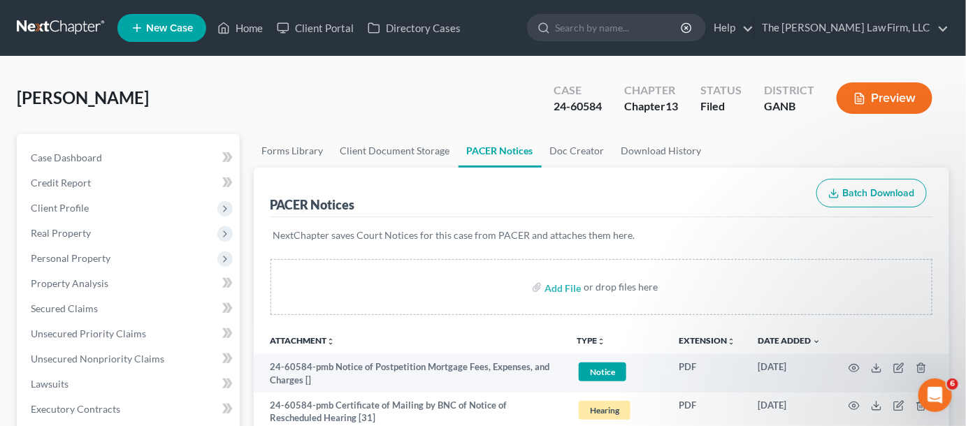
scroll to position [106, 0]
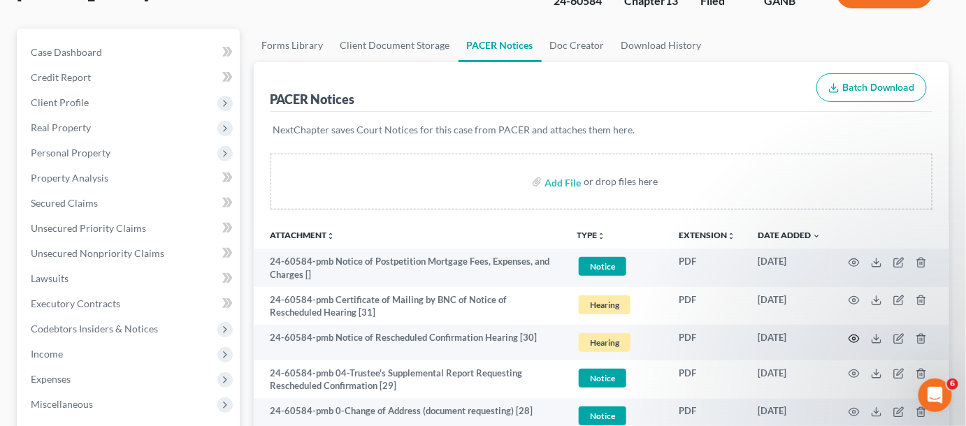
click at [852, 337] on icon "button" at bounding box center [854, 339] width 11 height 11
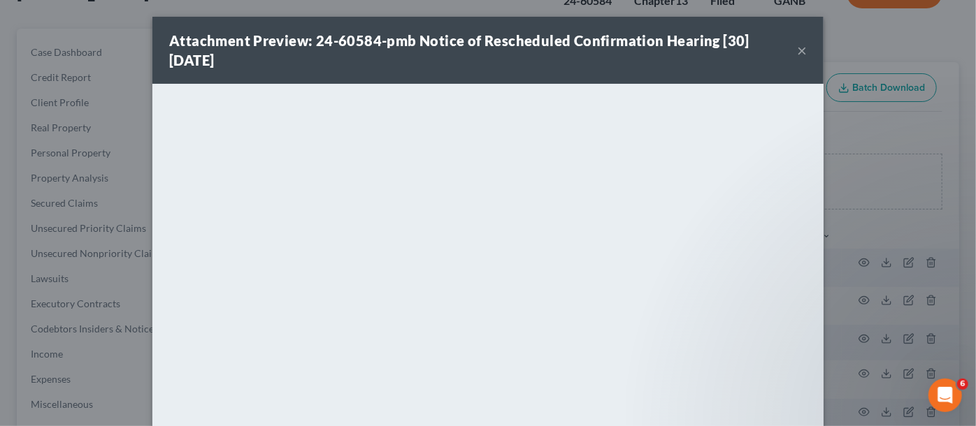
click at [876, 238] on div "Attachment Preview: 24-60584-pmb Notice of Rescheduled Confirmation Hearing [30…" at bounding box center [488, 213] width 976 height 426
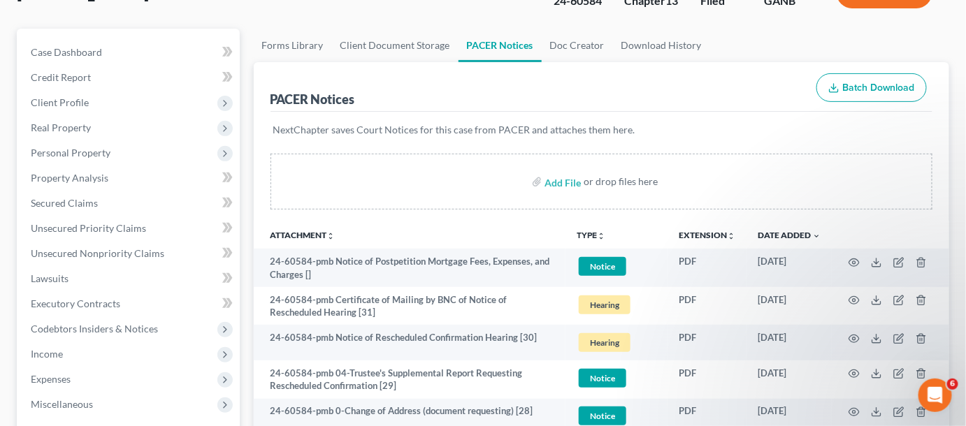
drag, startPoint x: 482, startPoint y: 238, endPoint x: 581, endPoint y: 238, distance: 98.6
click at [482, 238] on th "Attachment unfold_more expand_more expand_less" at bounding box center [410, 235] width 313 height 28
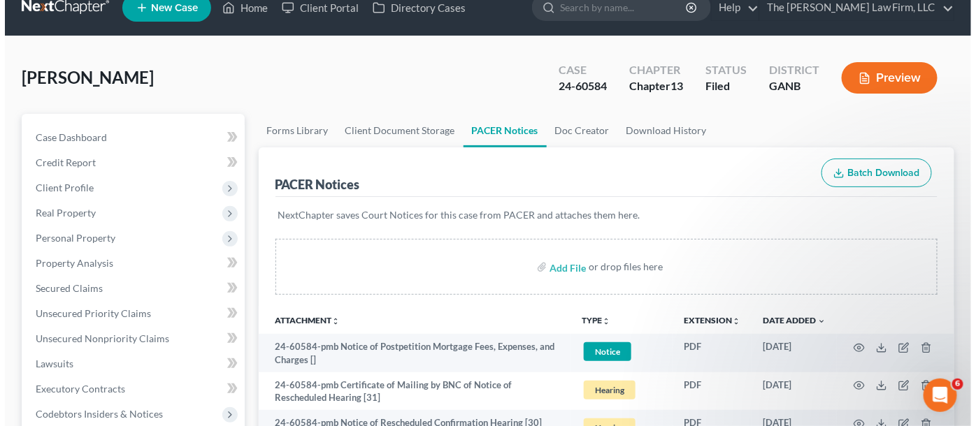
scroll to position [0, 0]
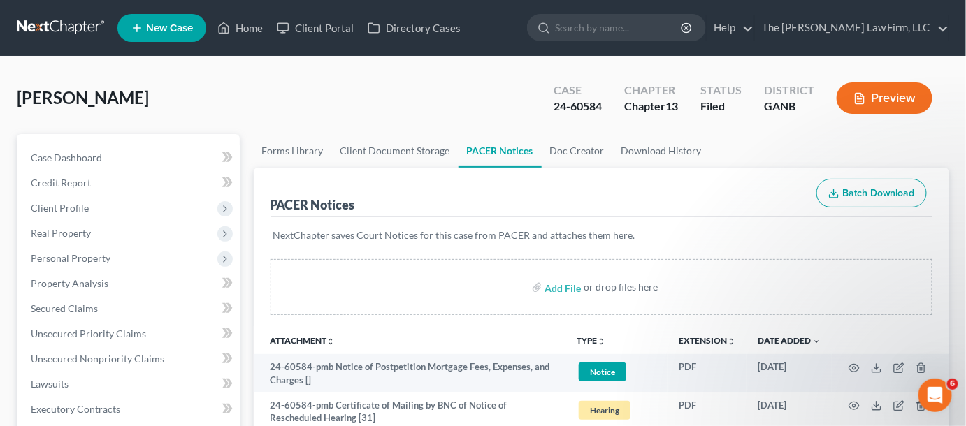
drag, startPoint x: 636, startPoint y: 28, endPoint x: 626, endPoint y: 38, distance: 14.8
click at [636, 28] on input "search" at bounding box center [619, 28] width 128 height 26
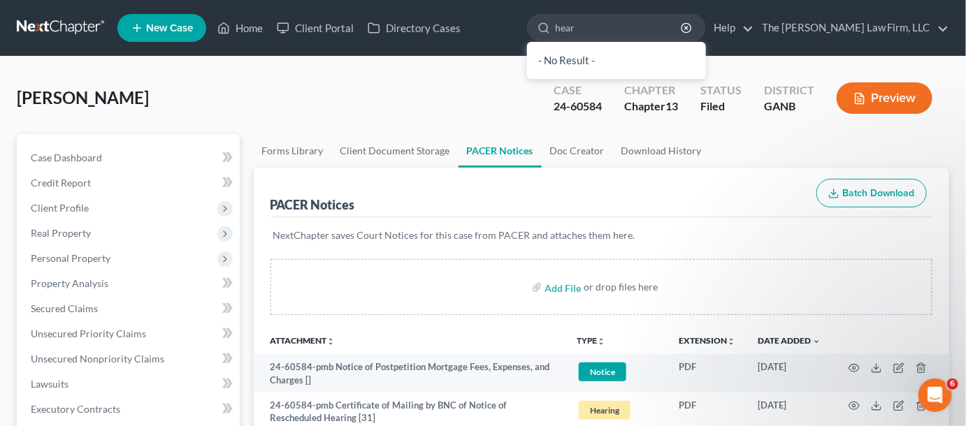
type input "heard"
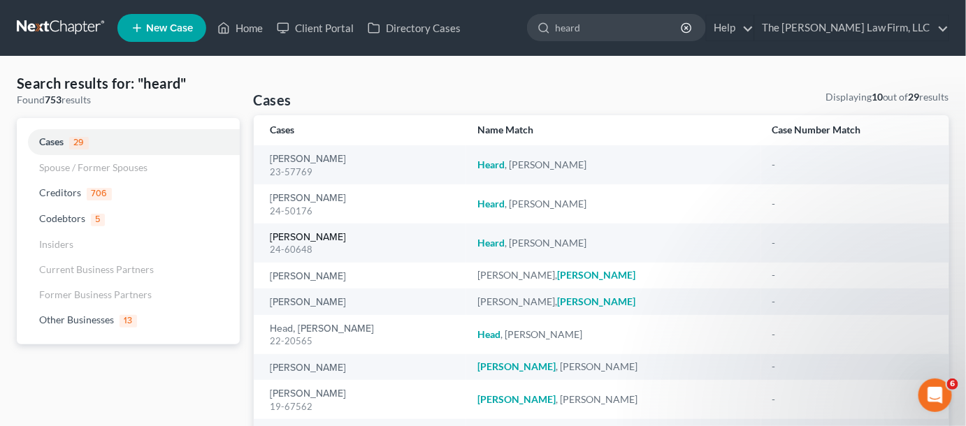
click at [307, 239] on link "[PERSON_NAME]" at bounding box center [309, 238] width 76 height 10
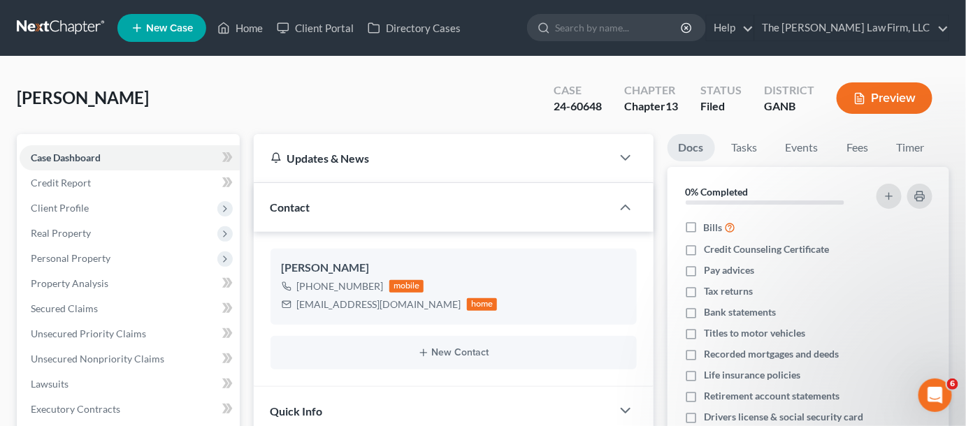
scroll to position [317, 0]
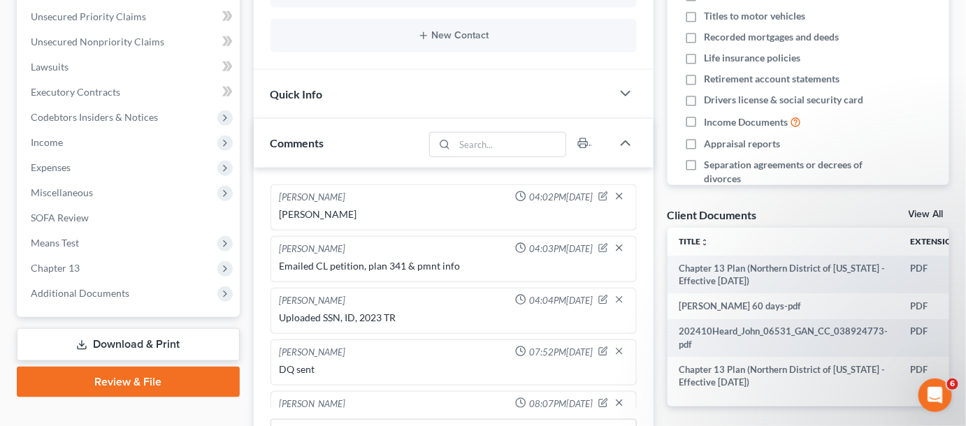
click at [109, 296] on span "Additional Documents" at bounding box center [80, 293] width 99 height 12
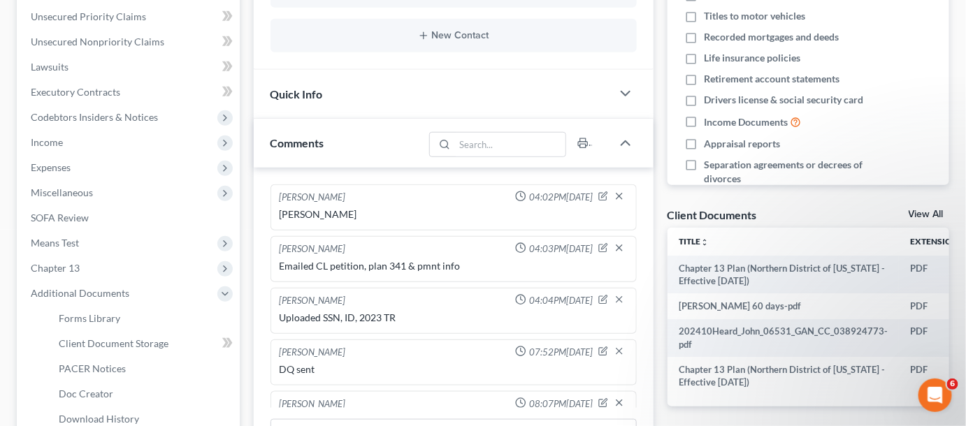
scroll to position [196, 0]
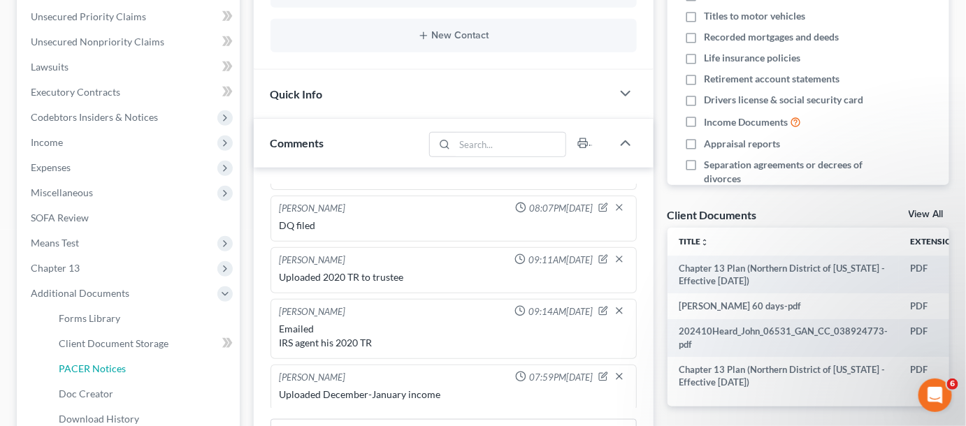
click at [115, 360] on link "PACER Notices" at bounding box center [144, 369] width 192 height 25
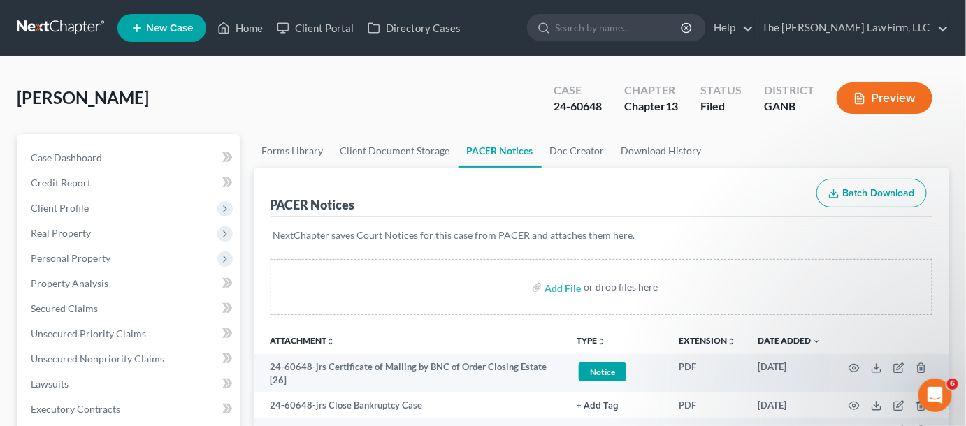
drag, startPoint x: 512, startPoint y: 89, endPoint x: 622, endPoint y: 45, distance: 117.6
click at [512, 89] on div "[PERSON_NAME] Upgraded Case 24-60648 Chapter Chapter 13 Status Filed District G…" at bounding box center [483, 103] width 933 height 61
click at [615, 31] on input "search" at bounding box center [619, 28] width 128 height 26
type input "[PERSON_NAME]"
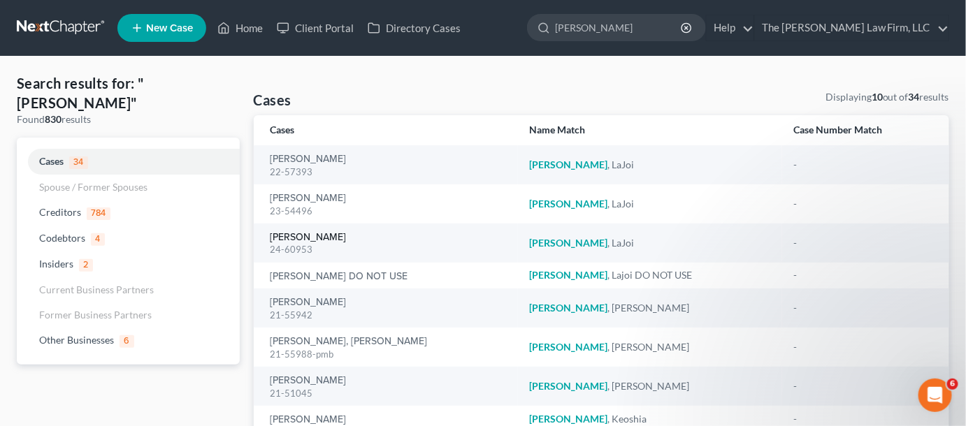
click at [300, 234] on link "[PERSON_NAME]" at bounding box center [309, 238] width 76 height 10
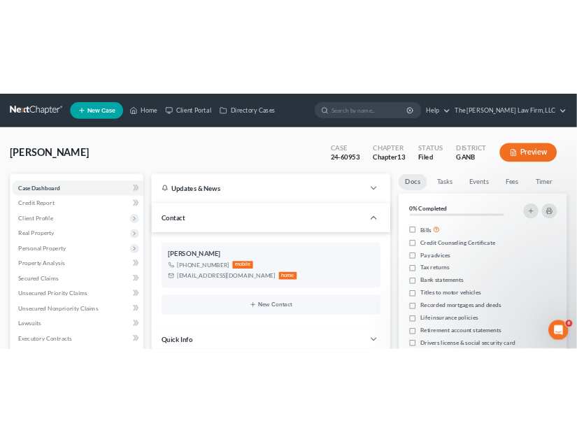
scroll to position [284, 0]
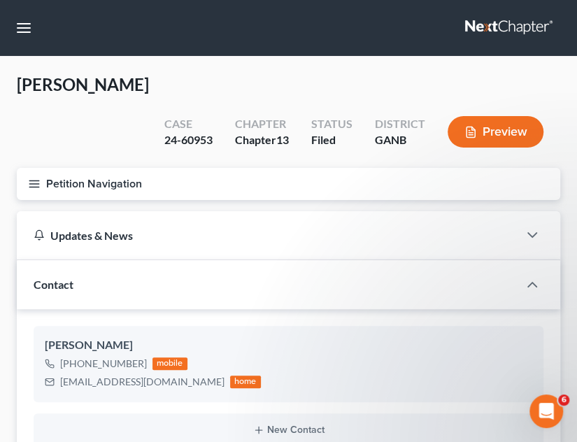
click at [34, 178] on icon "button" at bounding box center [34, 184] width 13 height 13
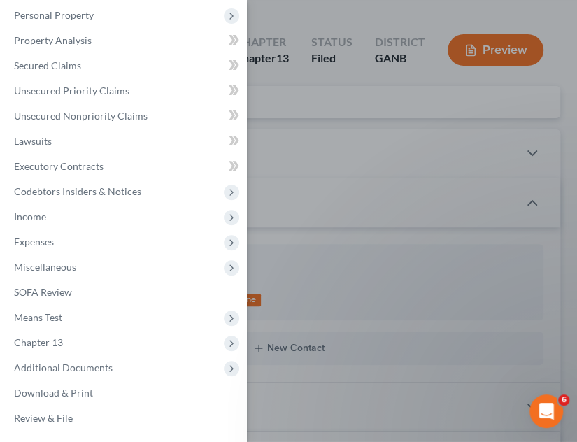
scroll to position [106, 0]
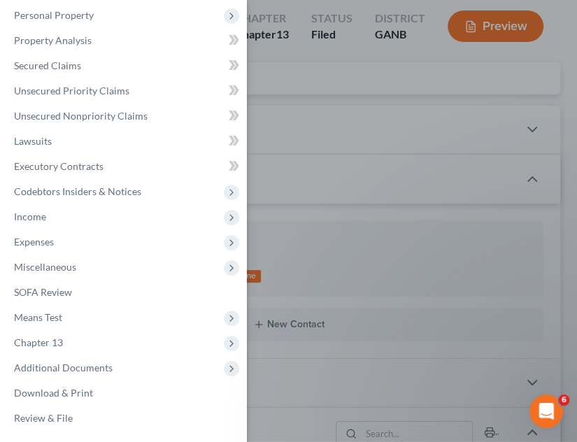
click at [67, 371] on span "Additional Documents" at bounding box center [63, 367] width 99 height 12
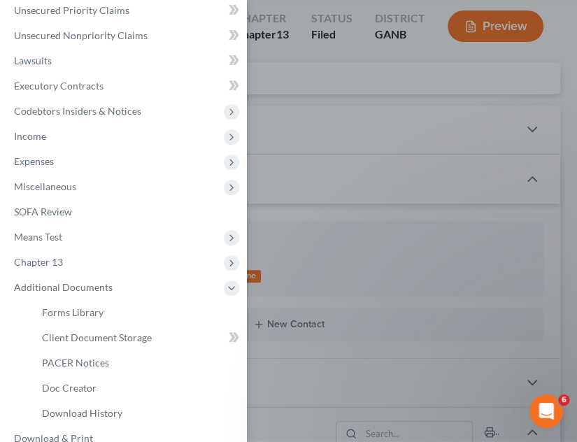
scroll to position [235, 0]
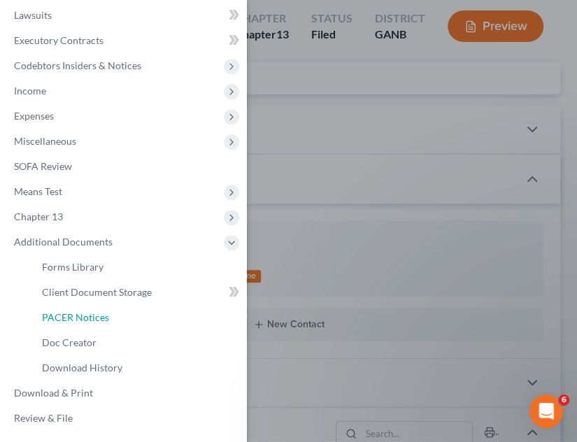
click at [85, 326] on link "PACER Notices" at bounding box center [138, 317] width 215 height 25
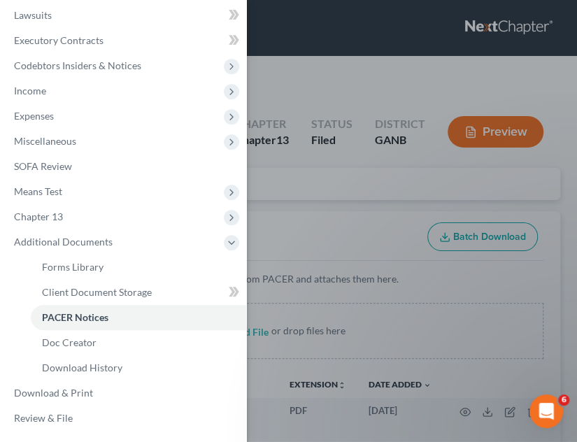
click at [360, 150] on div "Case Dashboard Payments Invoices Payments Payments Credit Report Client Profile" at bounding box center [288, 221] width 577 height 442
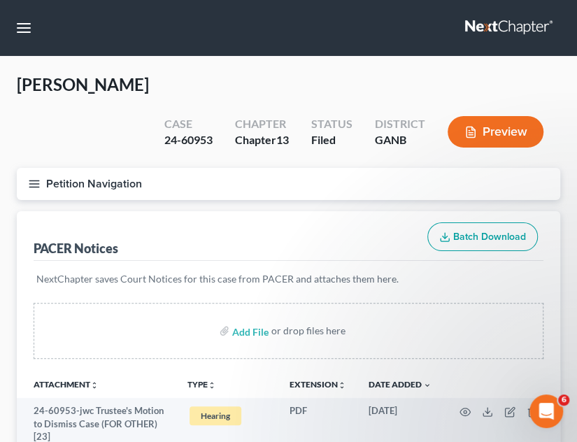
scroll to position [106, 0]
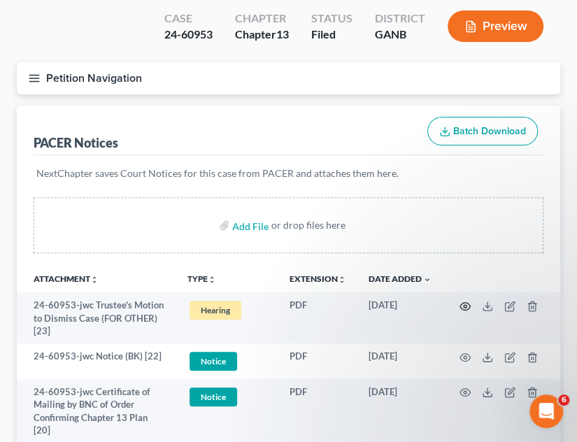
click at [461, 302] on icon "button" at bounding box center [465, 306] width 10 height 8
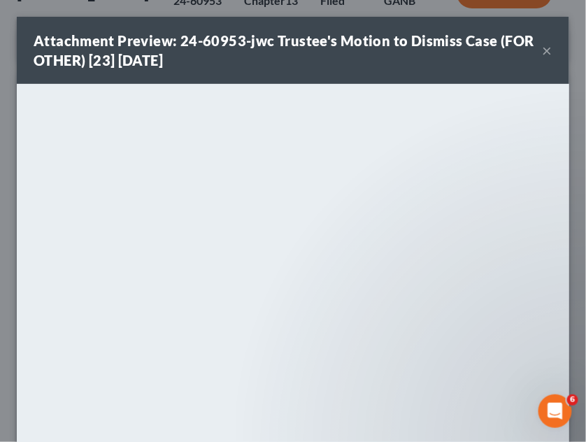
click at [543, 52] on button "×" at bounding box center [548, 50] width 10 height 17
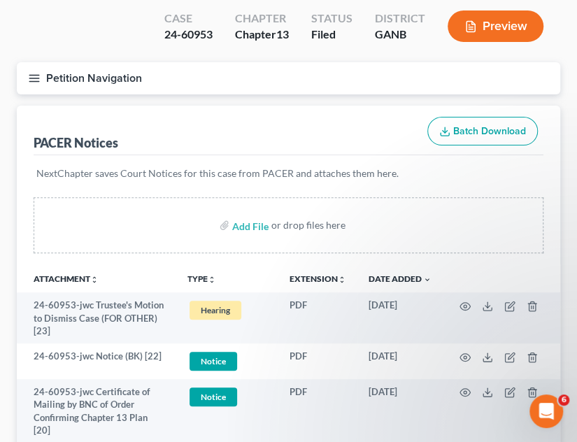
click at [34, 81] on line "button" at bounding box center [34, 81] width 10 height 0
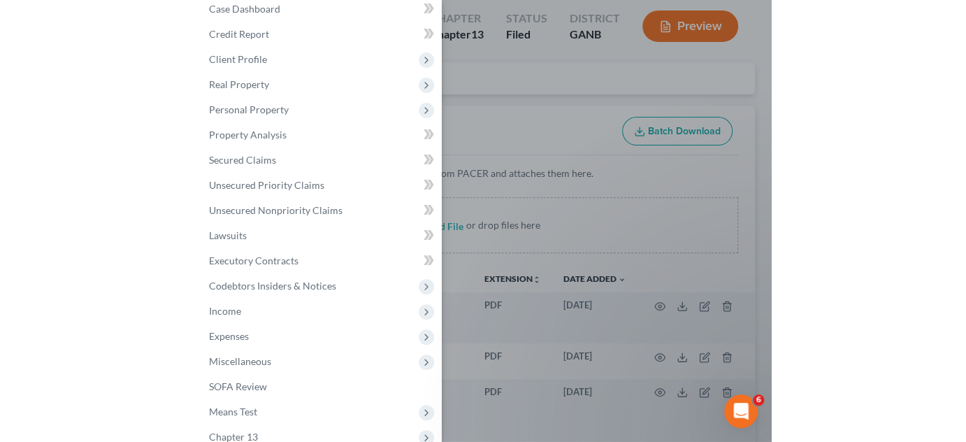
scroll to position [0, 0]
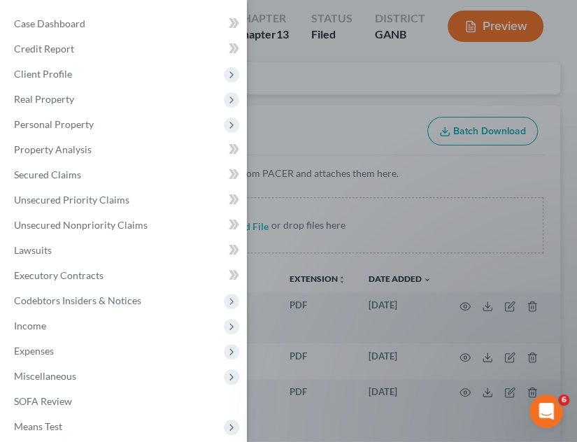
click at [328, 107] on div "Case Dashboard Payments Invoices Payments Payments Credit Report Client Profile" at bounding box center [288, 221] width 577 height 442
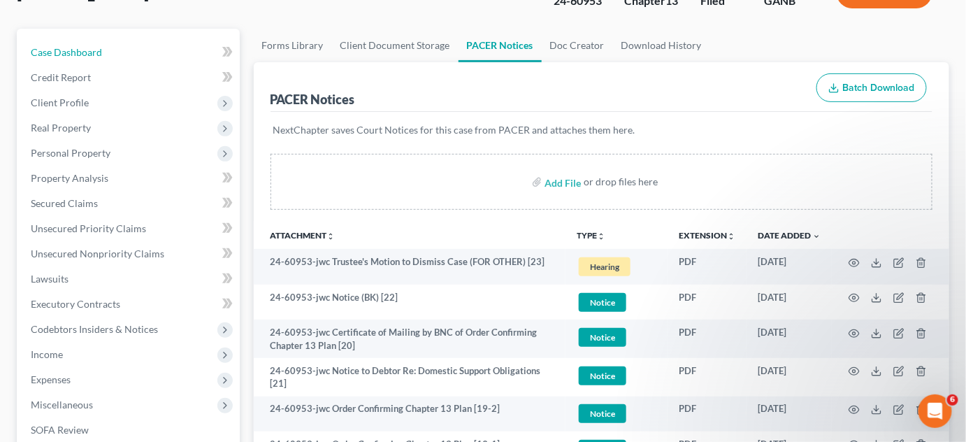
click at [69, 49] on span "Case Dashboard" at bounding box center [66, 52] width 71 height 12
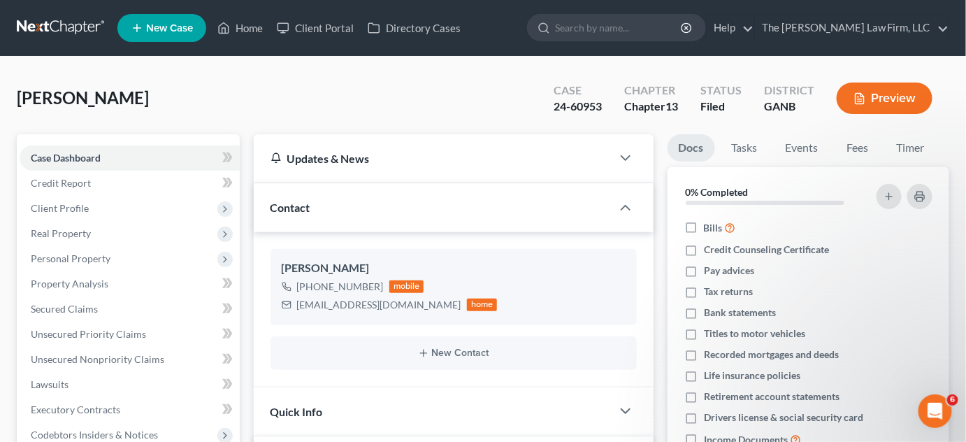
scroll to position [423, 0]
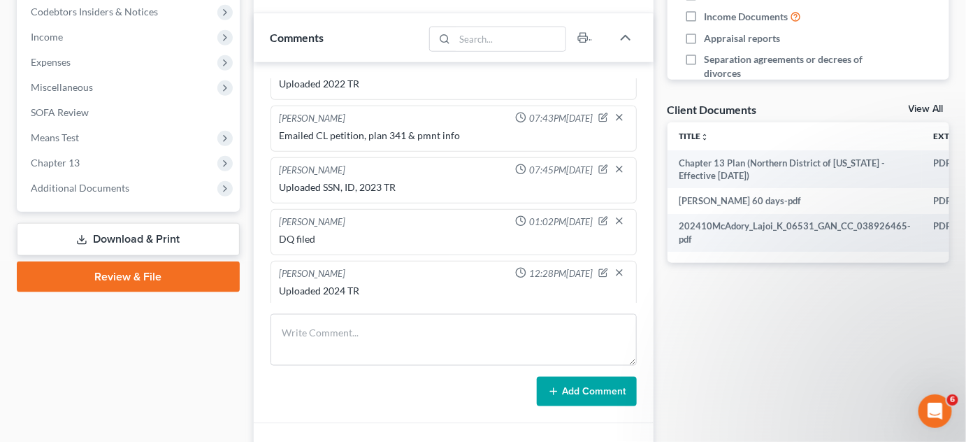
drag, startPoint x: 94, startPoint y: 192, endPoint x: 103, endPoint y: 208, distance: 18.8
click at [93, 192] on span "Additional Documents" at bounding box center [80, 188] width 99 height 12
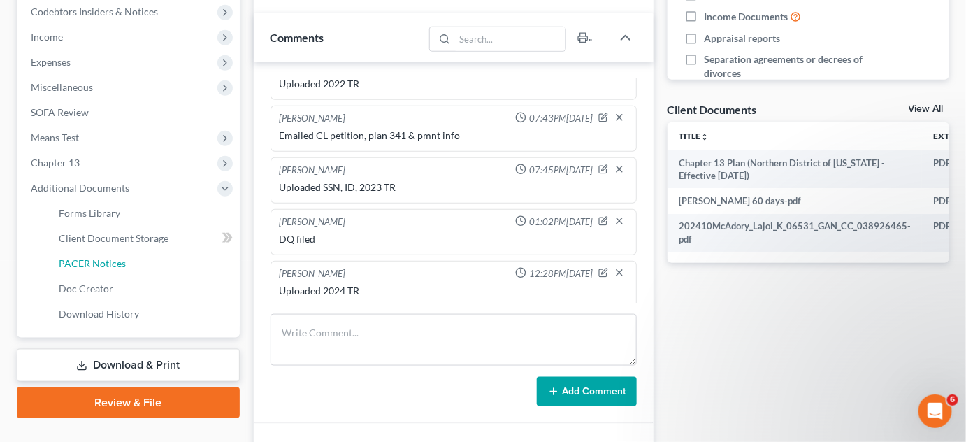
click at [104, 261] on span "PACER Notices" at bounding box center [92, 263] width 67 height 12
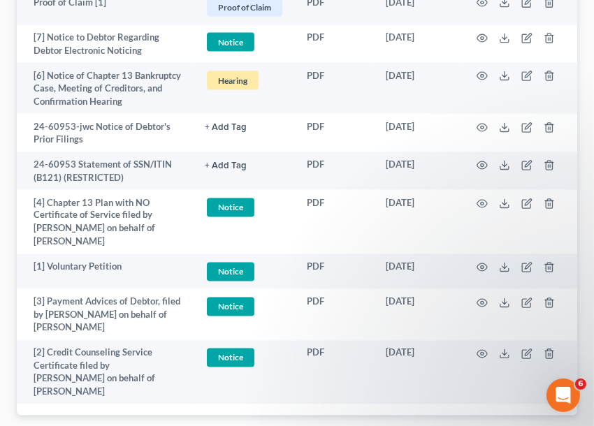
scroll to position [1407, 0]
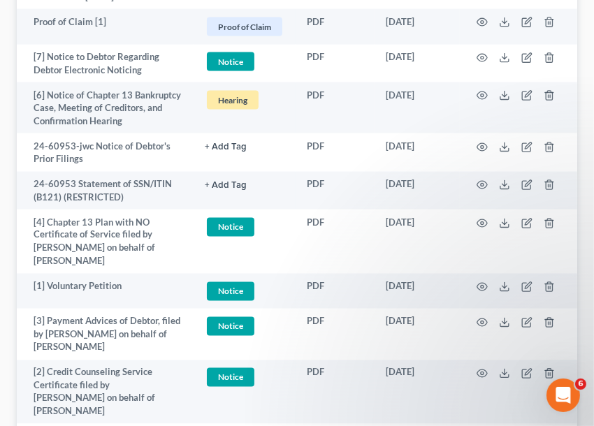
drag, startPoint x: 129, startPoint y: 99, endPoint x: 156, endPoint y: 98, distance: 27.3
click at [129, 99] on td "[6] Notice of Chapter 13 Bankruptcy Case, Meeting of Creditors, and Confirmatio…" at bounding box center [105, 108] width 177 height 51
click at [478, 92] on icon "button" at bounding box center [482, 95] width 11 height 11
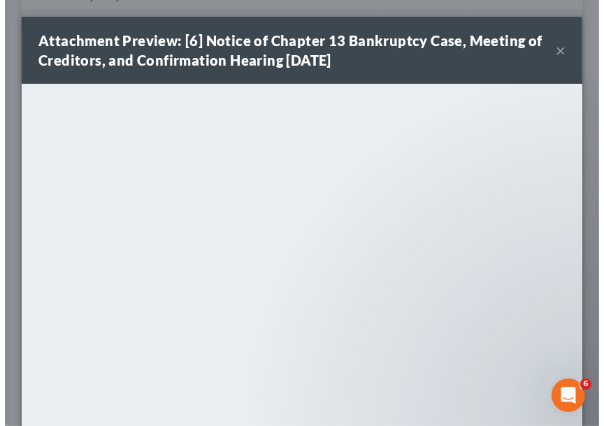
scroll to position [1394, 0]
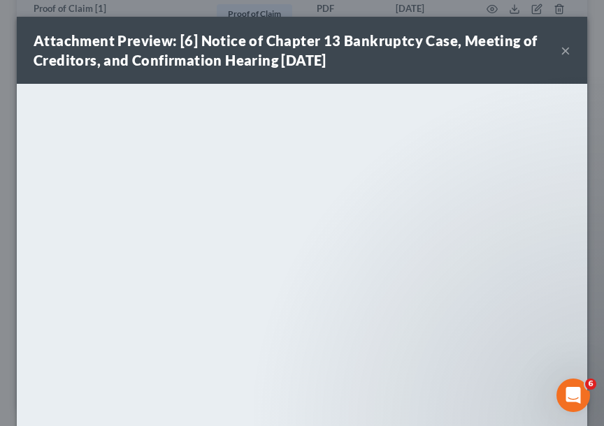
click at [561, 49] on button "×" at bounding box center [566, 50] width 10 height 17
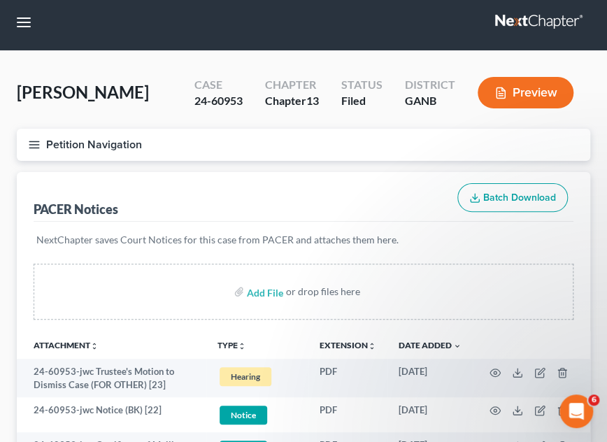
scroll to position [0, 0]
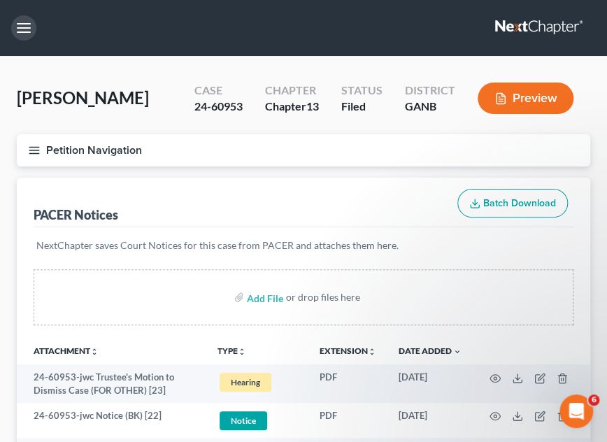
click at [27, 31] on button "button" at bounding box center [23, 27] width 25 height 25
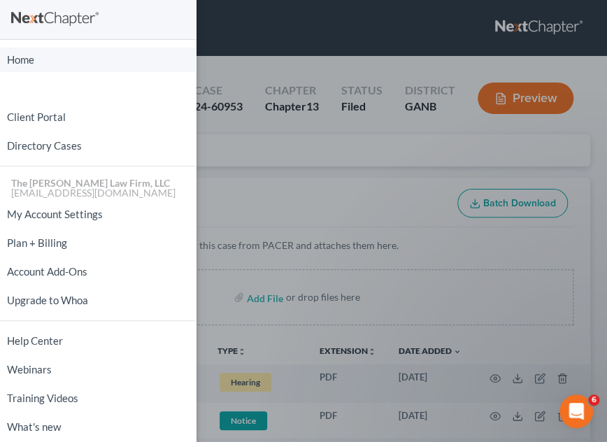
click at [37, 63] on link "Home" at bounding box center [98, 60] width 196 height 24
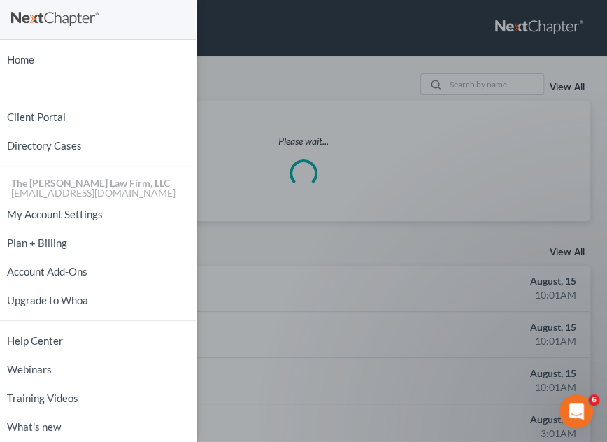
click at [445, 83] on div "Home New Case Client Portal Directory Cases The [PERSON_NAME] Law Firm, LLC [EM…" at bounding box center [303, 221] width 607 height 442
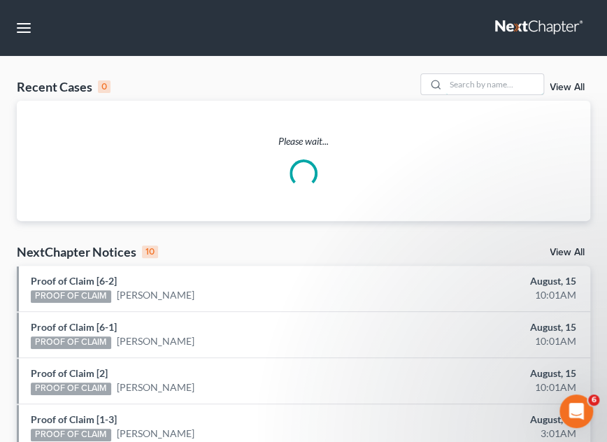
click at [467, 83] on input "search" at bounding box center [494, 84] width 98 height 20
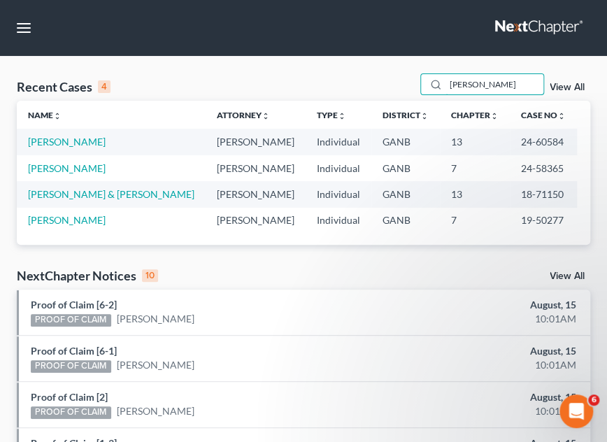
type input "[PERSON_NAME]"
click at [56, 143] on link "[PERSON_NAME]" at bounding box center [67, 142] width 78 height 12
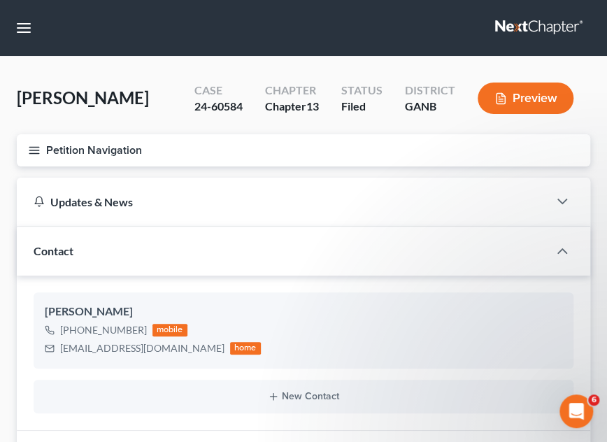
scroll to position [336, 0]
click at [28, 146] on icon "button" at bounding box center [34, 150] width 13 height 13
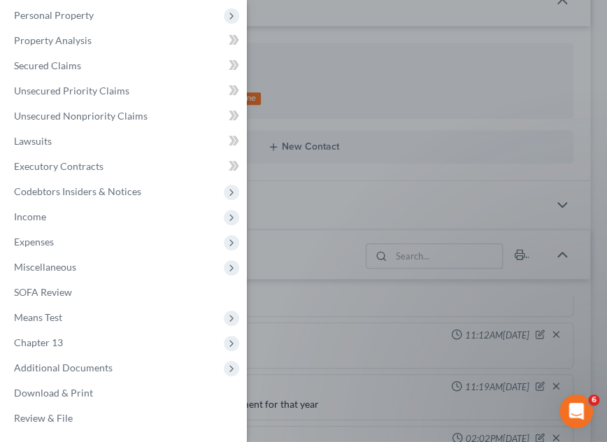
scroll to position [317, 0]
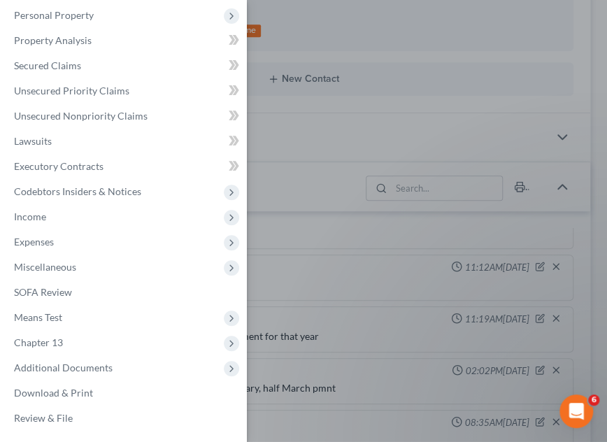
click at [74, 367] on span "Additional Documents" at bounding box center [63, 367] width 99 height 12
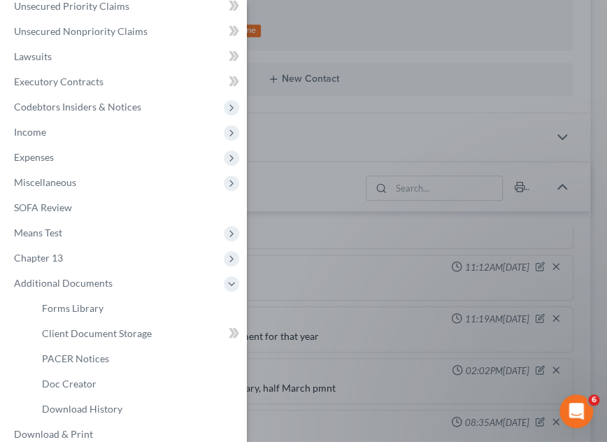
scroll to position [215, 0]
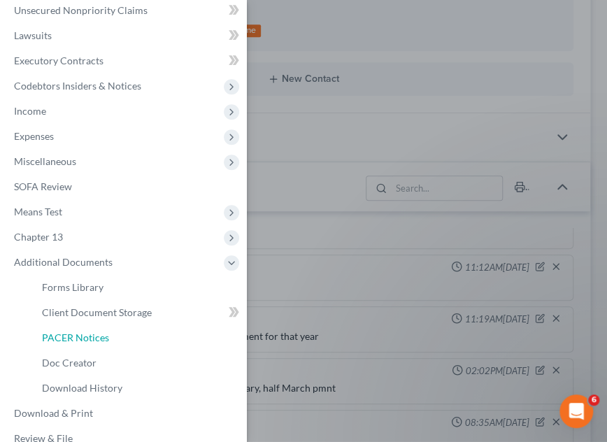
click at [74, 344] on link "PACER Notices" at bounding box center [138, 337] width 215 height 25
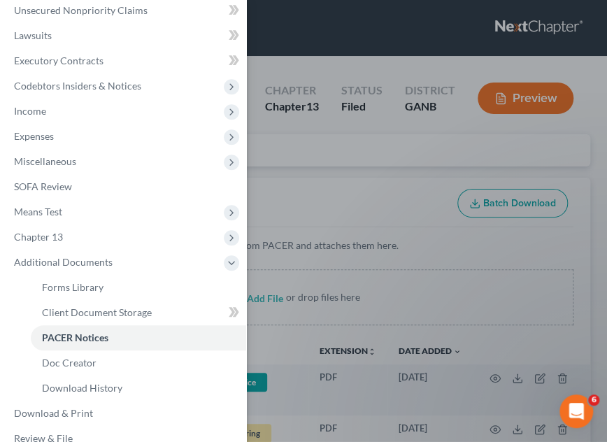
click at [364, 167] on div "Case Dashboard Payments Invoices Payments Payments Credit Report Client Profile" at bounding box center [303, 221] width 607 height 442
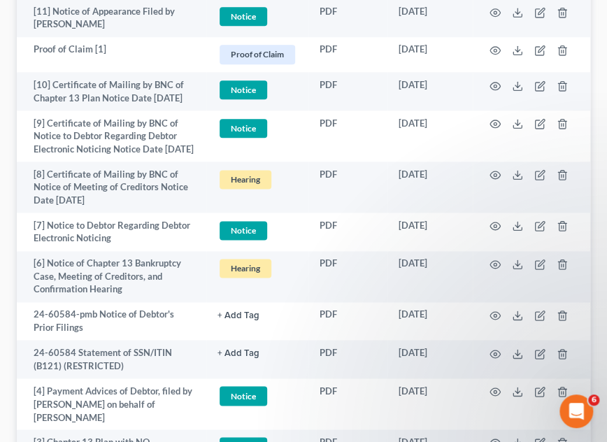
scroll to position [2224, 0]
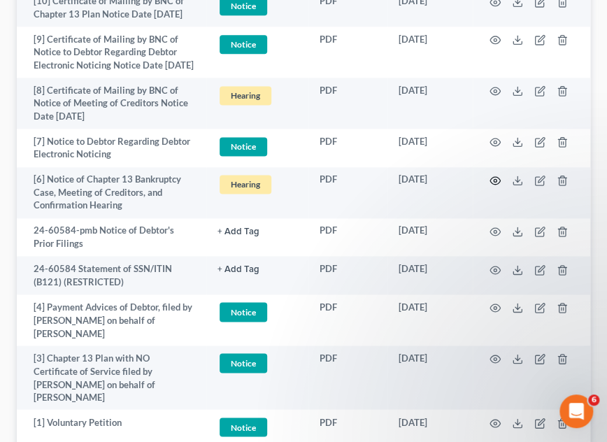
click at [496, 186] on icon "button" at bounding box center [494, 180] width 11 height 11
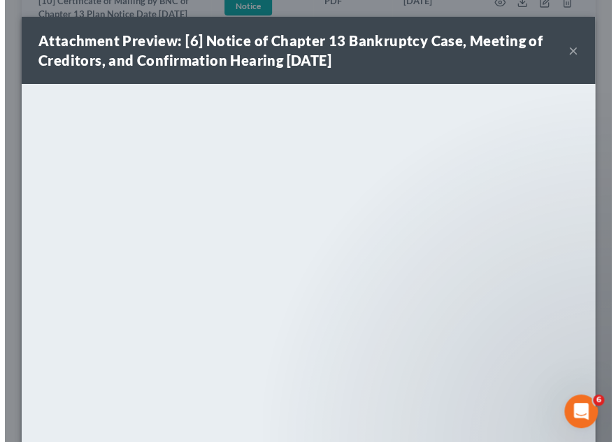
scroll to position [2196, 0]
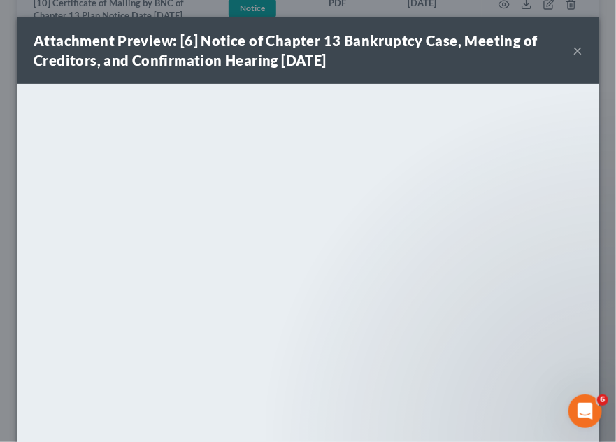
drag, startPoint x: 566, startPoint y: 51, endPoint x: 564, endPoint y: 83, distance: 31.5
click at [573, 51] on button "×" at bounding box center [578, 50] width 10 height 17
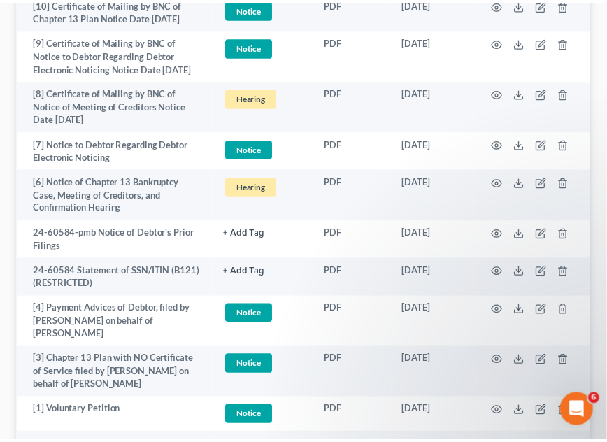
scroll to position [2224, 0]
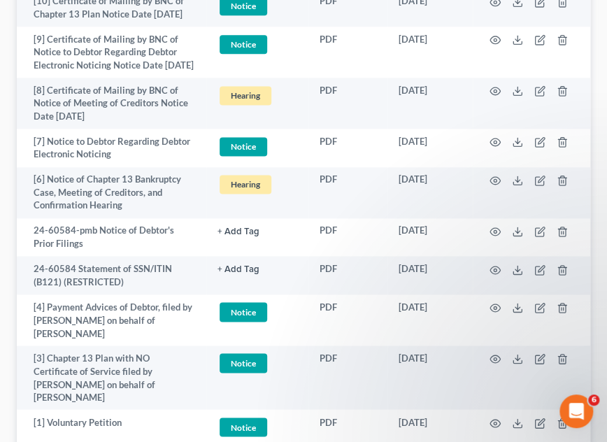
click at [364, 209] on td "PDF" at bounding box center [347, 192] width 79 height 51
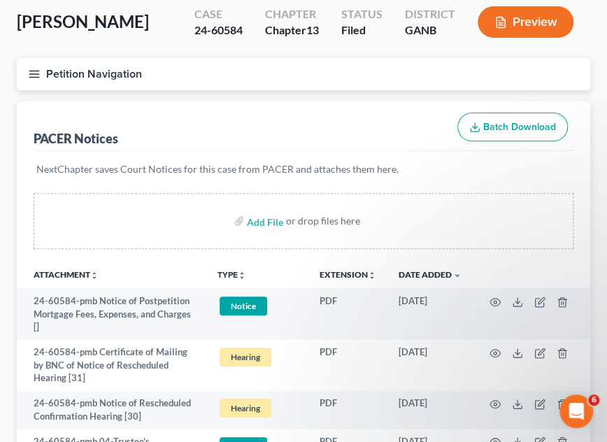
scroll to position [0, 0]
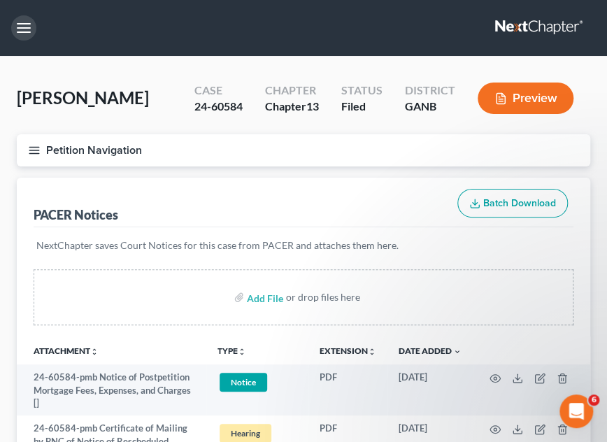
click at [19, 31] on button "button" at bounding box center [23, 27] width 25 height 25
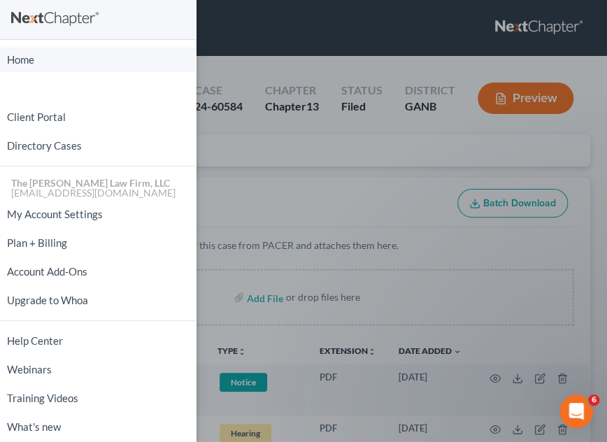
click at [20, 63] on link "Home" at bounding box center [98, 60] width 196 height 24
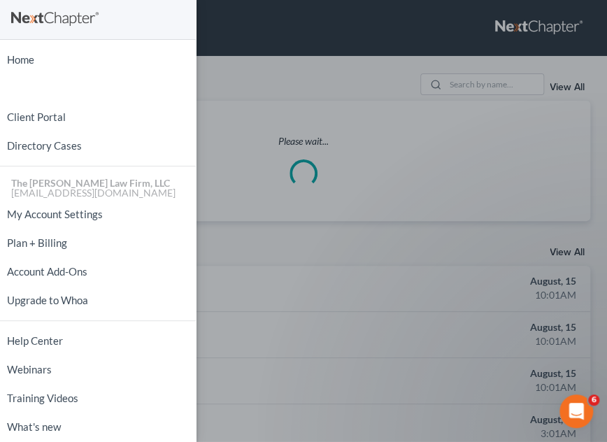
click at [483, 85] on div "Home New Case Client Portal Directory Cases The [PERSON_NAME] Law Firm, LLC [EM…" at bounding box center [303, 221] width 607 height 442
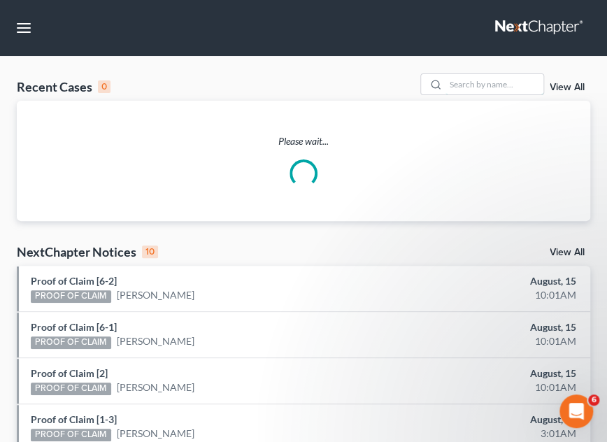
click at [476, 83] on input "search" at bounding box center [494, 84] width 98 height 20
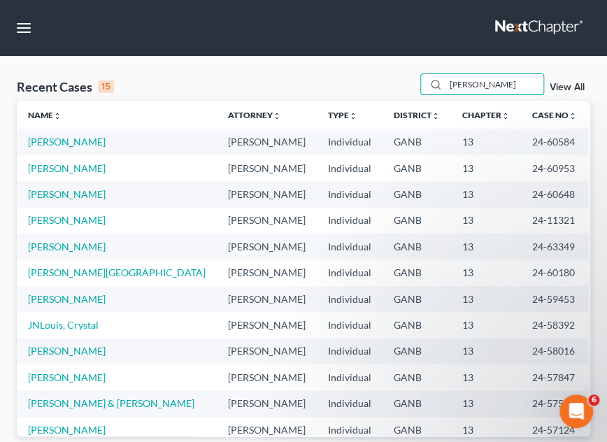
type input "[PERSON_NAME]"
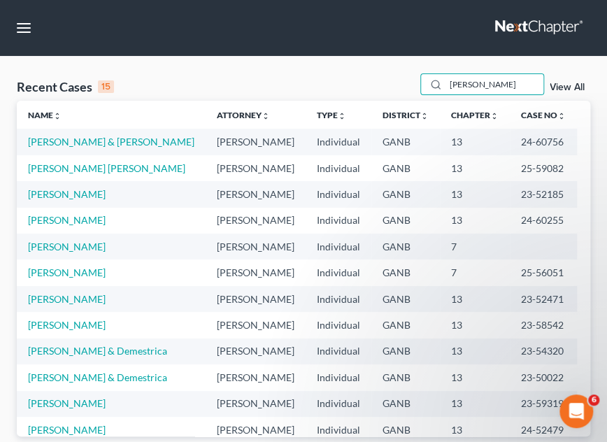
click at [80, 135] on td "[PERSON_NAME] & [PERSON_NAME]" at bounding box center [111, 142] width 189 height 26
click at [80, 139] on link "[PERSON_NAME] & [PERSON_NAME]" at bounding box center [111, 142] width 166 height 12
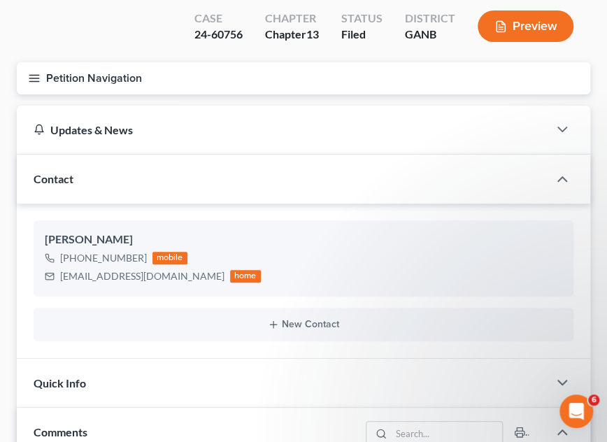
scroll to position [27, 0]
click at [34, 80] on icon "button" at bounding box center [34, 78] width 13 height 13
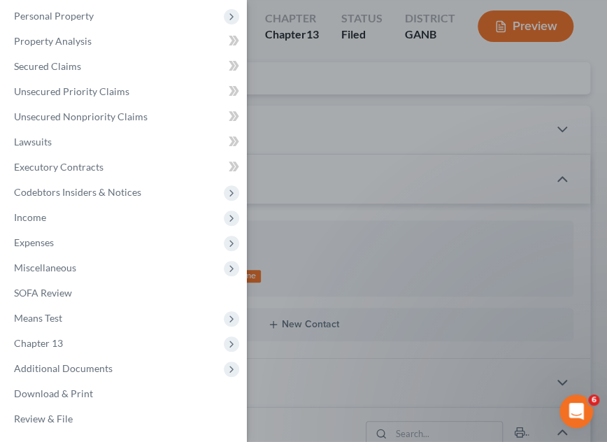
scroll to position [109, 0]
click at [57, 367] on span "Additional Documents" at bounding box center [63, 367] width 99 height 12
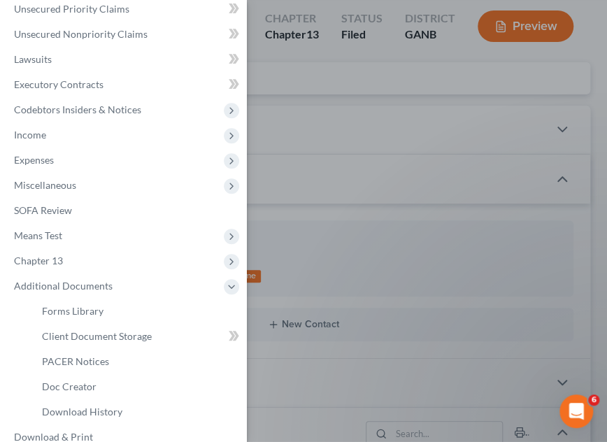
scroll to position [215, 0]
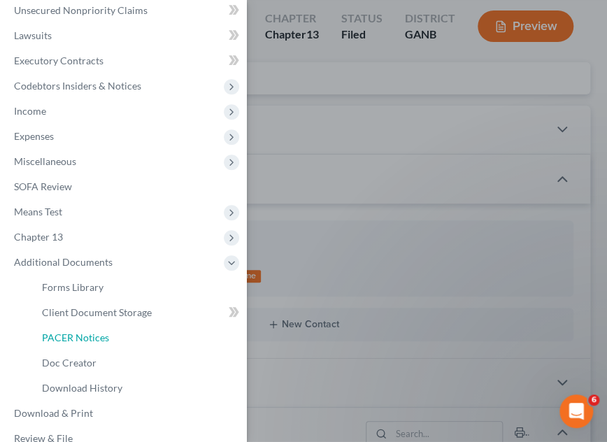
click at [78, 343] on span "PACER Notices" at bounding box center [75, 337] width 67 height 12
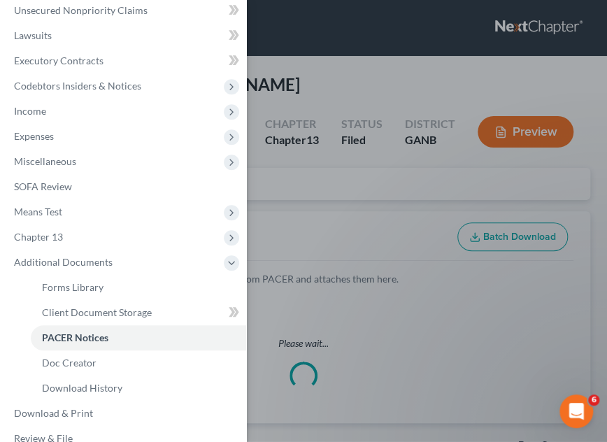
click at [327, 189] on div "Case Dashboard Payments Invoices Payments Payments Credit Report Client Profile" at bounding box center [303, 221] width 607 height 442
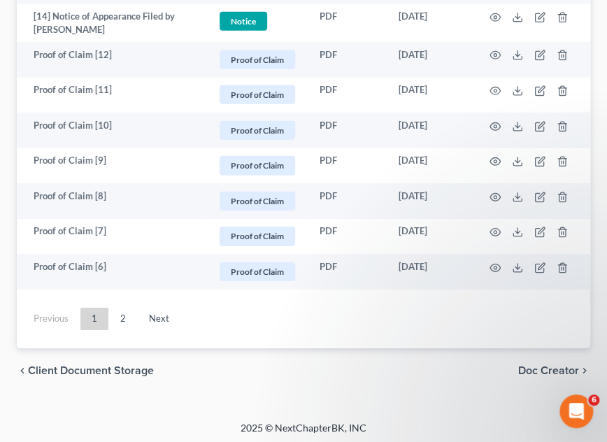
scroll to position [2934, 0]
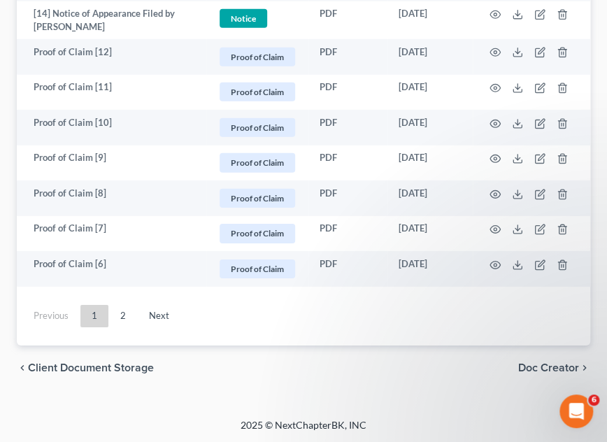
click at [164, 316] on link "Next" at bounding box center [159, 316] width 43 height 22
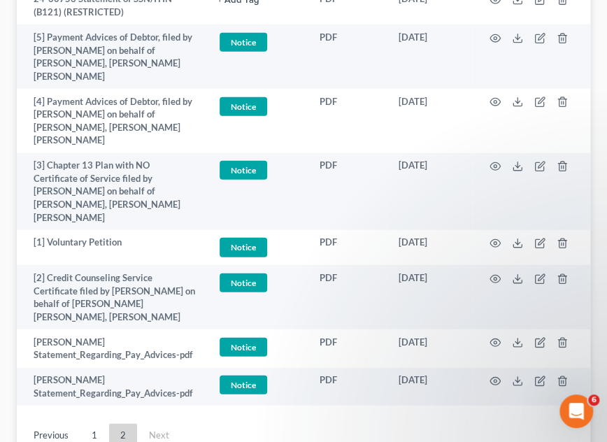
scroll to position [910, 0]
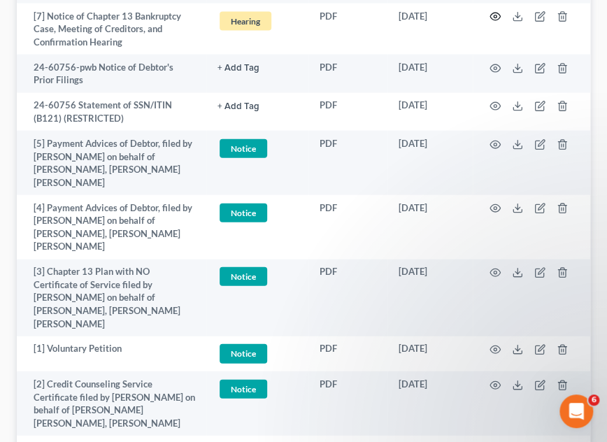
click at [498, 22] on icon "button" at bounding box center [494, 16] width 11 height 11
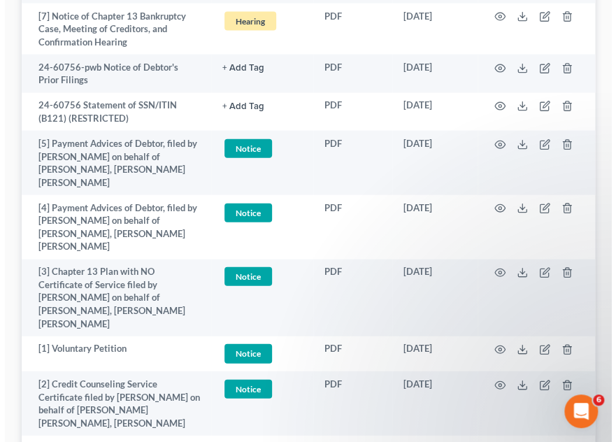
scroll to position [896, 0]
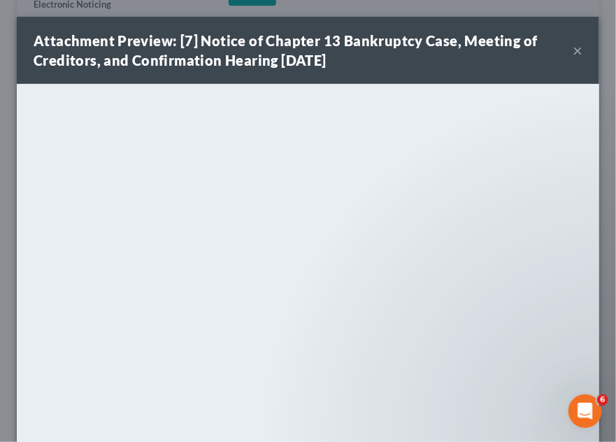
click at [573, 49] on button "×" at bounding box center [578, 50] width 10 height 17
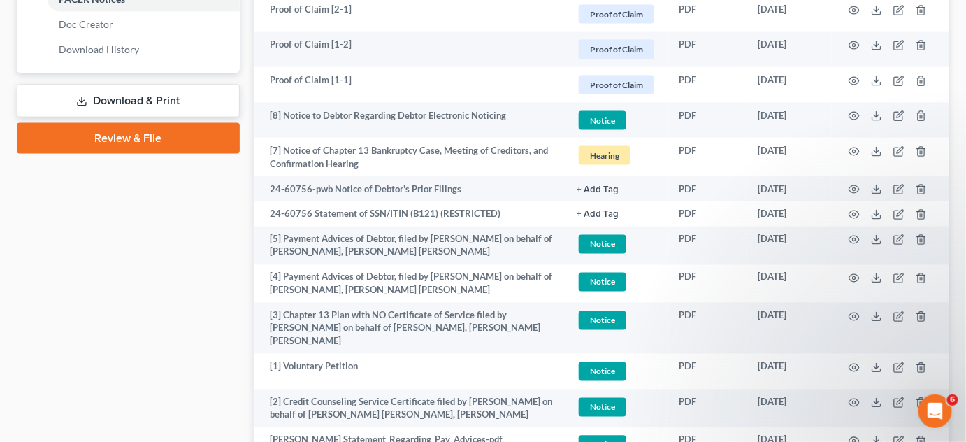
scroll to position [687, 0]
